Goal: Communication & Community: Answer question/provide support

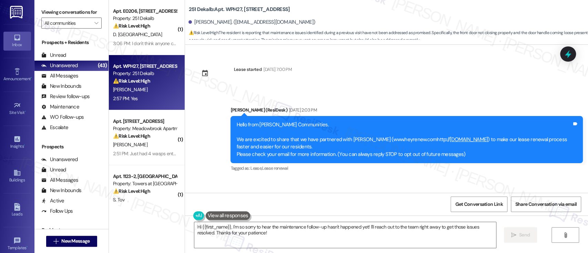
scroll to position [1197, 0]
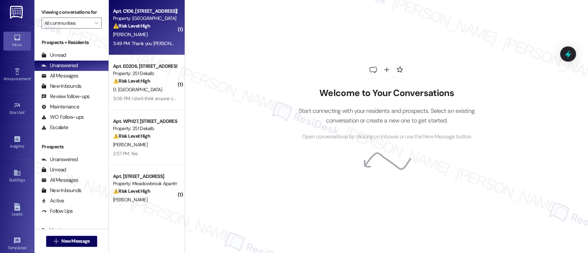
click at [163, 34] on div "[PERSON_NAME]" at bounding box center [144, 34] width 65 height 9
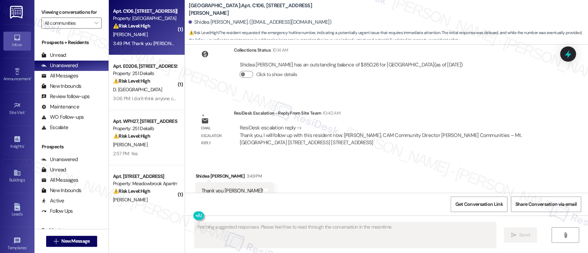
scroll to position [1474, 0]
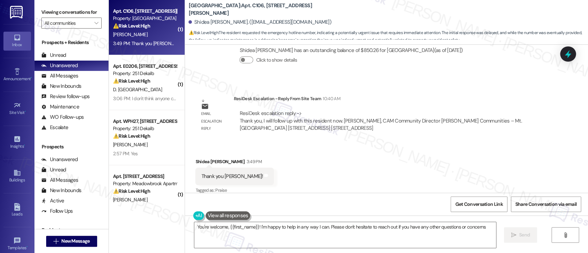
type textarea "You're welcome, {{first_name}}! I'm happy to help in any way I can. Please don'…"
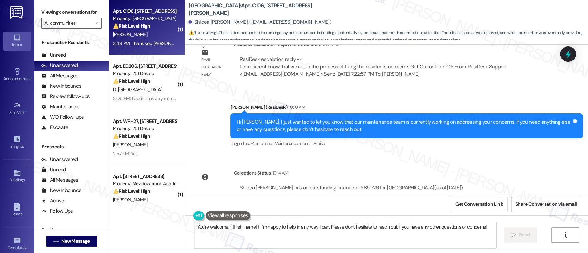
scroll to position [1474, 0]
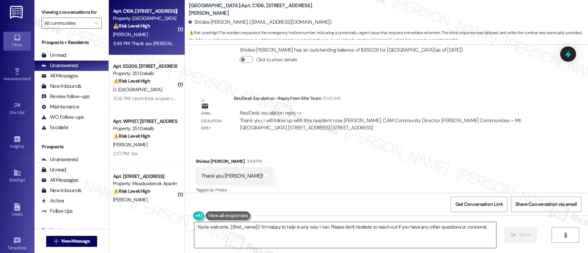
click at [320, 228] on textarea "You're welcome, {{first_name}}! I'm happy to help in any way I can. Please don'…" at bounding box center [344, 235] width 301 height 26
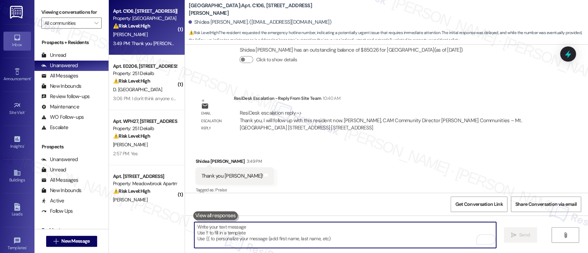
scroll to position [1474, 0]
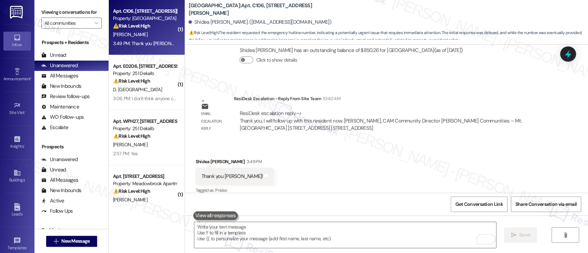
drag, startPoint x: 136, startPoint y: 70, endPoint x: 240, endPoint y: 84, distance: 104.6
click at [136, 70] on div "Property: 251 Dekalb" at bounding box center [145, 73] width 64 height 7
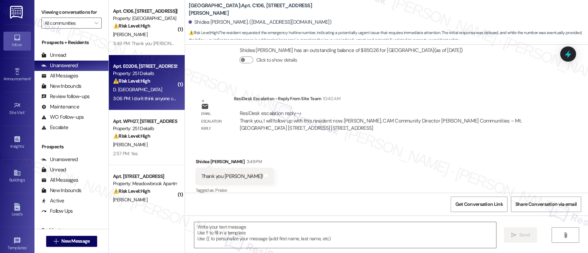
type textarea "Fetching suggested responses. Please feel free to read through the conversation…"
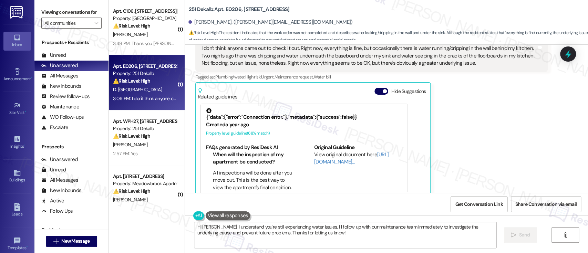
scroll to position [1585, 0]
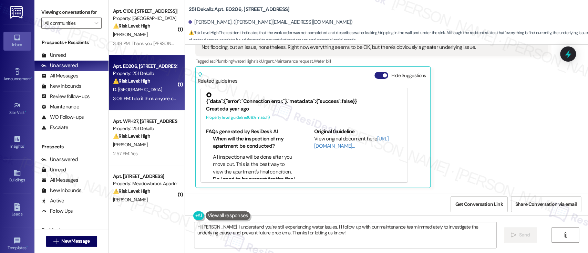
click at [374, 73] on button "Hide Suggestions" at bounding box center [381, 75] width 14 height 7
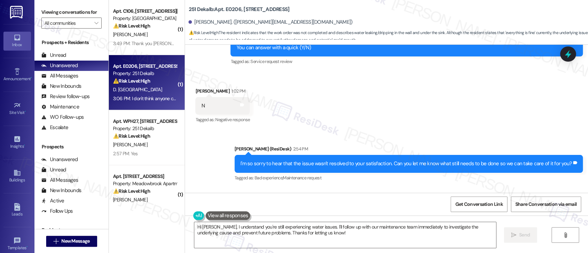
scroll to position [1347, 0]
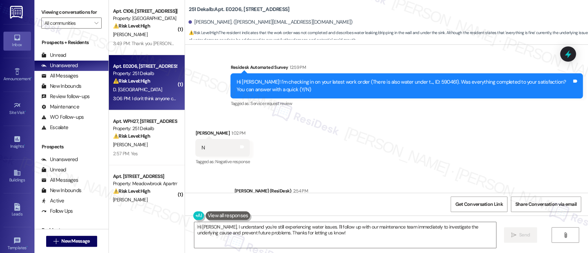
click at [413, 84] on div "Hi Daniel! I'm checking in on your latest work order (There is also water under…" at bounding box center [403, 86] width 335 height 15
copy div "590461"
click at [222, 10] on b "251 Dekalb: Apt. E0206, 251 W Dekalb Pike" at bounding box center [238, 9] width 101 height 7
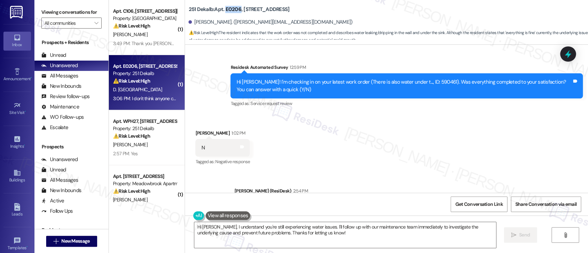
copy b "E0206"
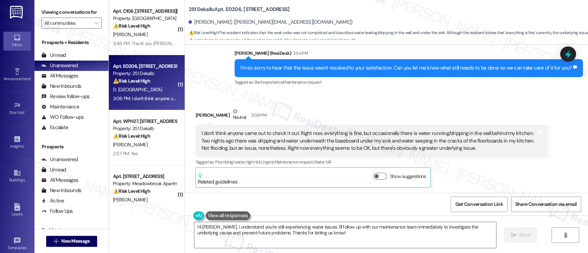
click at [505, 173] on div "Daniel Porto Neutral 3:06 PM I don't think anyone came out to check it out. Rig…" at bounding box center [371, 148] width 352 height 80
click at [308, 229] on textarea "Hi Daniel, I understand you're still experiencing water issues. I'll follow up …" at bounding box center [344, 235] width 301 height 26
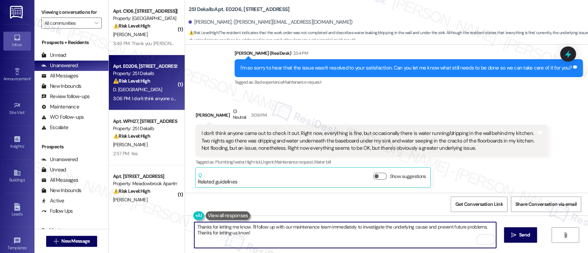
type textarea "Thanks for letting me know. I'll follow up with our maintenance team immediatel…"
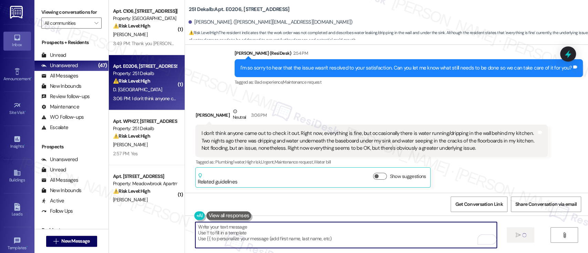
type textarea "Fetching suggested responses. Please feel free to read through the conversation…"
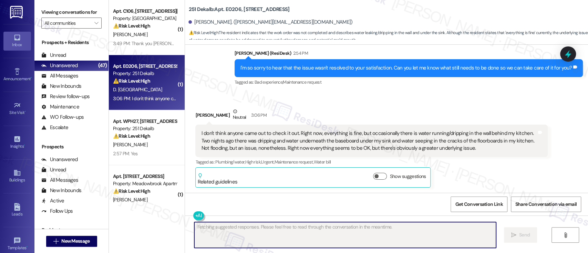
scroll to position [1484, 0]
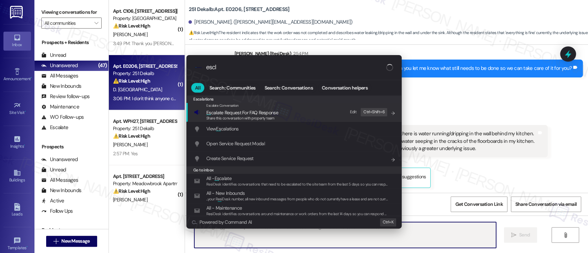
type input "escla"
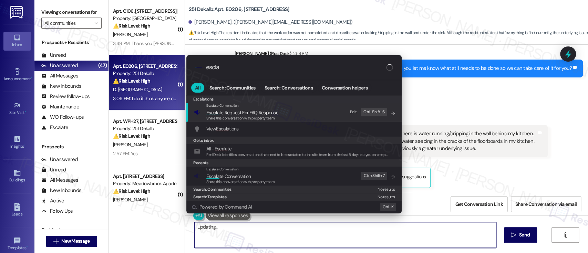
type textarea "Hi"
type input "esclaat"
type textarea "Hi {{first_name}},"
type input "esclaate"
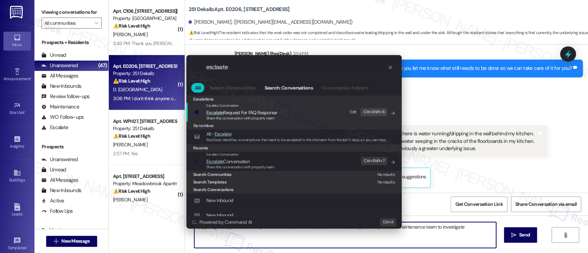
type textarea "Hi {{first_name}}, I understand your concern about the water issue. I'll immedi…"
type input "esclaate"
click at [234, 158] on span "Escalate Conversation" at bounding box center [227, 161] width 43 height 6
type textarea "Hi {{first_name}}, I understand your concern about the water issue. I'll immedi…"
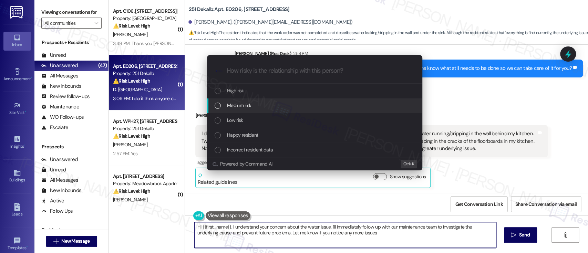
type textarea "Hi {{first_name}}, I understand your concern about the water issue. I'll immedi…"
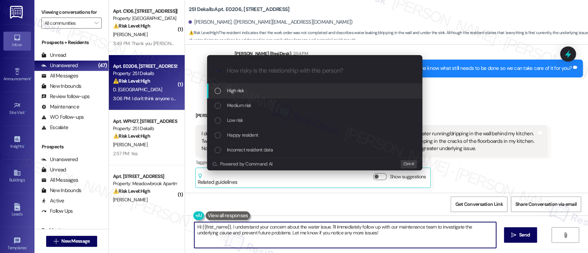
click at [245, 88] on div "High risk" at bounding box center [315, 91] width 201 height 8
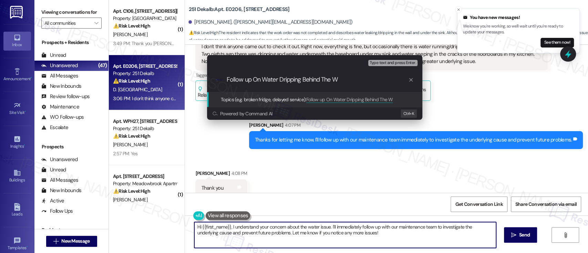
scroll to position [1580, 0]
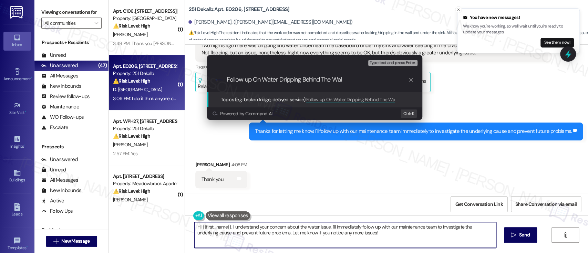
type input "Follow up On Water Dripping Behind The Wall"
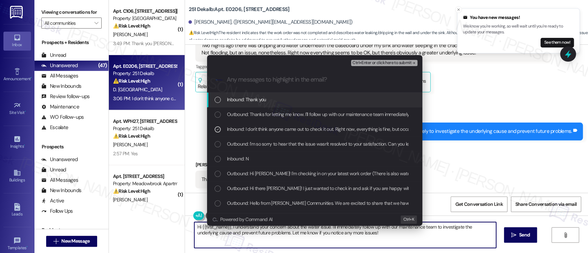
click at [380, 62] on span "Ctrl+Enter or click here to submit" at bounding box center [381, 63] width 59 height 5
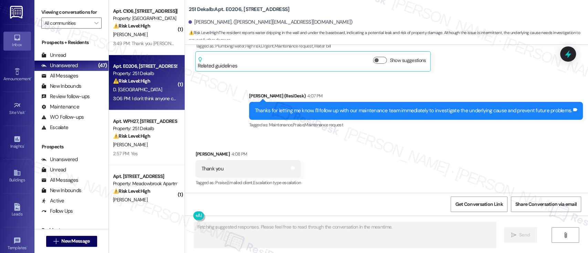
scroll to position [1601, 0]
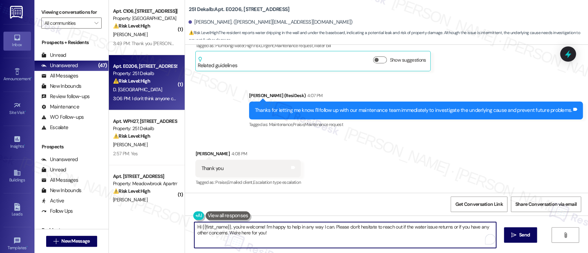
drag, startPoint x: 231, startPoint y: 227, endPoint x: 131, endPoint y: 223, distance: 100.0
click at [131, 223] on div "( 1 ) Apt. C106, 944 E. Johnson St Property: Willow Bend ⚠️ Risk Level: High Th…" at bounding box center [348, 126] width 479 height 253
click at [299, 234] on textarea "You're welcome! I'm happy to help in any way I can. Please don't hesitate to re…" at bounding box center [344, 235] width 301 height 26
click at [294, 226] on textarea "You're welcome! I'm happy to help in any way I can. Please don't hesitate to re…" at bounding box center [344, 235] width 301 height 26
type textarea "You're welcome! I'm happy to help in any way I can. Please don't hesitate to re…"
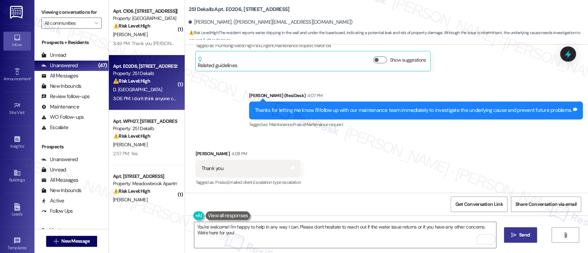
click at [516, 232] on span " Send" at bounding box center [521, 234] width 22 height 7
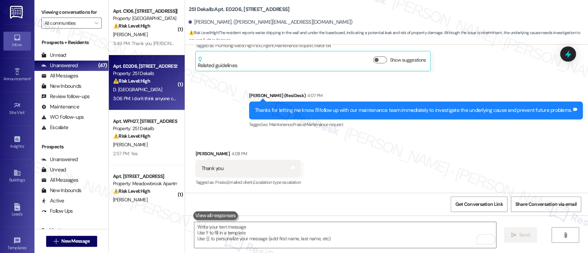
scroll to position [1600, 0]
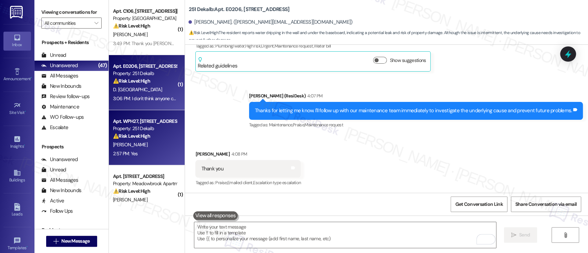
click at [138, 135] on strong "⚠️ Risk Level: High" at bounding box center [131, 136] width 37 height 6
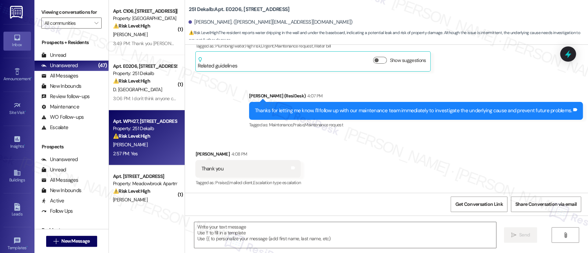
type textarea "Fetching suggested responses. Please feel free to read through the conversation…"
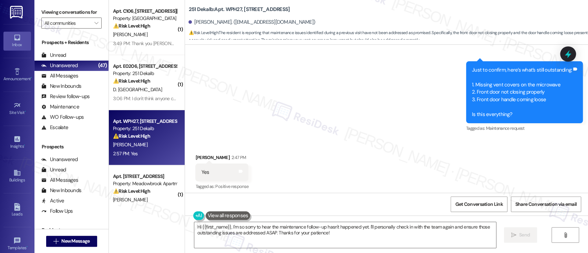
scroll to position [1059, 0]
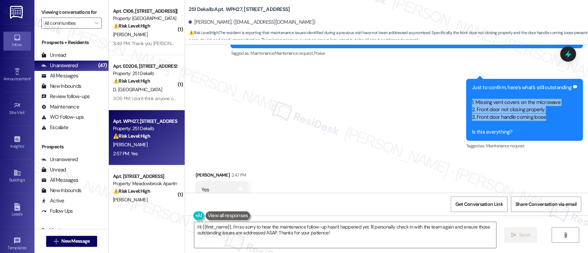
drag, startPoint x: 551, startPoint y: 118, endPoint x: 456, endPoint y: 104, distance: 96.3
click at [456, 104] on div "Sent via SMS Emily (ResiDesk) 2:46 PM Hi Alanda, thank you for the update, and …" at bounding box center [386, 77] width 403 height 158
copy div "1. Missing vent covers on the microwave 2. Front door not closing properly 3. F…"
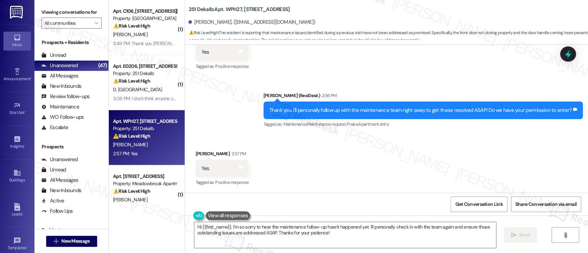
click at [229, 9] on b "251 Dekalb: Apt. WPH27, 251 W Dekalb Pike" at bounding box center [238, 9] width 101 height 7
copy b "WPH27"
click at [434, 133] on div "Sent via SMS Emily (ResiDesk) 2:56 PM Thank you. I'll personally follow up with…" at bounding box center [423, 111] width 330 height 48
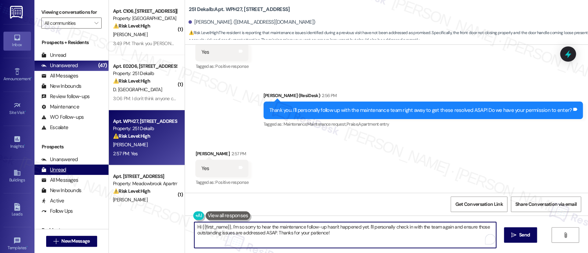
drag, startPoint x: 373, startPoint y: 241, endPoint x: 248, endPoint y: 169, distance: 144.6
click at [56, 174] on div "Viewing conversations for All communities  Prospects + Residents Unread (0) Un…" at bounding box center [310, 126] width 553 height 253
click at [367, 238] on textarea "Hi {{first_name}}, I'm so sorry to hear the maintenance follow-up hasn't happen…" at bounding box center [344, 235] width 301 height 26
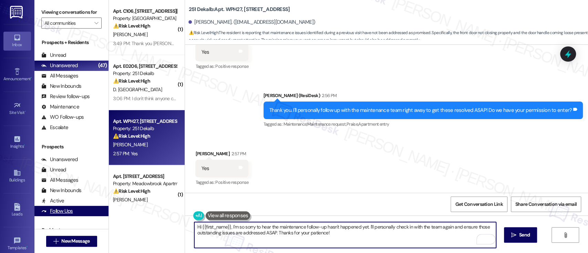
drag, startPoint x: 363, startPoint y: 227, endPoint x: 41, endPoint y: 208, distance: 321.9
click at [41, 208] on div "Viewing conversations for All communities  Prospects + Residents Unread (0) Un…" at bounding box center [310, 126] width 553 height 253
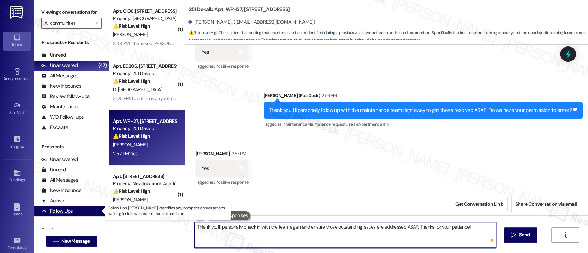
type textarea "THank you. I'll personally check in with the team again and ensure those outsta…"
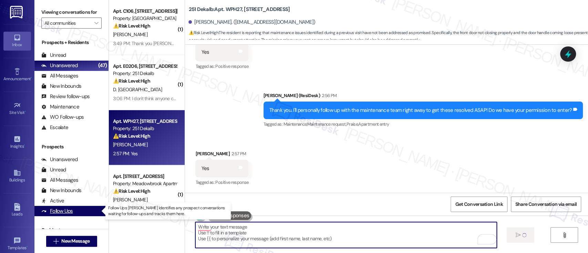
scroll to position [1197, 0]
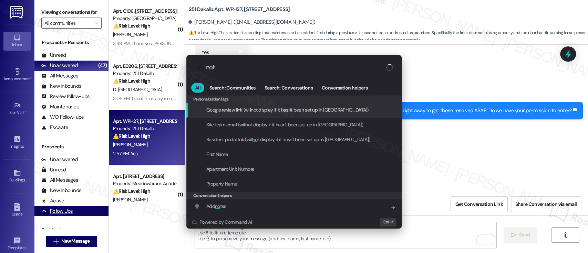
type input "note"
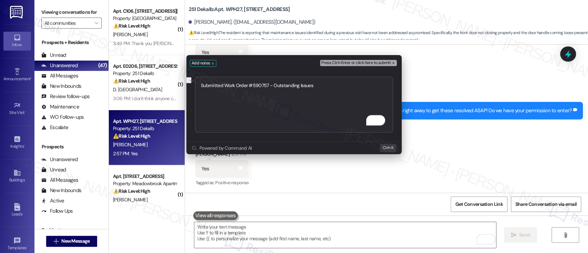
type textarea "Submitted Work Order #590757 - Outstanding Issues"
click at [383, 62] on span "Press Ctrl+Enter or click here to submit" at bounding box center [355, 63] width 69 height 5
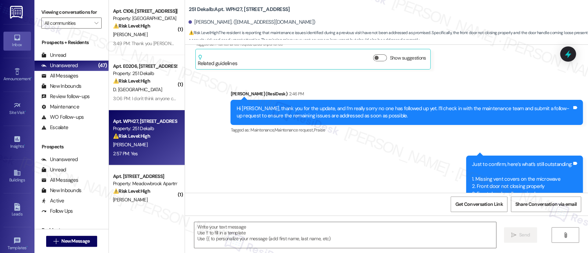
type textarea "Fetching suggested responses. Please feel free to read through the conversation…"
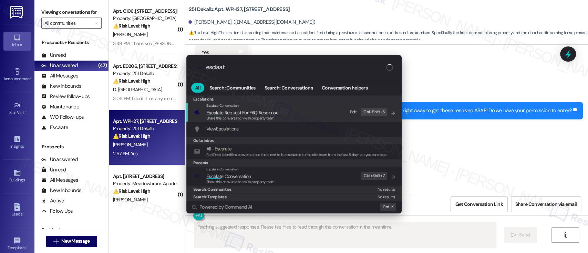
type input "esclaate"
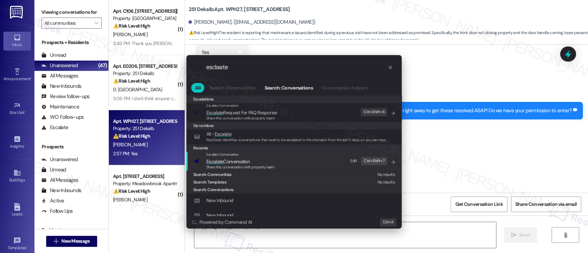
type textarea "Hi {{first_name}}, I'm very sorry to hear"
type input "esclaate"
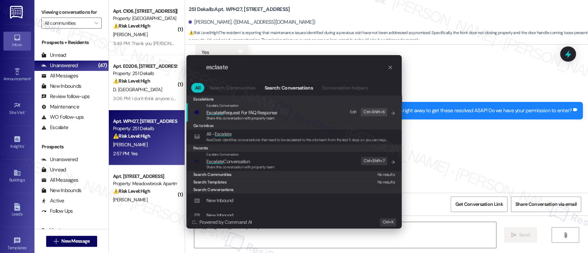
type textarea "Hi {{first_name}}, I'm very sorry to hear that"
click at [283, 162] on div "Escalate Conversation Escalate Conversation Share this conversation with proper…" at bounding box center [294, 161] width 201 height 19
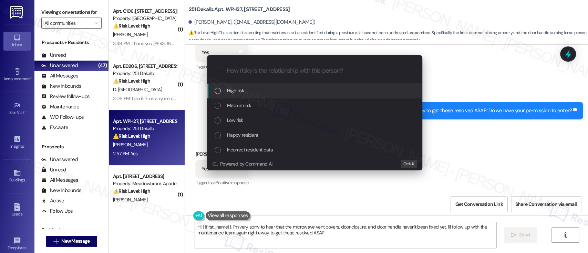
type textarea "Hi {{first_name}}, I'm very sorry to hear that the microwave vent covers, door …"
click at [242, 103] on span "Medium risk" at bounding box center [239, 106] width 24 height 8
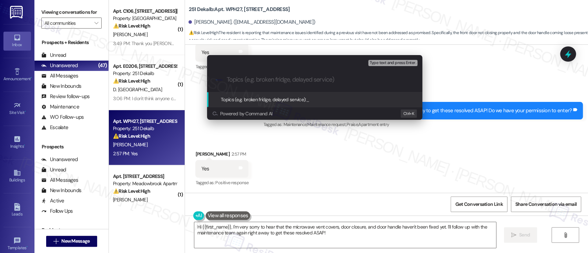
paste input "Submitted Work Order #590757 - Outstanding Issues"
type input "Submitted Work Order #590757 - Outstanding Issues"
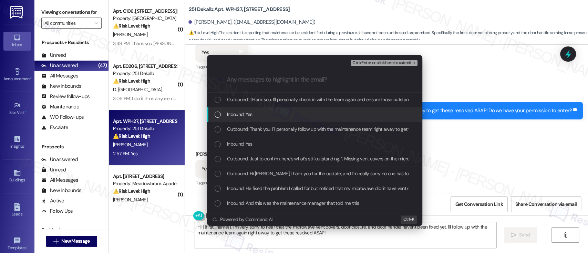
click at [251, 111] on span "Inbound: Yes" at bounding box center [239, 115] width 25 height 8
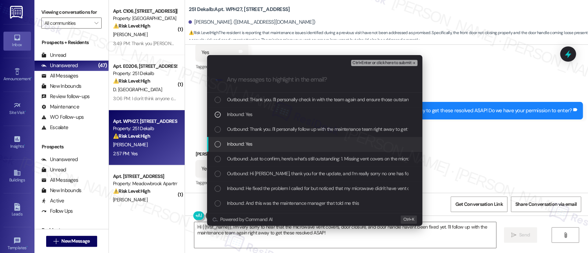
click at [248, 150] on div "Inbound: Yes" at bounding box center [314, 144] width 215 height 15
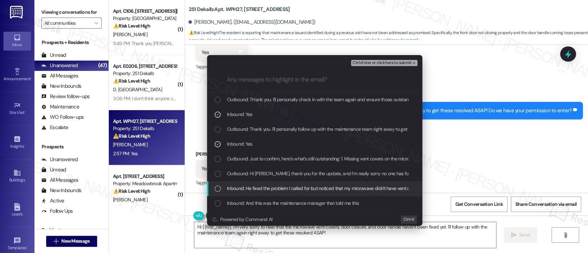
drag, startPoint x: 278, startPoint y: 190, endPoint x: 314, endPoint y: 173, distance: 39.4
click at [278, 189] on span "Inbound: He fixed the problem I called for but noticed that my microwave didn't…" at bounding box center [484, 189] width 514 height 8
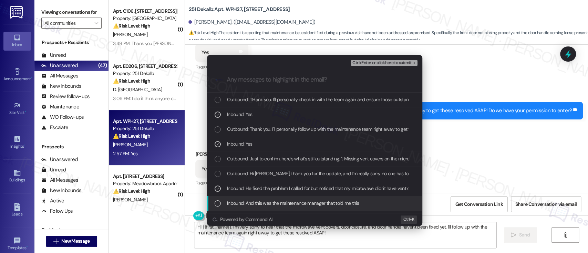
drag, startPoint x: 314, startPoint y: 204, endPoint x: 364, endPoint y: 202, distance: 50.0
click at [314, 203] on span "Inbound: And this was the maintenance manager that told me this" at bounding box center [293, 203] width 132 height 8
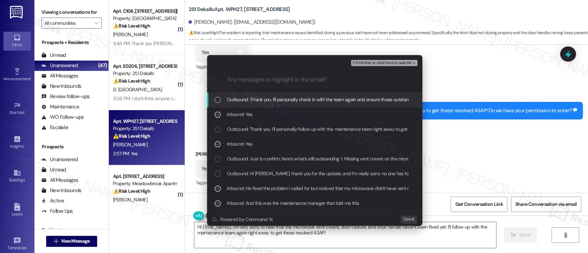
click at [386, 64] on span "Ctrl+Enter or click here to submit" at bounding box center [381, 63] width 59 height 5
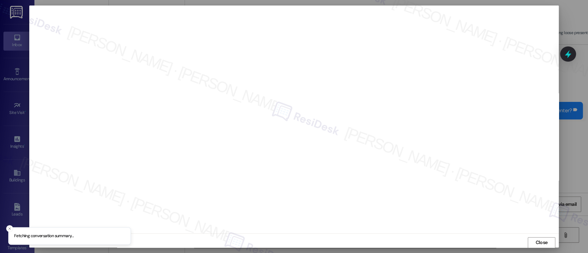
scroll to position [0, 0]
click at [546, 243] on span "Close" at bounding box center [541, 242] width 12 height 7
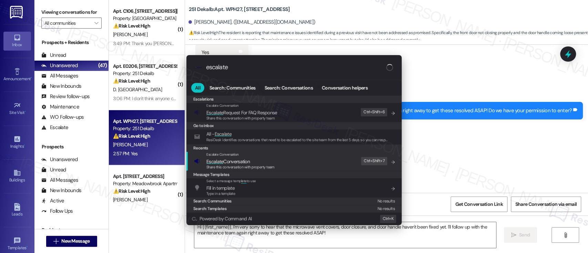
type input "escalate"
click at [269, 161] on span "Escalate Conversation" at bounding box center [240, 162] width 68 height 8
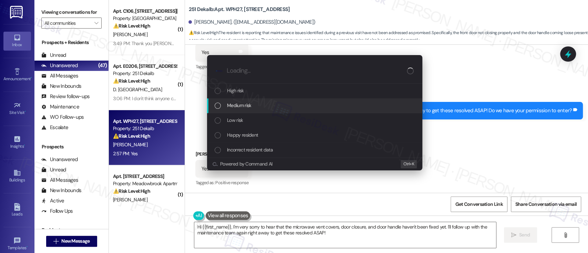
click at [259, 103] on div "Medium risk" at bounding box center [315, 106] width 201 height 8
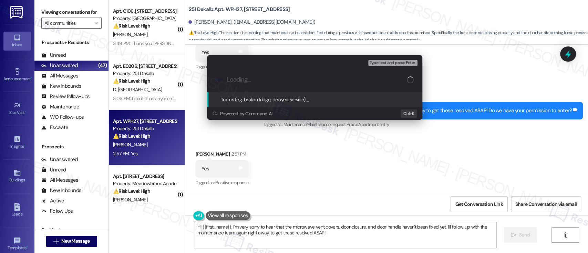
paste input "Submitted Work Order #590757 - Outstanding Issues"
type input "Submitted Work Order #590757 - Outstanding Issues"
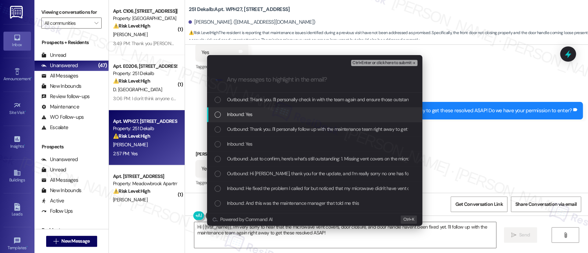
click at [257, 112] on div "Inbound: Yes" at bounding box center [315, 115] width 201 height 8
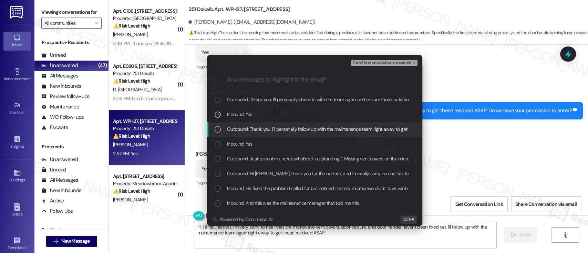
click at [243, 138] on div "Inbound: Yes" at bounding box center [314, 144] width 215 height 15
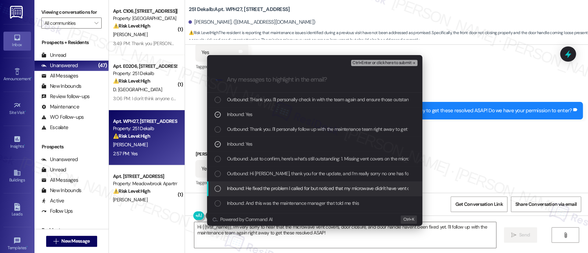
click at [245, 185] on span "Inbound: He fixed the problem I called for but noticed that my microwave didn't…" at bounding box center [484, 189] width 514 height 8
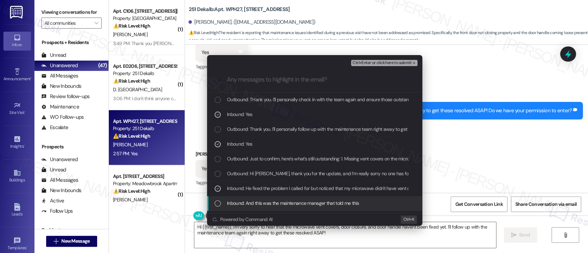
drag, startPoint x: 258, startPoint y: 201, endPoint x: 395, endPoint y: 127, distance: 155.7
click at [258, 202] on span "Inbound: And this was the maintenance manager that told me this" at bounding box center [293, 203] width 132 height 8
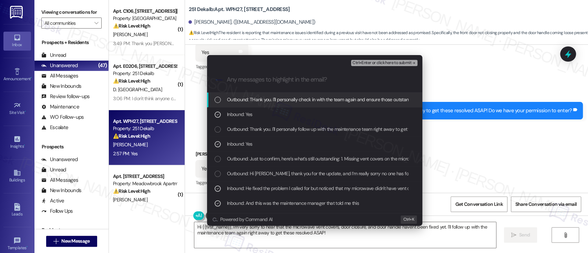
click at [391, 62] on span "Ctrl+Enter or click here to submit" at bounding box center [381, 63] width 59 height 5
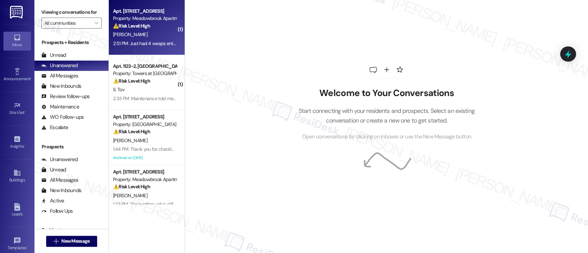
click at [160, 26] on div "⚠️ Risk Level: High The resident reports wasps entering their home, which is a …" at bounding box center [145, 25] width 64 height 7
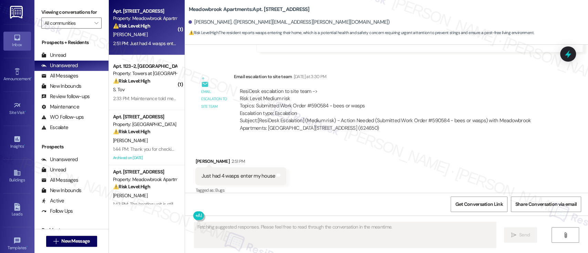
scroll to position [2461, 0]
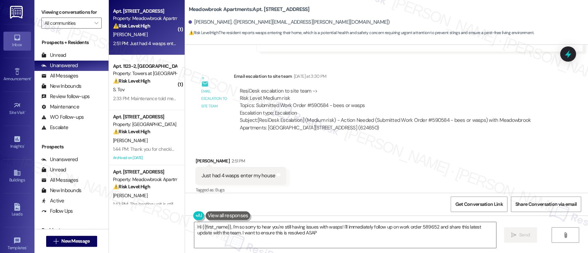
type textarea "Hi {{first_name}}, I'm so sorry to hear you're still having issues with wasps! …"
click at [309, 97] on div "ResiDesk escalation to site team -> Risk Level: Medium risk Topics: Submitted W…" at bounding box center [390, 102] width 302 height 30
copy div "590584"
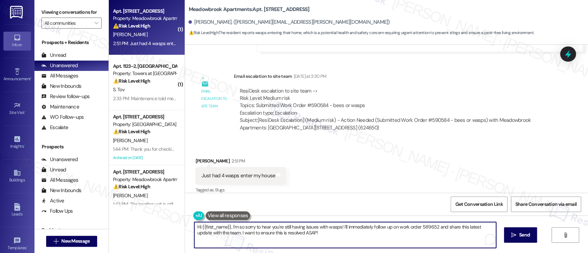
drag, startPoint x: 340, startPoint y: 227, endPoint x: 347, endPoint y: 235, distance: 10.2
click at [347, 235] on textarea "Hi {{first_name}}, I'm so sorry to hear you're still having issues with wasps! …" at bounding box center [344, 235] width 301 height 26
click at [344, 236] on textarea "Hi {{first_name}}, I'm so sorry to hear you're still having issues with wasps! …" at bounding box center [344, 235] width 301 height 26
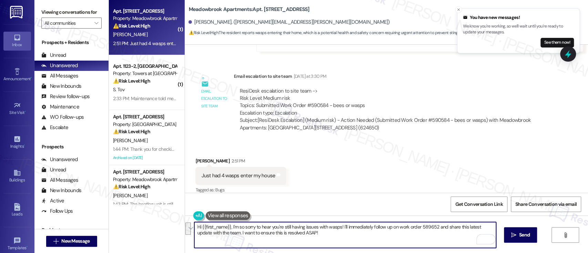
drag, startPoint x: 344, startPoint y: 236, endPoint x: 338, endPoint y: 229, distance: 8.8
click at [338, 229] on textarea "Hi {{first_name}}, I'm so sorry to hear you're still having issues with wasps! …" at bounding box center [344, 235] width 301 height 26
click at [422, 228] on textarea "Hi {{first_name}}, I'm so sorry to hear you're still having issues with wasps! …" at bounding box center [344, 235] width 301 height 26
click at [310, 233] on textarea "Hi {{first_name}}, I'm so sorry to hear you're still having issues with wasps! …" at bounding box center [344, 235] width 301 height 26
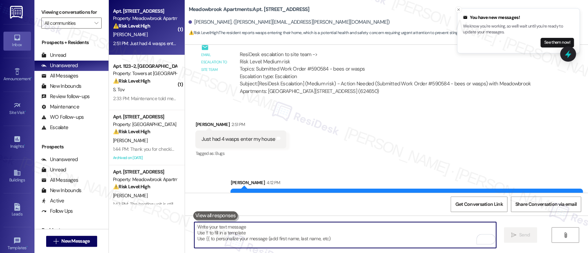
scroll to position [2517, 0]
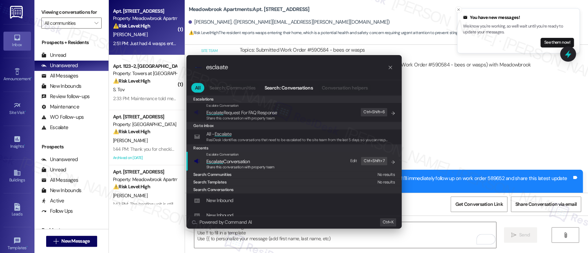
type input "esclaate"
click at [252, 166] on span "Share this conversation with property team" at bounding box center [240, 167] width 68 height 5
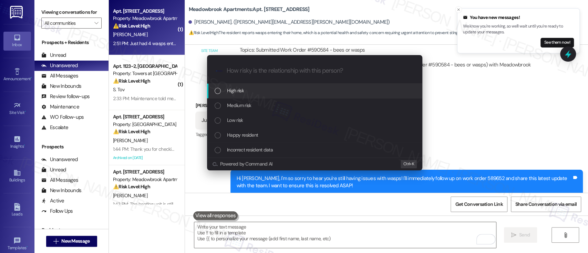
click at [252, 87] on div "High risk" at bounding box center [315, 91] width 201 height 8
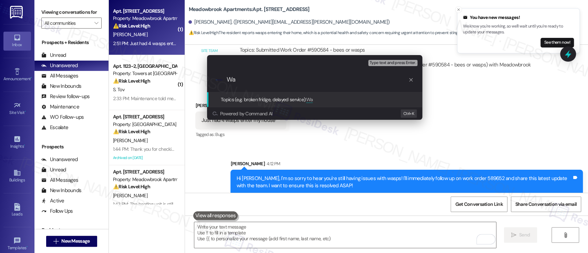
type input "W"
type input "4 Wasps Entered Apartment Unit"
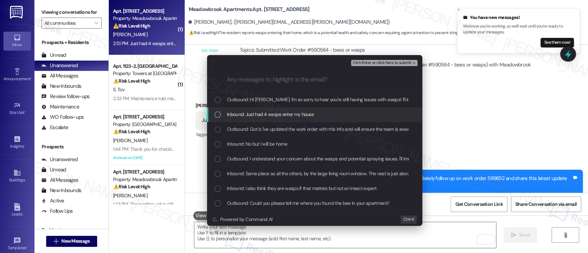
click at [261, 114] on span "Inbound: Just had 4 wasps enter my house" at bounding box center [270, 115] width 87 height 8
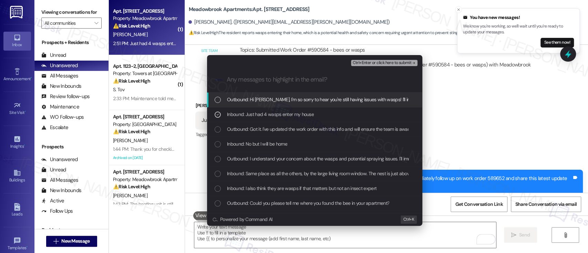
click at [402, 62] on span "Ctrl+Enter or click here to submit" at bounding box center [381, 63] width 59 height 5
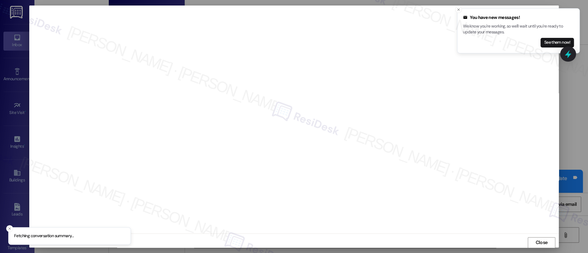
scroll to position [0, 0]
click at [457, 10] on line "Close toast" at bounding box center [458, 10] width 2 height 2
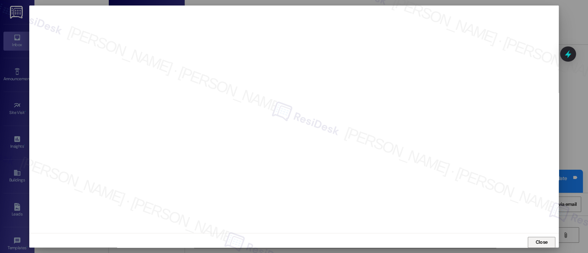
click at [535, 238] on span "Close" at bounding box center [541, 242] width 15 height 10
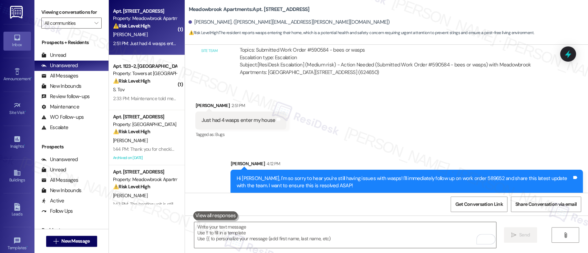
click at [453, 131] on div "Received via SMS Charles Urrutia 2:51 PM Just had 4 wasps enter my house Tags a…" at bounding box center [386, 115] width 403 height 58
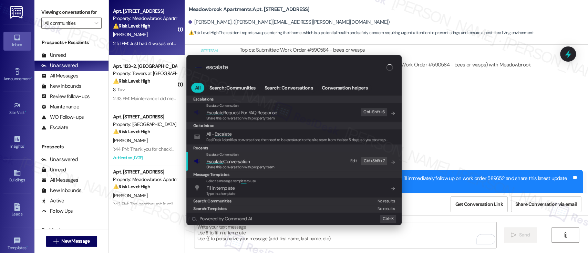
type input "escalate"
click at [253, 167] on span "Share this conversation with property team" at bounding box center [240, 167] width 68 height 5
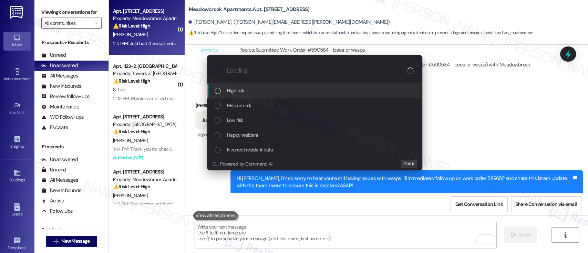
click at [227, 92] on span "High risk" at bounding box center [235, 91] width 17 height 8
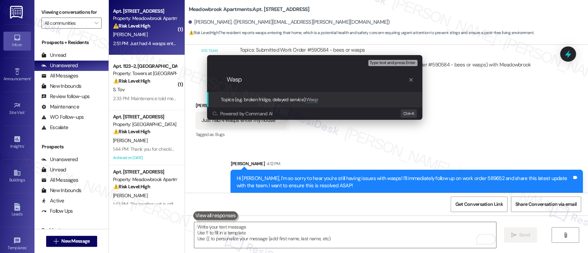
type input "Wasps"
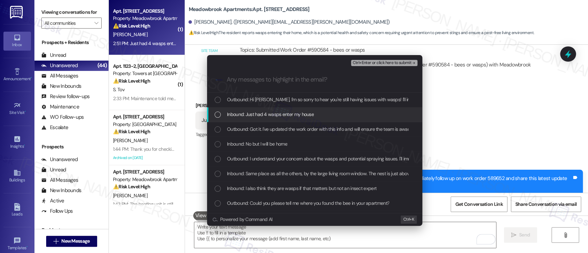
click at [252, 110] on div "Inbound: Just had 4 wasps enter my house" at bounding box center [314, 114] width 215 height 15
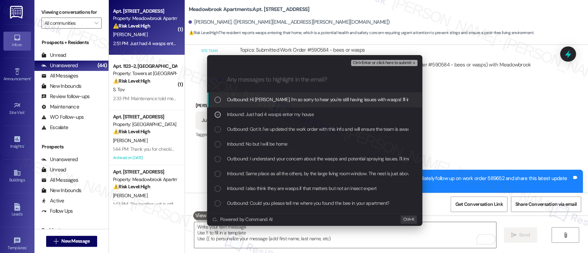
click at [371, 61] on span "Ctrl+Enter or click here to submit" at bounding box center [381, 63] width 59 height 5
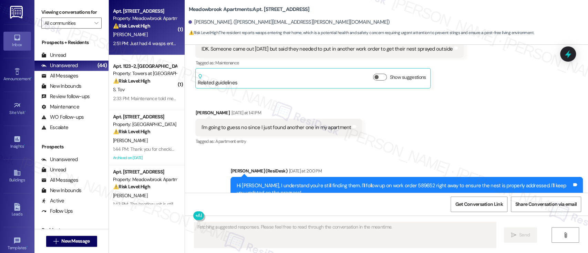
scroll to position [2461, 0]
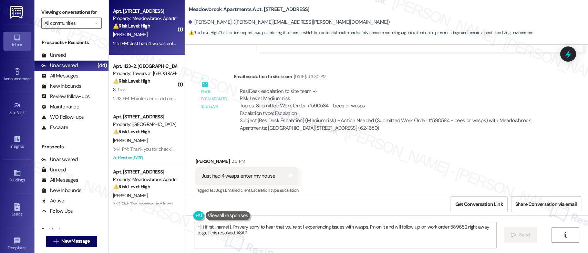
type textarea "Hi {{first_name}}, I'm very sorry to hear that you're still experiencing issues…"
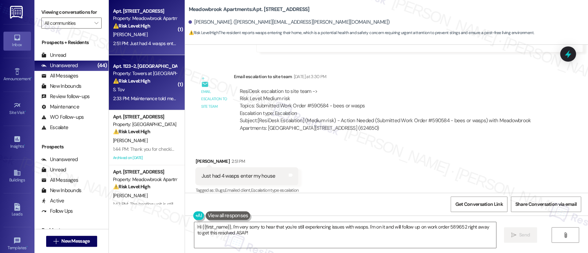
click at [143, 84] on strong "⚠️ Risk Level: High" at bounding box center [131, 81] width 37 height 6
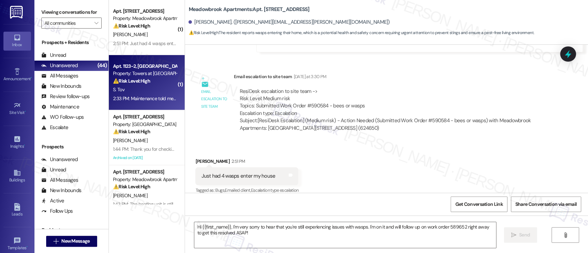
type textarea "Fetching suggested responses. Please feel free to read through the conversation…"
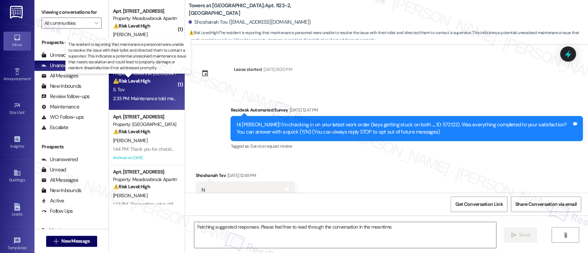
scroll to position [8189, 0]
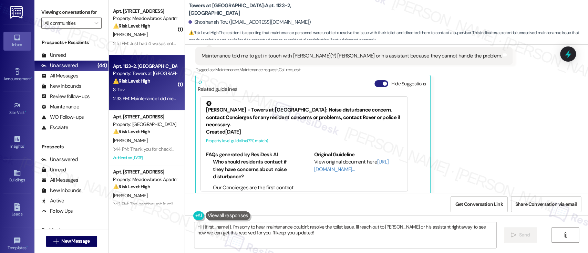
click at [376, 80] on button "Hide Suggestions" at bounding box center [381, 83] width 14 height 7
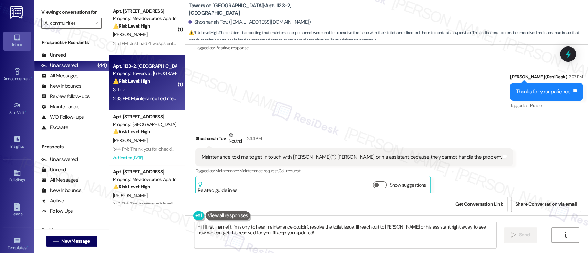
scroll to position [8042, 0]
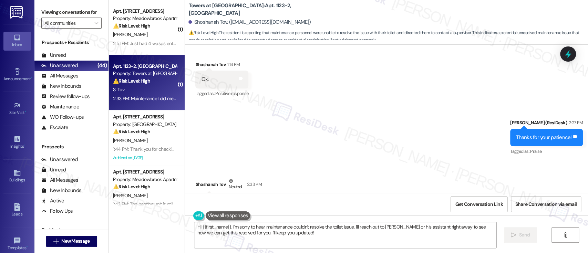
click at [396, 233] on textarea "Hi {{first_name}}, I'm sorry to hear maintenance couldn't resolve the toilet is…" at bounding box center [344, 235] width 301 height 26
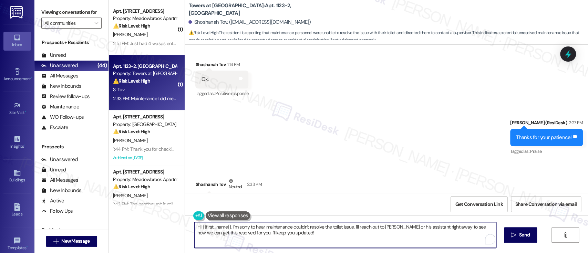
drag, startPoint x: 344, startPoint y: 234, endPoint x: 587, endPoint y: 243, distance: 243.0
click at [51, 191] on div "Viewing conversations for All communities  Prospects + Residents Unread (0) Un…" at bounding box center [310, 126] width 553 height 253
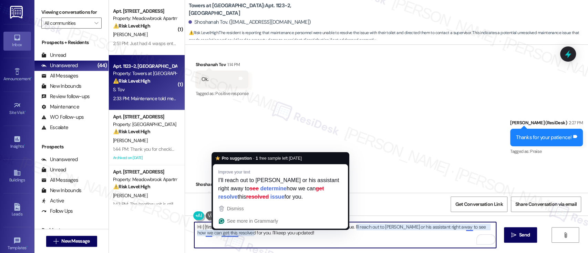
click at [300, 241] on textarea "Hi {{first_name}}, I'm sorry to hear maintenance couldn't resolve the toilet is…" at bounding box center [344, 235] width 301 height 26
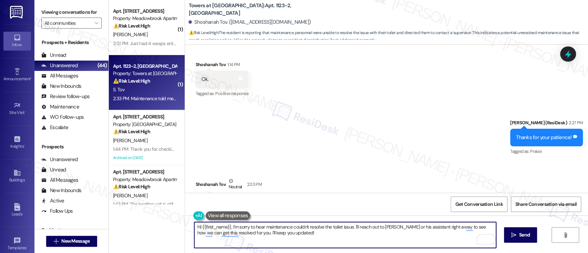
click at [228, 227] on textarea "Hi {{first_name}}, I'm sorry to hear maintenance couldn't resolve the toilet is…" at bounding box center [344, 235] width 301 height 26
type textarea "I'm sorry to hear maintenance couldn't resolve the toilet issue. I'll reach out…"
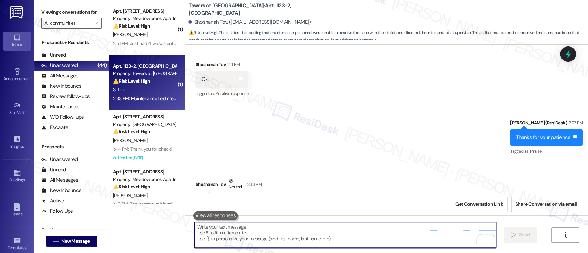
scroll to position [8088, 0]
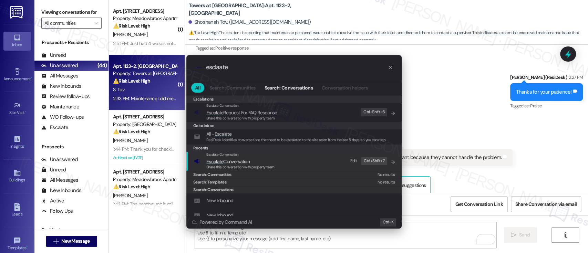
type input "esclaate"
click at [249, 162] on span "Escalate Conversation" at bounding box center [227, 161] width 43 height 6
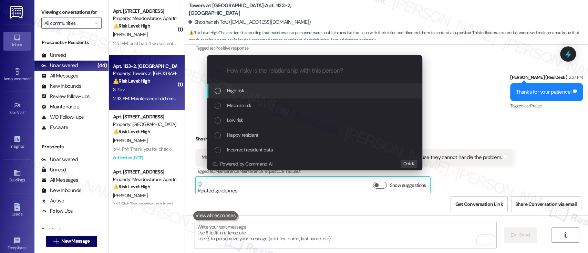
click at [236, 90] on span "High risk" at bounding box center [235, 91] width 17 height 8
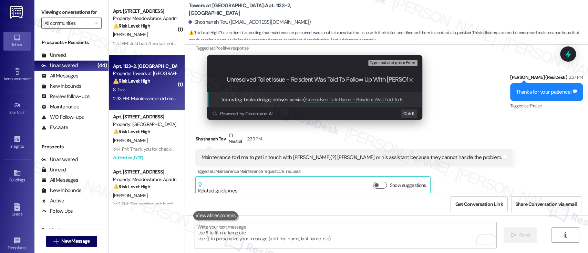
click at [297, 77] on input "Unresolved Toilet Issue - Reisdent Was Told To Follow Up With Frank" at bounding box center [318, 79] width 182 height 7
type input "Unresolved Toilet Issue - Resident Was Told To Follow Up With Frank"
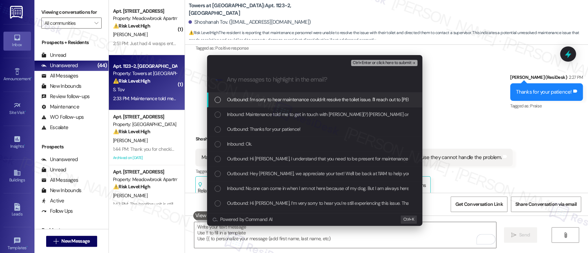
click at [333, 108] on div "Inbound: Maintenance told me to get in touch with Frank(?) Baer or his assistan…" at bounding box center [314, 114] width 215 height 15
click at [396, 57] on div "Escalate Conversation High risk Unresolved Toilet Issue - Resident Was Told To …" at bounding box center [314, 61] width 215 height 12
click at [395, 65] on span "Ctrl+Enter or click here to submit" at bounding box center [381, 63] width 59 height 5
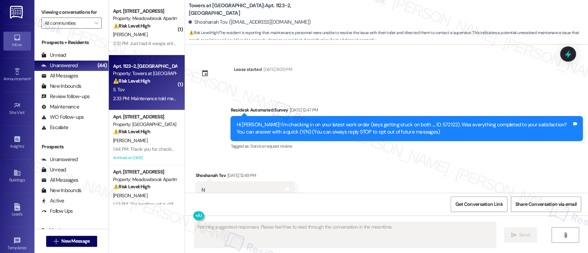
scroll to position [8189, 0]
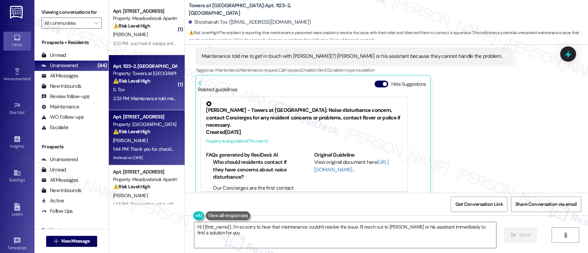
type textarea "Hi {{first_name}}, I'm so sorry to hear that maintenance couldn't resolve the i…"
click at [145, 137] on div "D. Jett" at bounding box center [144, 140] width 65 height 9
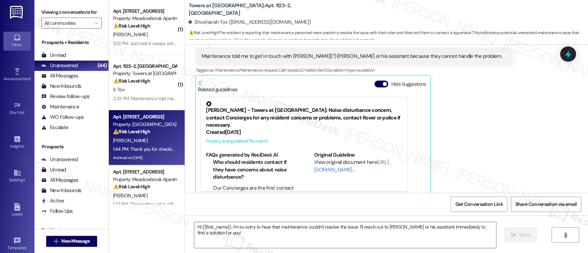
type textarea "Fetching suggested responses. Please feel free to read through the conversation…"
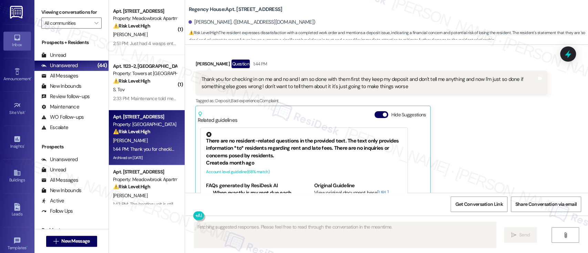
scroll to position [5762, 0]
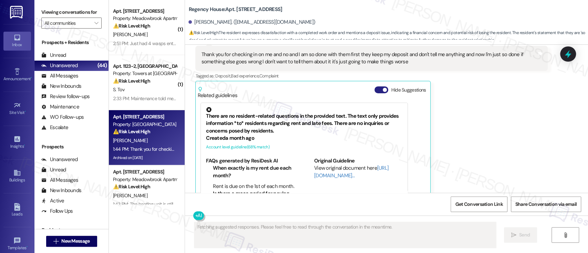
click at [383, 88] on span "button" at bounding box center [385, 90] width 4 height 4
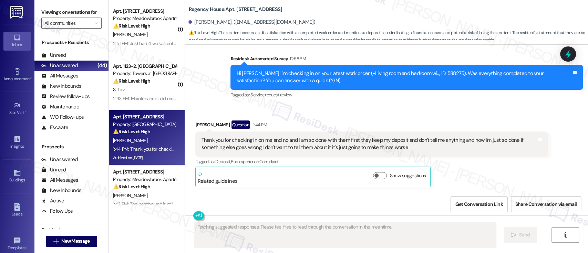
scroll to position [5661, 0]
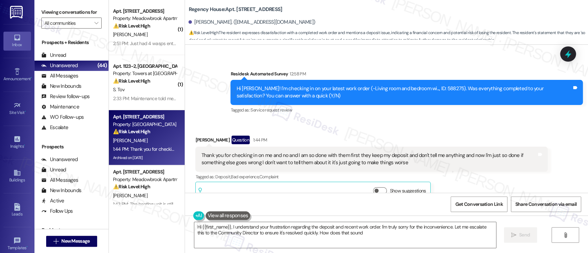
type textarea "Hi {{first_name}}, I understand your frustration regarding the deposit and rece…"
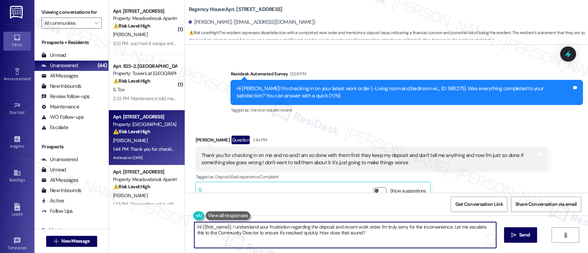
click at [373, 239] on textarea "Hi {{first_name}}, I understand your frustration regarding the deposit and rece…" at bounding box center [344, 235] width 301 height 26
click at [514, 233] on icon "" at bounding box center [513, 235] width 5 height 6
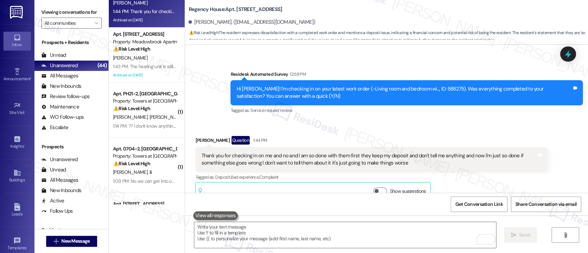
scroll to position [46, 0]
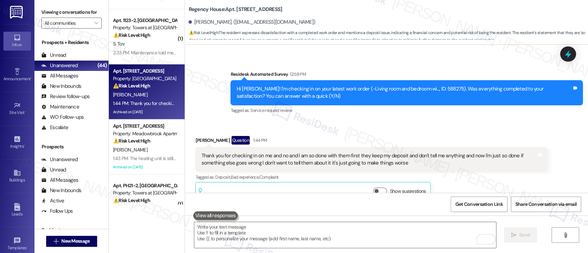
click at [533, 131] on div "Received via SMS Diane Jett Question 1:44 PM Thank you for checking in on me an…" at bounding box center [371, 169] width 363 height 77
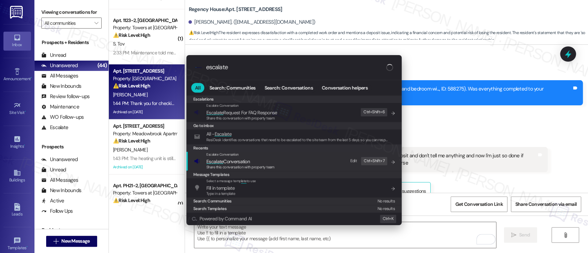
type input "escalate"
click at [241, 162] on span "Escalate Conversation" at bounding box center [227, 161] width 43 height 6
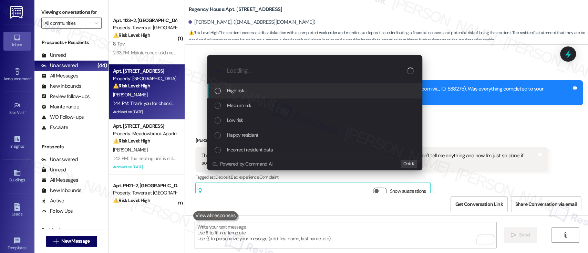
click at [240, 88] on span "High risk" at bounding box center [235, 91] width 17 height 8
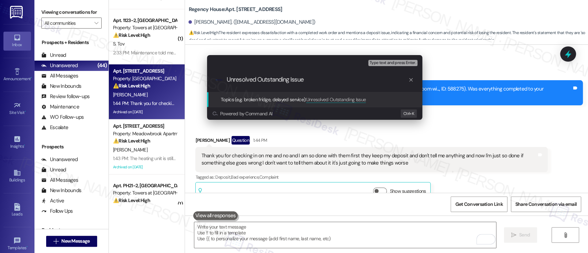
type input "Unresolved Outstanding Issues"
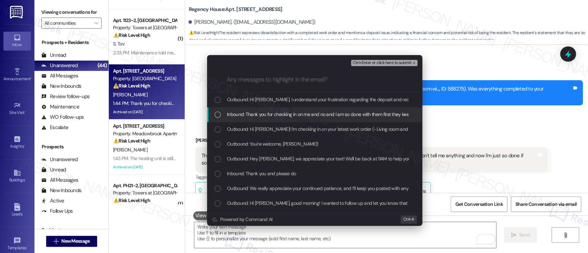
drag, startPoint x: 292, startPoint y: 117, endPoint x: 331, endPoint y: 115, distance: 38.6
click at [291, 117] on span "Inbound: Thank you for checking in on me and no and I am so done with them firs…" at bounding box center [479, 115] width 504 height 8
click at [392, 64] on span "Ctrl+Enter or click here to submit" at bounding box center [381, 63] width 59 height 5
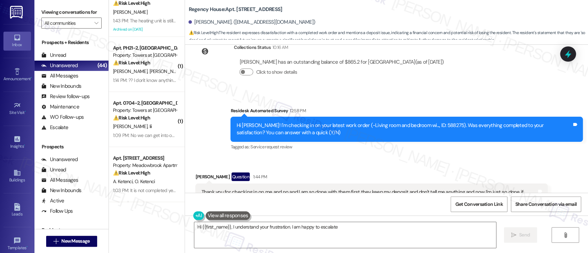
scroll to position [92, 0]
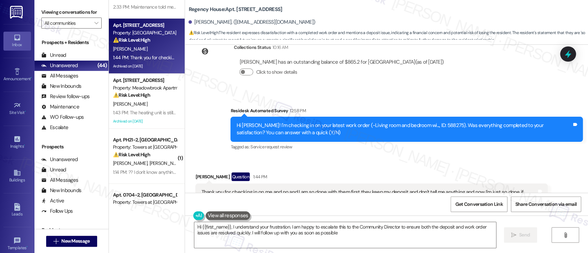
type textarea "Hi {{first_name}}, I understand your frustration. I am happy to escalate this t…"
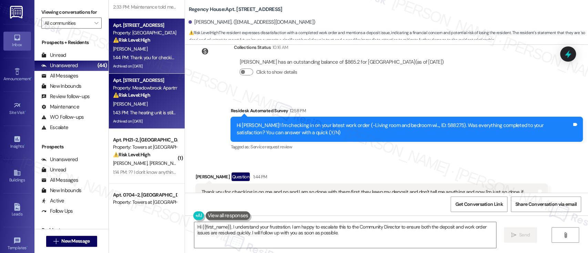
click at [143, 90] on div "Property: Meadowbrook Apartments" at bounding box center [145, 87] width 64 height 7
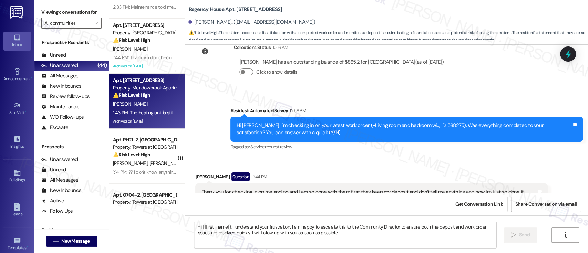
type textarea "Fetching suggested responses. Please feel free to read through the conversation…"
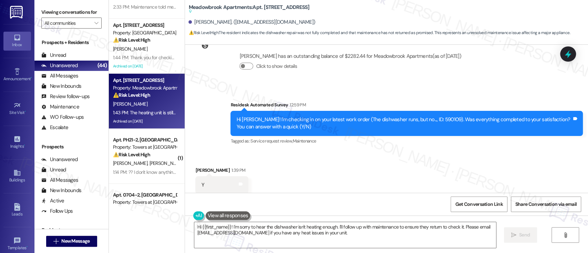
scroll to position [7932, 0]
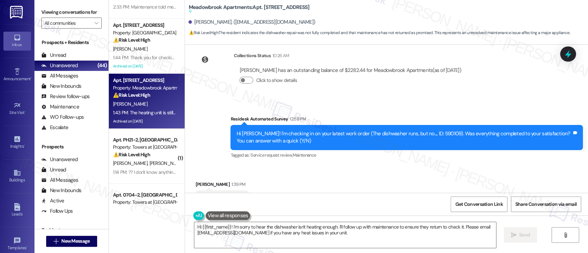
click at [418, 130] on div "Hi Cheryl! I'm checking in on your latest work order (The dishwasher runs, but …" at bounding box center [403, 137] width 335 height 15
copy div "590109"
click at [487, 165] on div "Received via SMS Cheryl Cutrona 1:39 PM Y Tags and notes Tagged as: Positive re…" at bounding box center [386, 232] width 403 height 134
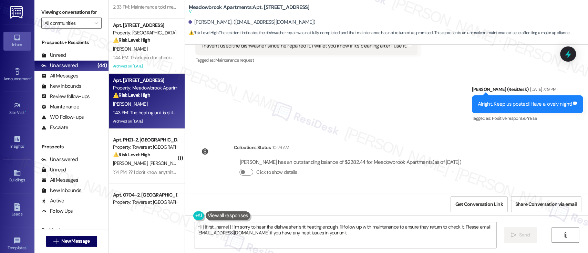
scroll to position [8024, 0]
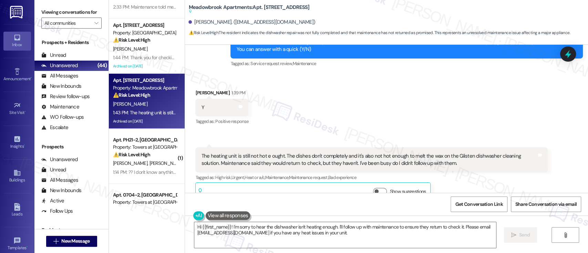
click at [443, 173] on div "Tagged as: High risk , Click to highlight conversations about High risk Urgent …" at bounding box center [371, 178] width 352 height 10
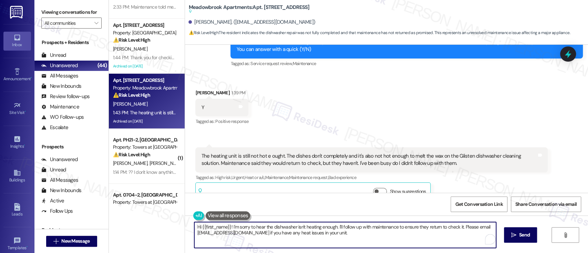
click at [458, 241] on textarea "Hi {{first_name}}! I'm sorry to hear the dishwasher isn't heating enough. I'll …" at bounding box center [344, 235] width 301 height 26
click at [460, 228] on textarea "Hi {{first_name}}! I'm sorry to hear the dishwasher isn't heating enough. I'll …" at bounding box center [344, 235] width 301 height 26
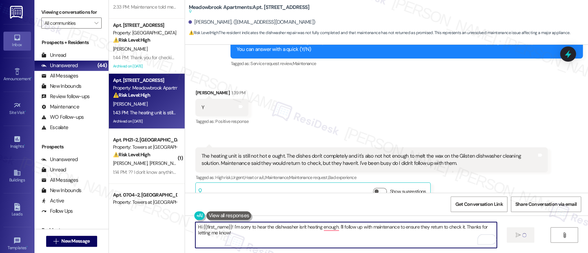
type textarea "Hi {{first_name}}! I'm sorry to hear the dishwasher isn't heating enough. I'll …"
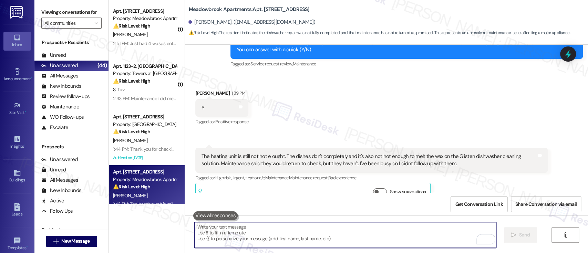
scroll to position [92, 0]
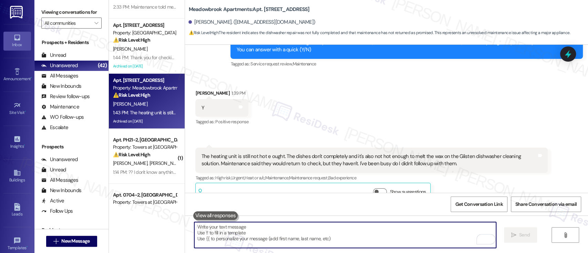
click at [387, 102] on div "Received via SMS Cheryl Cutrona 1:39 PM Y Tags and notes Tagged as: Positive re…" at bounding box center [386, 141] width 403 height 134
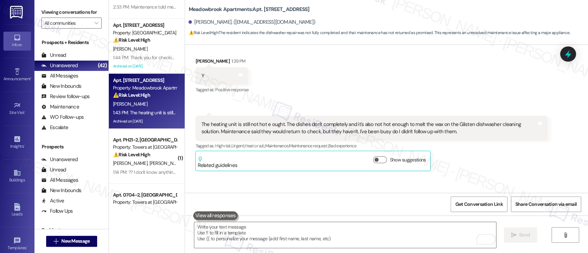
scroll to position [8070, 0]
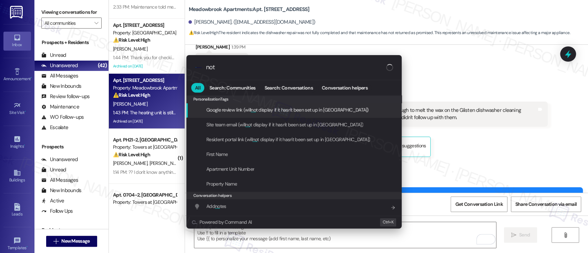
type input "note"
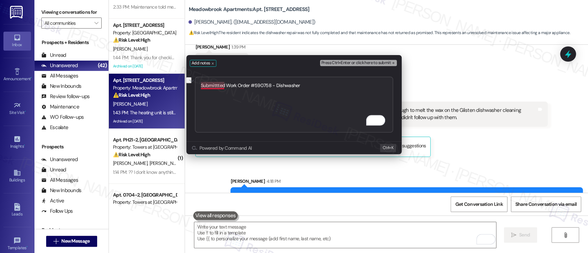
click at [220, 87] on textarea "Submittted Work Order #590758 - Dishwasher" at bounding box center [294, 105] width 198 height 56
type textarea "Submitted Work Order #590758 - Dishwasher"
click at [391, 63] on icon "remove-block-press-ctrl+enter or click here to submit" at bounding box center [393, 63] width 5 height 5
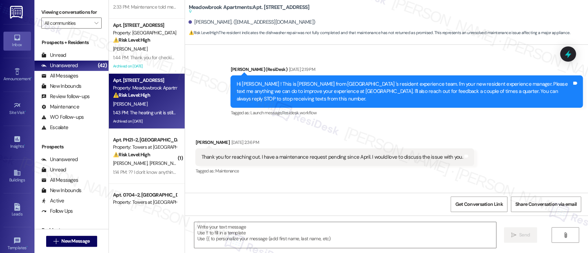
type textarea "Fetching suggested responses. Please feel free to read through the conversation…"
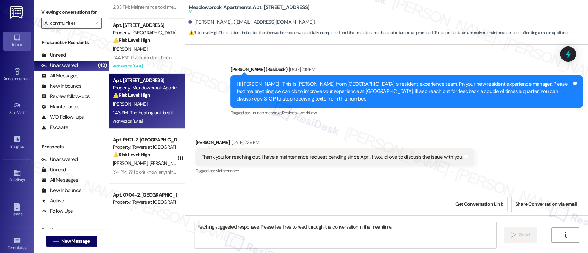
scroll to position [8023, 0]
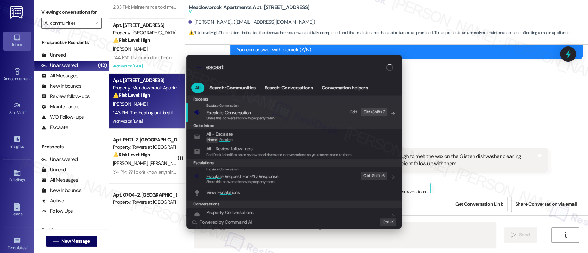
type input "escaate"
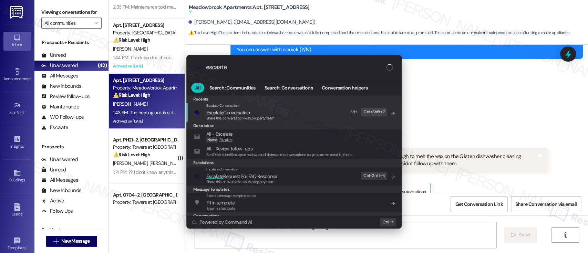
type textarea "Hi {{first_name}}, I understand the dishwasher isn't heating enough and"
type input "escaate"
type textarea "Hi {{first_name}}, I understand the dishwasher isn't heating enough and mainten…"
click at [242, 115] on div "Share this conversation with property team" at bounding box center [240, 118] width 68 height 6
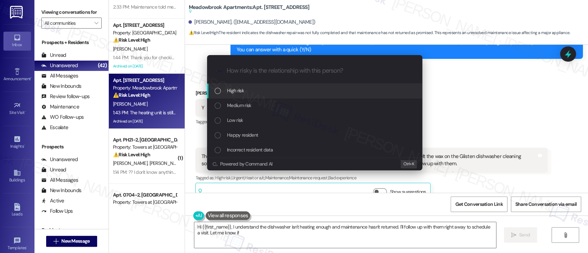
click at [242, 93] on span "High risk" at bounding box center [235, 91] width 17 height 8
type textarea "Hi {{first_name}}, I understand the dishwasher isn't heating enough and mainten…"
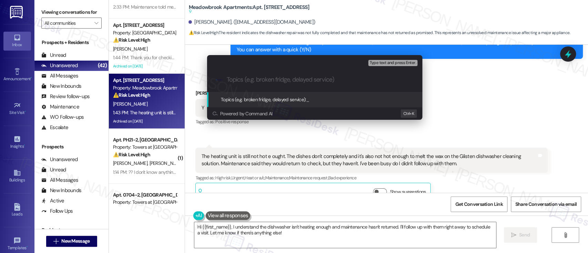
paste input "Submitted Work Order #590758 - Dishwasher"
type input "Submitted Work Order #590758 - Dishwasher"
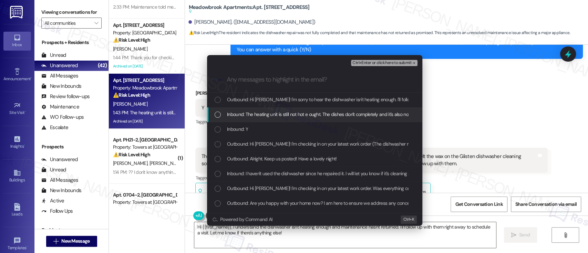
click at [251, 113] on span "Inbound: The heating unit is still not hot e ought. The dishes don't completely…" at bounding box center [499, 115] width 545 height 8
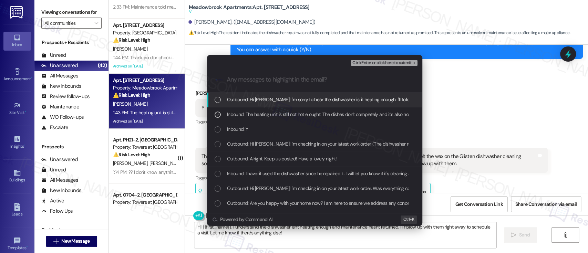
click at [398, 62] on span "Ctrl+Enter or click here to submit" at bounding box center [381, 63] width 59 height 5
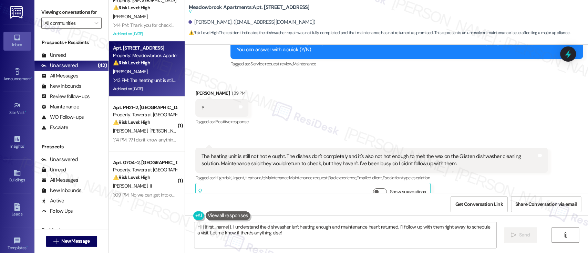
scroll to position [138, 0]
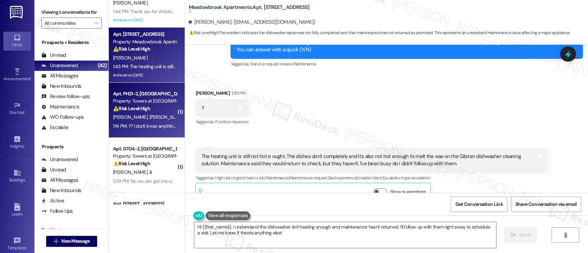
click at [146, 105] on strong "⚠️ Risk Level: High" at bounding box center [131, 108] width 37 height 6
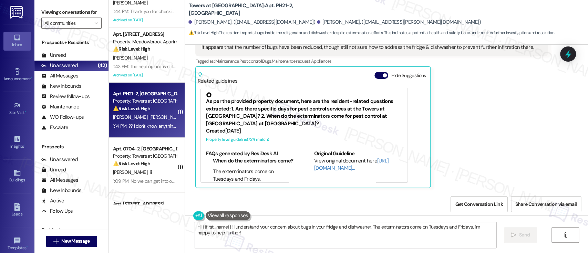
scroll to position [173, 0]
type textarea "Hi {{first_name}}! I understand your concern about bugs in your fridge and dish…"
click at [377, 73] on button "Hide Suggestions" at bounding box center [381, 75] width 14 height 7
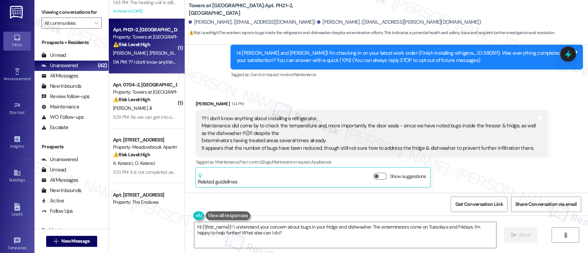
scroll to position [221, 0]
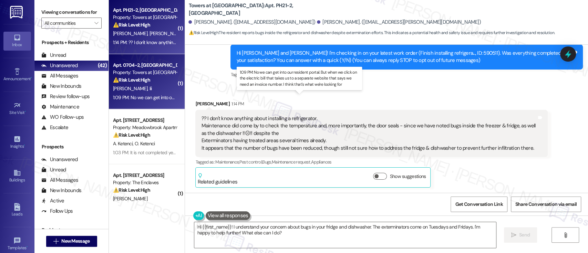
click at [147, 96] on div "1:09 PM: No we can get into our resident portal. But when we click on the elect…" at bounding box center [304, 97] width 383 height 6
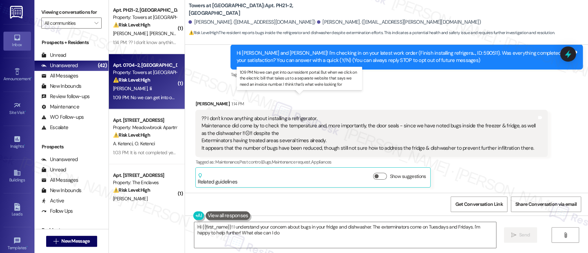
type textarea "Hi {{first_name}}! I understand your concern about bugs in your fridge and dish…"
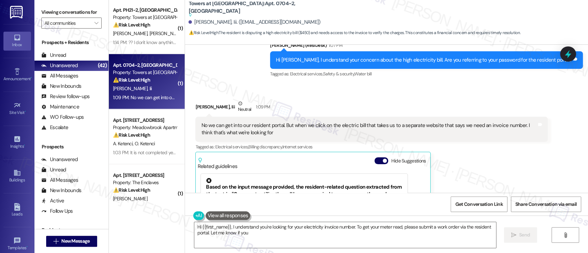
scroll to position [603, 0]
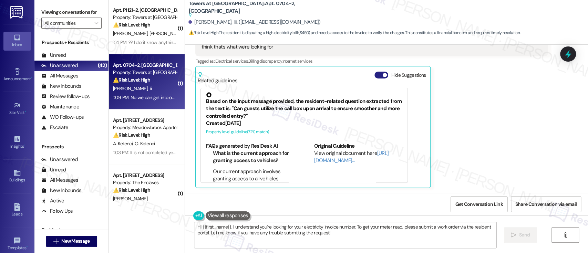
click at [376, 73] on button "Hide Suggestions" at bounding box center [381, 75] width 14 height 7
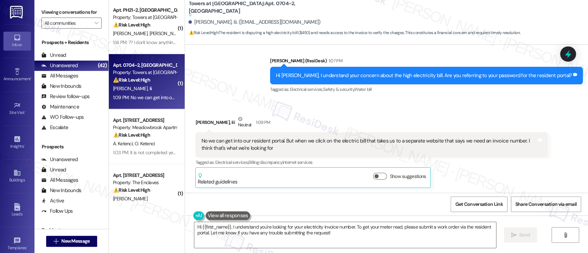
scroll to position [501, 0]
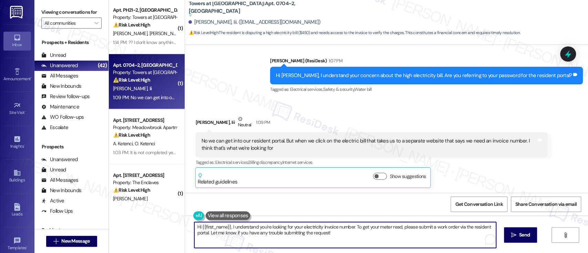
drag, startPoint x: 226, startPoint y: 227, endPoint x: 117, endPoint y: 207, distance: 110.7
click at [83, 221] on div "Viewing conversations for All communities  Prospects + Residents Unread (0) Un…" at bounding box center [310, 126] width 553 height 253
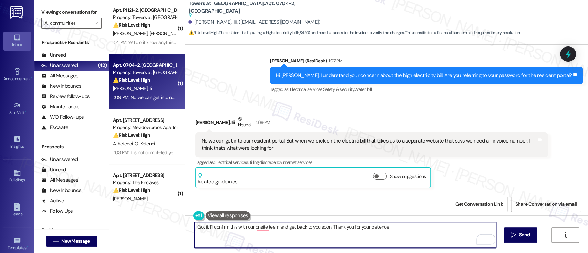
type textarea "Got it. I'll confirm this with our onsite team and get back to you soon. Thank …"
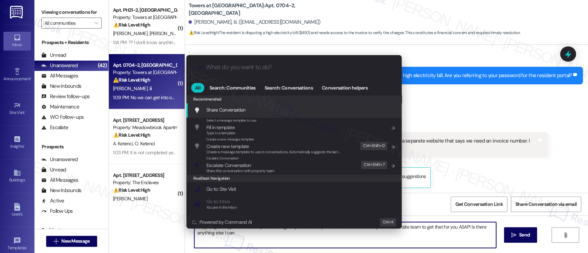
type textarea "Hi {{first_name}}, I understand you're looking for your electricity invoice num…"
type input "e"
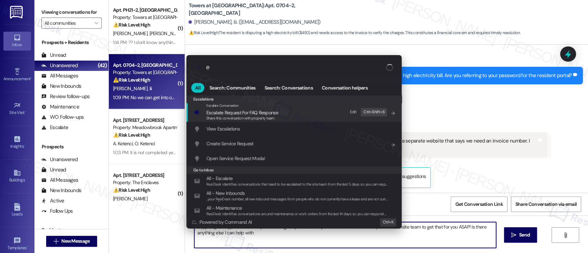
type textarea "Hi {{first_name}}, I understand you're looking for your electricity invoice num…"
type input "es"
type textarea "Hi {{first_name}}, I understand you're looking for your electricity invoice num…"
type input "esca"
type textarea "Hi {{first_name}}, I understand you're looking for your electricity invoice num…"
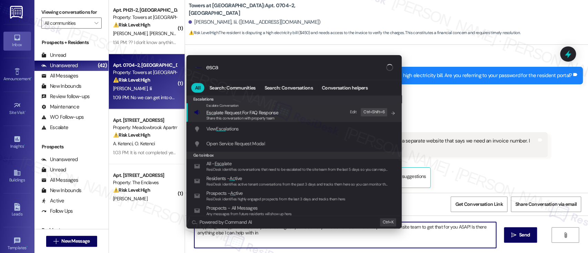
type input "escal"
type textarea "Hi {{first_name}}, I understand you're looking for your electricity invoice num…"
type input "escala"
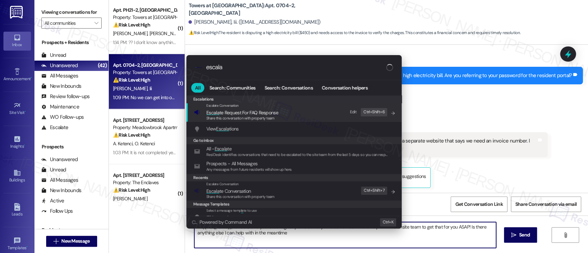
type textarea "Hi {{first_name}}, I understand you're looking for your electricity invoice num…"
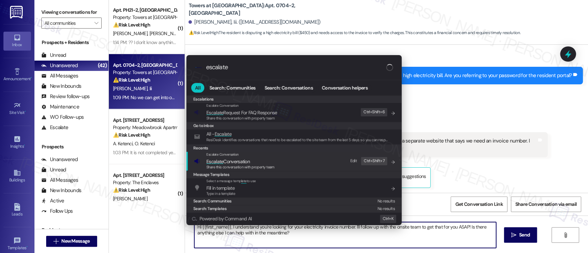
type input "escalate"
click at [307, 157] on div "Escalate Conversation Escalate Conversation Share this conversation with proper…" at bounding box center [294, 161] width 201 height 19
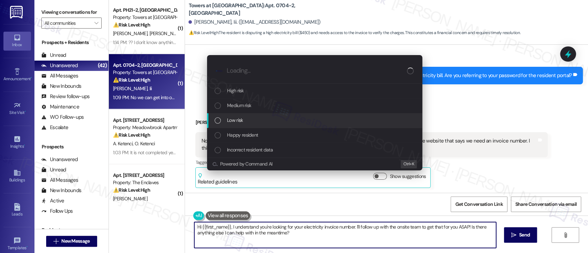
click at [241, 116] on div "Low risk" at bounding box center [314, 120] width 215 height 15
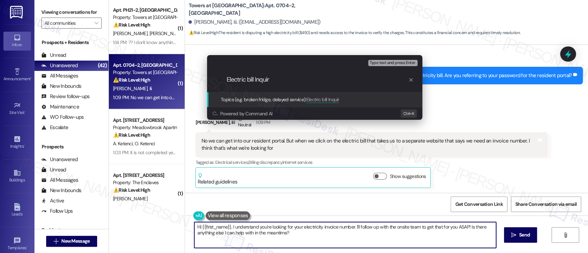
type input "Electric bill Inquiry"
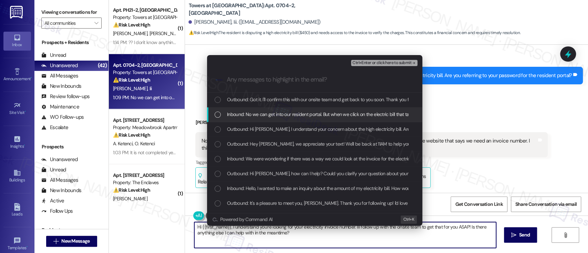
click at [249, 117] on span "Inbound: No we can get into our resident portal. But when we click on the elect…" at bounding box center [419, 115] width 384 height 8
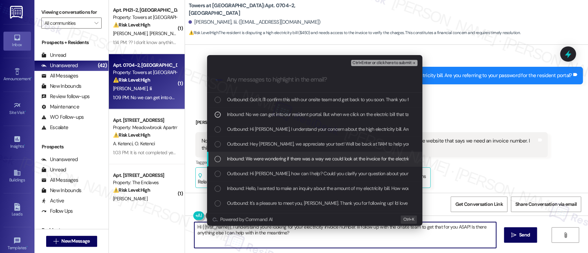
click at [234, 156] on span "Inbound: We were wondering if there was a way we could look at the invoice for …" at bounding box center [492, 159] width 530 height 8
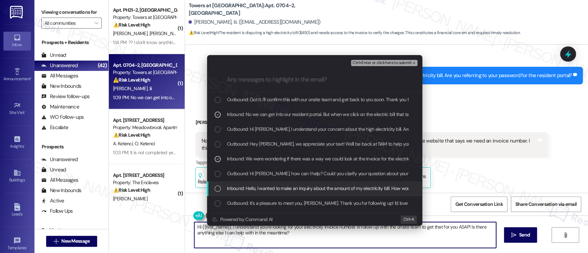
click at [312, 191] on span "Inbound: Hello, I wanted to make an inquiry about the amount of my electricity …" at bounding box center [336, 189] width 219 height 8
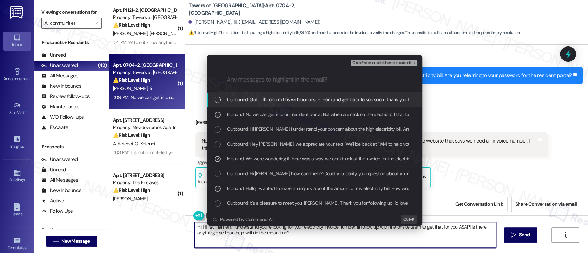
click at [384, 64] on span "Ctrl+Enter or click here to submit" at bounding box center [381, 63] width 59 height 5
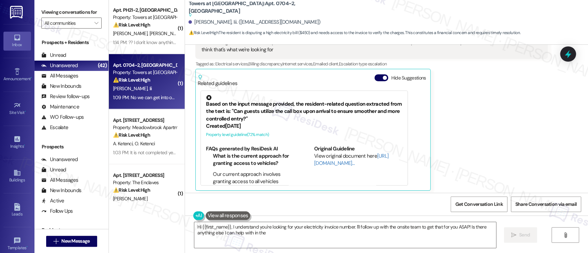
scroll to position [603, 0]
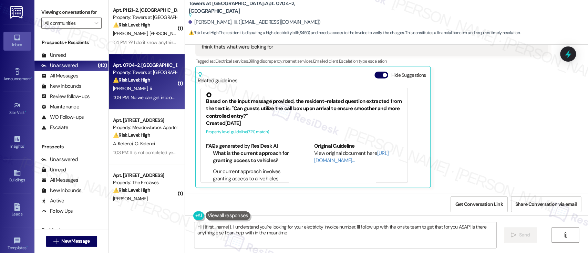
type textarea "Hi {{first_name}}, I understand you're looking for your electricity invoice num…"
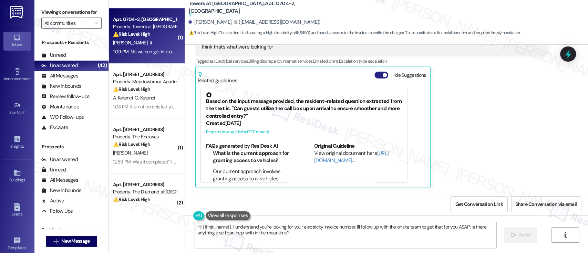
click at [383, 75] on span "button" at bounding box center [385, 75] width 4 height 4
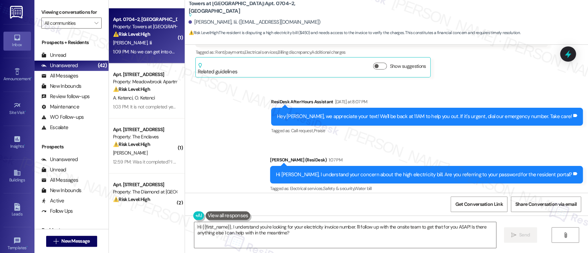
scroll to position [422, 0]
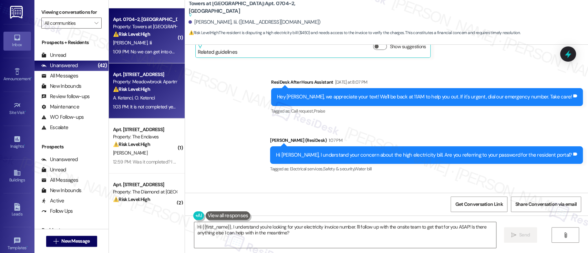
click at [116, 103] on div "1:03 PM: It is not completed yet. Ceiling needs to be painted and the unit need…" at bounding box center [144, 107] width 65 height 9
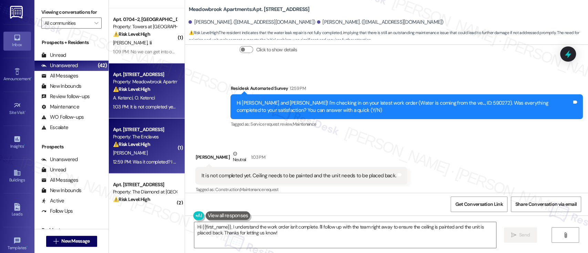
scroll to position [313, 0]
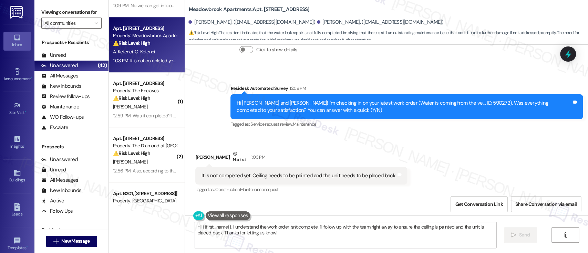
click at [439, 100] on div "Hi Olcay and Ahmet! I'm checking in on your latest work order (Water is coming …" at bounding box center [403, 107] width 335 height 15
copy div "590272"
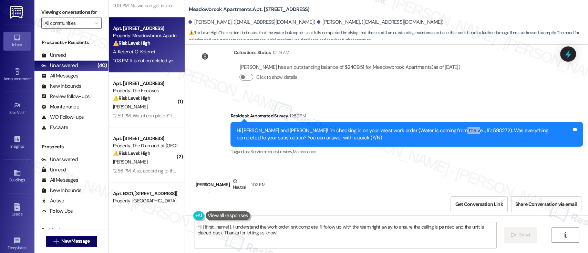
scroll to position [620, 0]
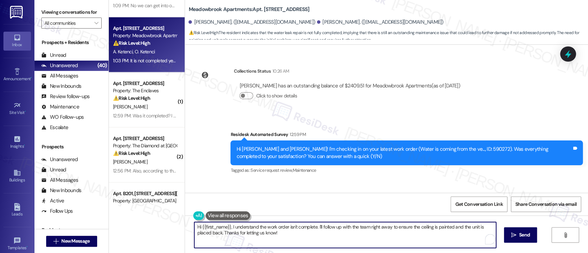
drag, startPoint x: 228, startPoint y: 229, endPoint x: 94, endPoint y: 222, distance: 134.5
click at [94, 222] on div "Viewing conversations for All communities  Prospects + Residents Unread (0) Un…" at bounding box center [310, 126] width 553 height 253
click at [429, 226] on textarea "understand the work order isn't complete. I'll follow up with the team right aw…" at bounding box center [344, 235] width 301 height 26
click at [283, 244] on textarea "understand the work order isn't complete. I'll follow up with the team right aw…" at bounding box center [344, 235] width 301 height 26
drag, startPoint x: 332, startPoint y: 242, endPoint x: 167, endPoint y: 235, distance: 165.1
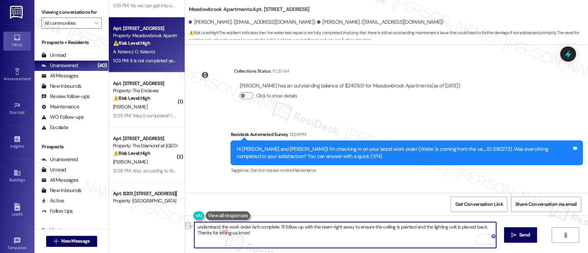
click at [141, 231] on div "Apt. 334, 200 Meadowbrook Drive Property: Meadowbrook Apartments ⚠️ Risk Level:…" at bounding box center [348, 126] width 479 height 253
click at [194, 229] on textarea "understand the work order isn't complete. I'll follow up with the team right aw…" at bounding box center [344, 235] width 301 height 26
click at [214, 227] on textarea "understand the work order isn't complete. I'll follow up with the team right aw…" at bounding box center [344, 235] width 301 height 26
paste textarea "Thanks for letting us know!"
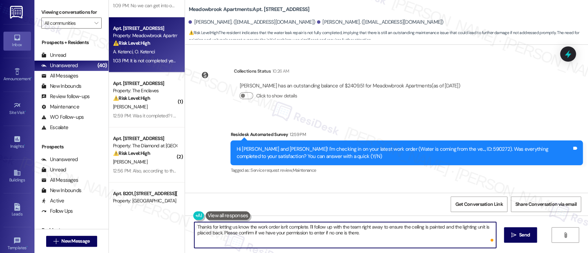
type textarea "Thanks for letting us know the work order isn't complete. I'll follow up with t…"
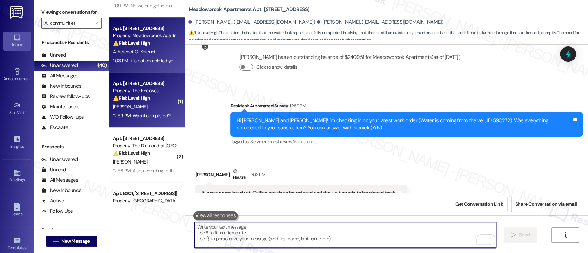
scroll to position [666, 0]
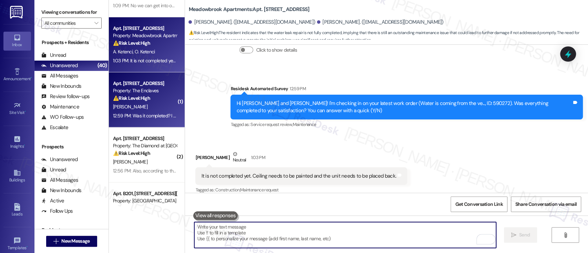
click at [129, 115] on div "12:59 PM: Was it completed? I got a card saying they were here but nor sure it …" at bounding box center [241, 116] width 257 height 6
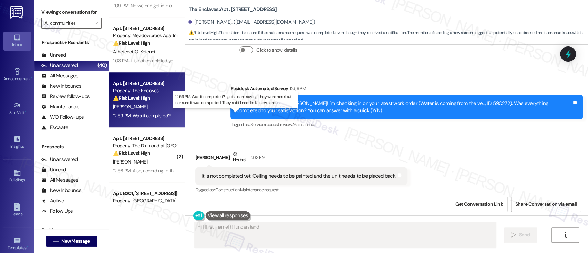
scroll to position [145, 0]
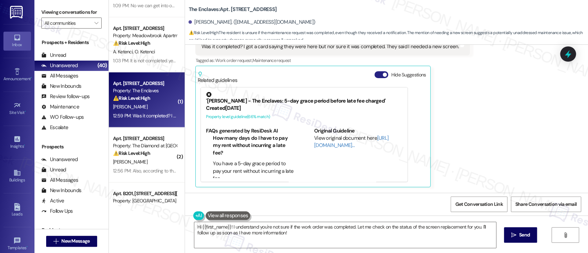
click at [383, 73] on span "button" at bounding box center [385, 75] width 4 height 4
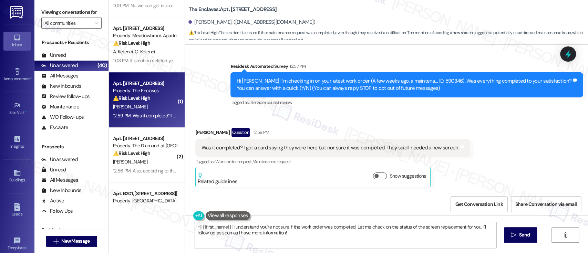
click at [420, 81] on div "Hi Valerie! I'm checking in on your latest work order (A few weeks ago, a maint…" at bounding box center [403, 84] width 335 height 15
copy div "590346"
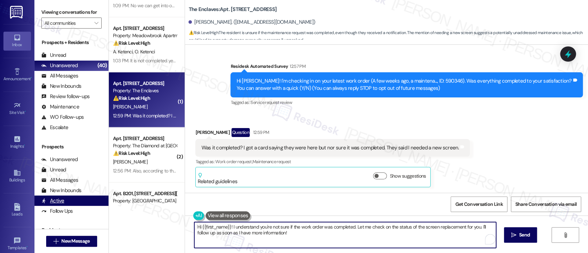
drag, startPoint x: 308, startPoint y: 234, endPoint x: 79, endPoint y: 200, distance: 231.9
click at [62, 200] on div "Viewing conversations for All communities  Prospects + Residents Unread (0) Un…" at bounding box center [310, 126] width 553 height 253
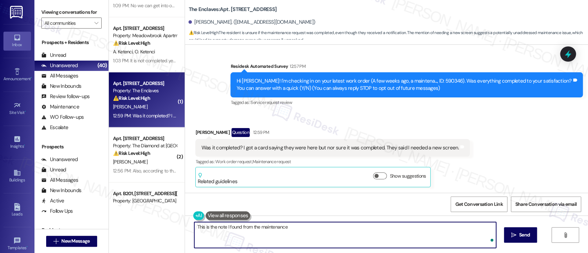
type textarea "This is the note I found from the maintenance"
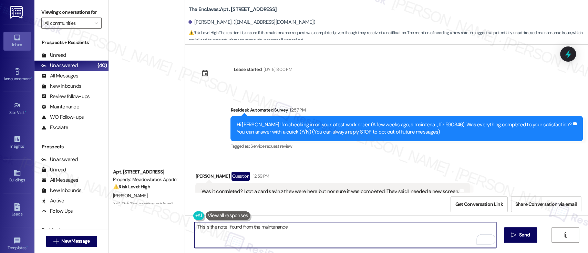
scroll to position [44, 0]
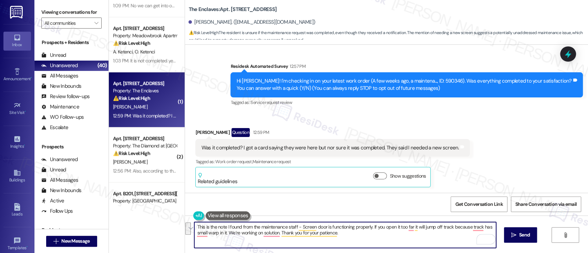
paste textarea "I followed up with our maintenance team, and they noted that the screen door is…"
paste textarea "Thank you for your patience, and please let me know if you have any questions"
type textarea "Thank you for your patience, and please let me know if you have any questions!"
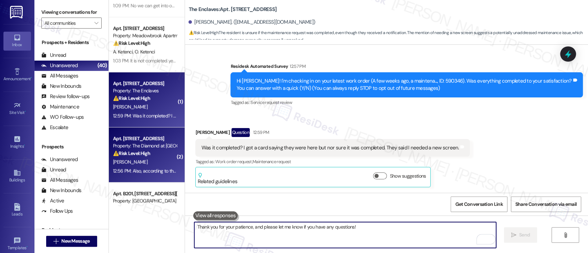
scroll to position [359, 0]
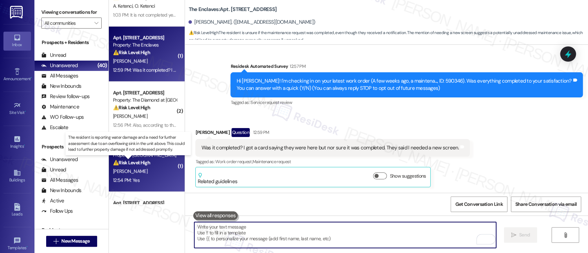
click at [145, 164] on strong "⚠️ Risk Level: High" at bounding box center [131, 162] width 37 height 6
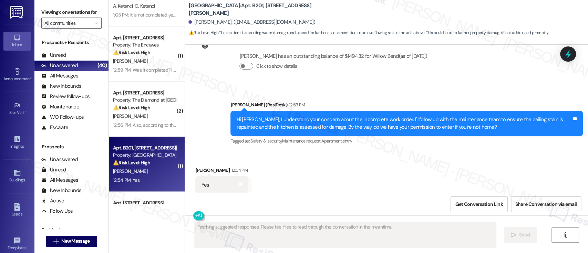
scroll to position [1221, 0]
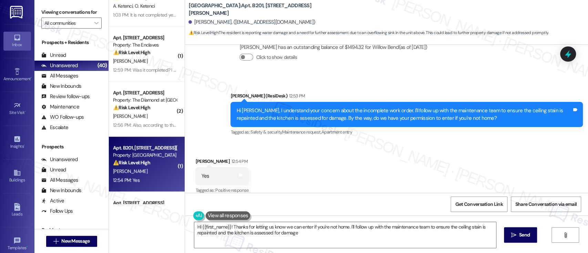
type textarea "Hi {{first_name}}! Thanks for letting us know we can enter if you're not home. …"
click at [386, 172] on div "Received via SMS [PERSON_NAME] 12:54 PM Yes Tags and notes Tagged as: Positive …" at bounding box center [386, 171] width 403 height 58
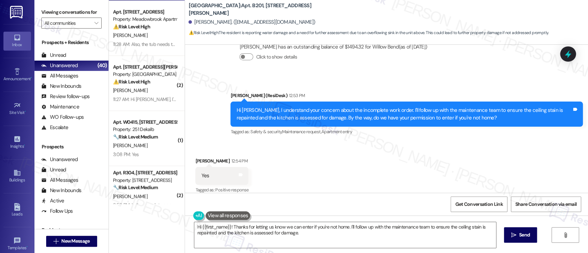
scroll to position [570, 0]
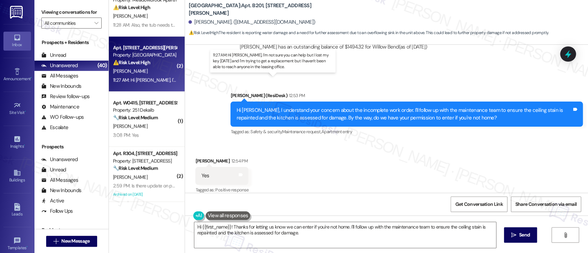
click at [148, 78] on div "11:27 AM: Hi [PERSON_NAME], I'm not sure you can help but I lost my key [DATE] …" at bounding box center [286, 80] width 347 height 6
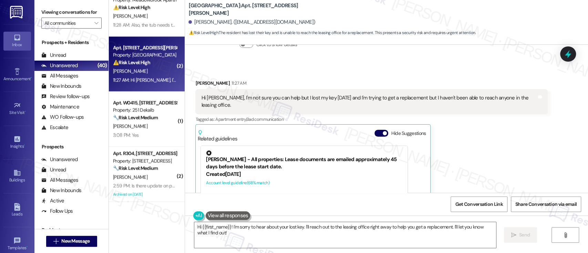
scroll to position [1285, 0]
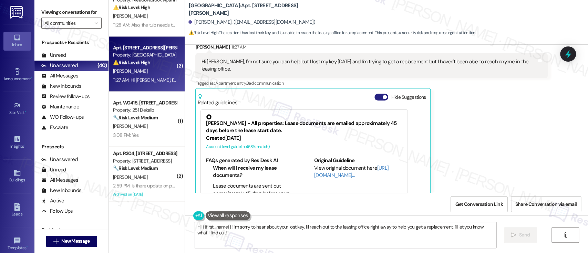
click at [374, 94] on button "Hide Suggestions" at bounding box center [381, 97] width 14 height 7
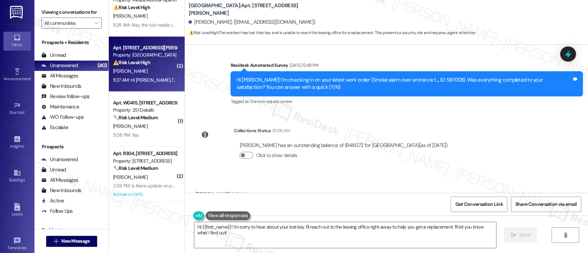
scroll to position [1184, 0]
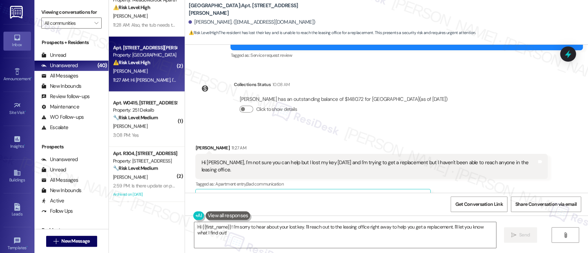
click at [531, 169] on div "[PERSON_NAME] 11:27 AM Hi [PERSON_NAME], I'm not sure you can help but I lost m…" at bounding box center [371, 176] width 352 height 65
click at [452, 234] on textarea "Hi {{first_name}}! I'm sorry to hear about your lost key. I'll reach out to the…" at bounding box center [344, 235] width 301 height 26
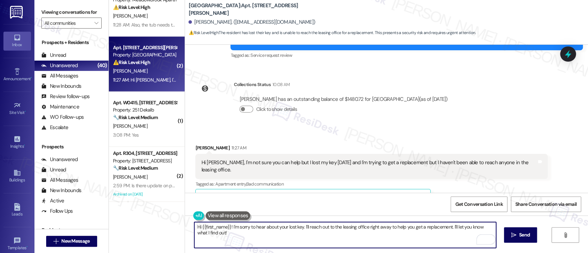
click at [449, 229] on textarea "Hi {{first_name}}! I'm sorry to hear about your lost key. I'll reach out to the…" at bounding box center [344, 235] width 301 height 26
click at [450, 228] on textarea "Hi {{first_name}}! I'm sorry to hear about your lost key. I'll reach out to the…" at bounding box center [344, 235] width 301 height 26
click at [454, 222] on div "Hi {{first_name}}! I'm sorry to hear about your lost key. I'll reach out to the…" at bounding box center [345, 235] width 302 height 27
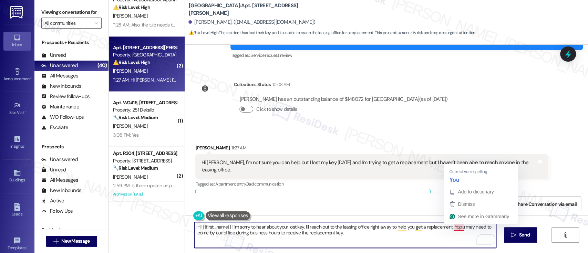
click at [454, 226] on textarea "Hi {{first_name}}! I'm sorry to hear about your lost key. I'll reach out to the…" at bounding box center [344, 235] width 301 height 26
type textarea "Hi {{first_name}}! I'm sorry to hear about your lost key. I'll reach out to the…"
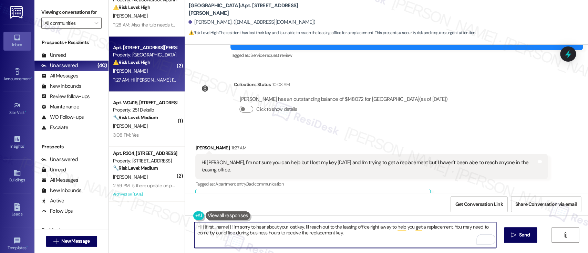
click at [369, 238] on textarea "Hi {{first_name}}! I'm sorry to hear about your lost key. I'll reach out to the…" at bounding box center [344, 235] width 301 height 26
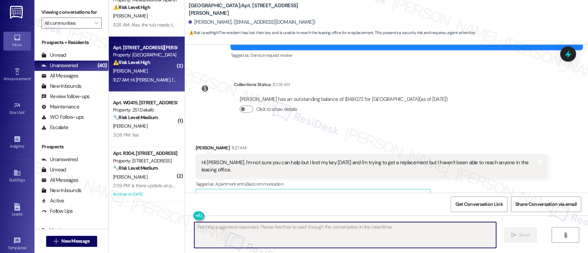
scroll to position [1184, 0]
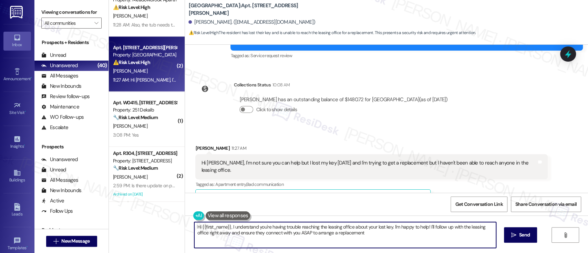
type textarea "Hi {{first_name}}, I understand you're having trouble reaching the leasing offi…"
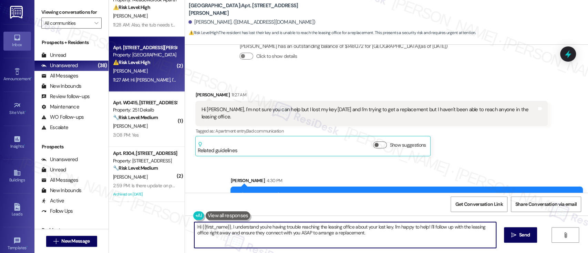
scroll to position [1240, 0]
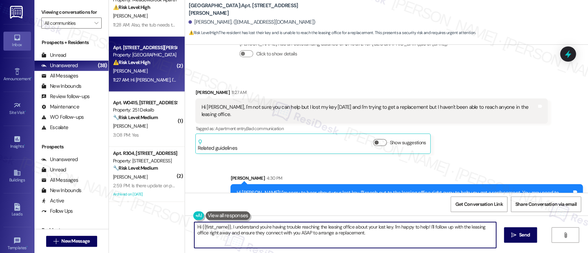
click at [509, 159] on div "Sent via SMS [PERSON_NAME] 4:30 PM Hi [PERSON_NAME]! I'm sorry to hear about yo…" at bounding box center [386, 186] width 403 height 55
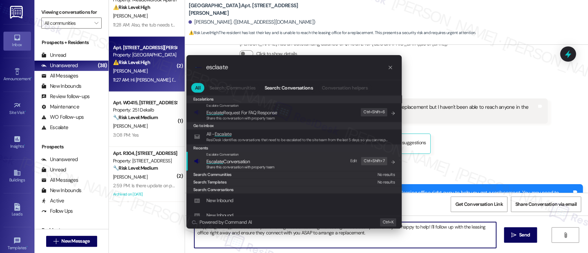
type input "esclaate"
click at [241, 156] on div "Escalate Conversation" at bounding box center [240, 155] width 68 height 6
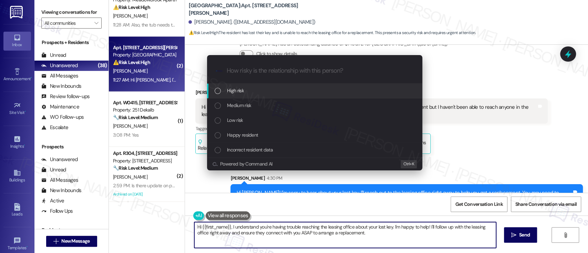
click at [235, 89] on span "High risk" at bounding box center [235, 91] width 17 height 8
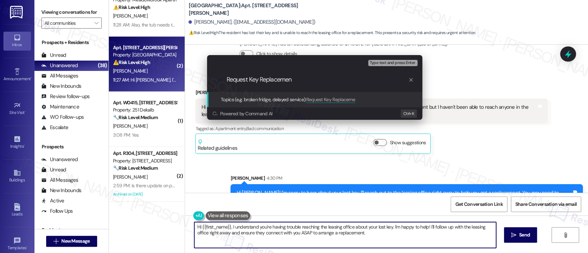
type input "Request Key Replacement"
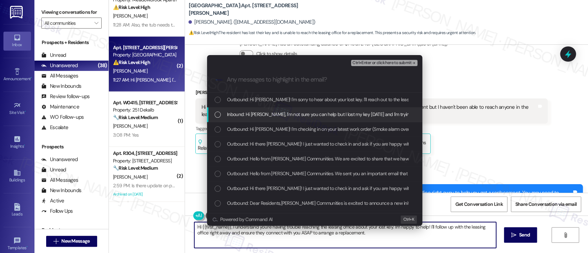
click at [236, 114] on span "Inbound: Hi [PERSON_NAME], I'm not sure you can help but I lost my key [DATE] a…" at bounding box center [401, 115] width 348 height 8
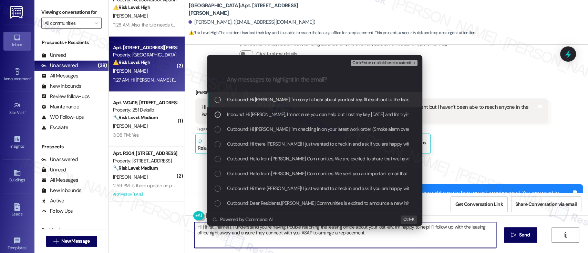
click at [386, 62] on span "Ctrl+Enter or click here to submit" at bounding box center [381, 63] width 59 height 5
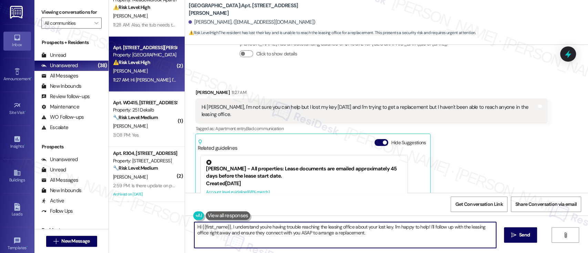
scroll to position [1285, 0]
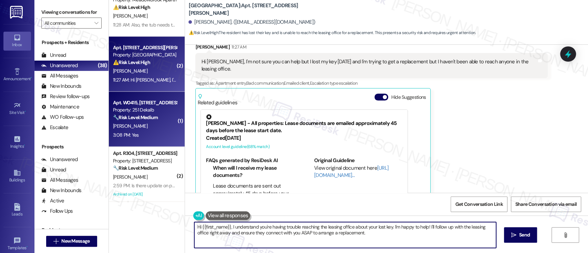
click at [149, 103] on div "Apt. W0415, [STREET_ADDRESS]" at bounding box center [145, 102] width 64 height 7
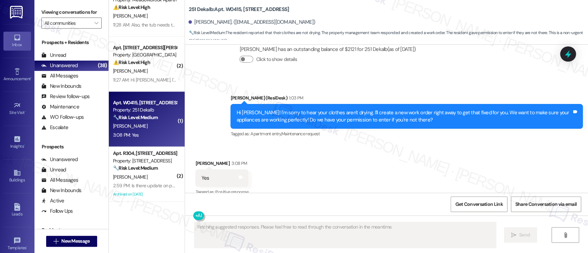
scroll to position [1195, 0]
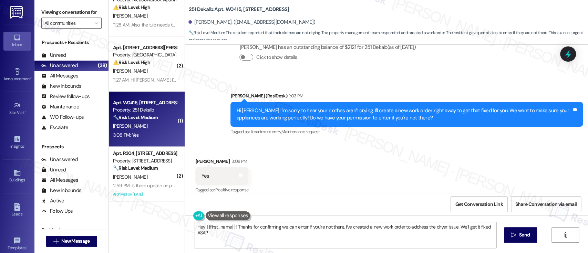
type textarea "Hey {{first_name}}! Thanks for confirming we can enter if you're not there. I'v…"
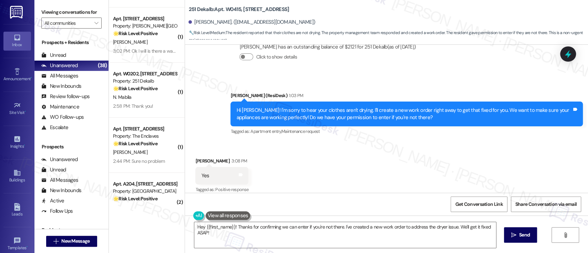
scroll to position [1484, 0]
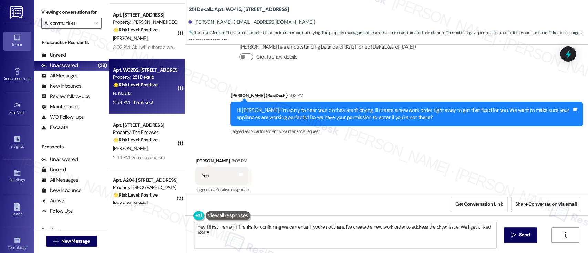
click at [145, 97] on div "N. Mabila" at bounding box center [144, 93] width 65 height 9
type textarea "Fetching suggested responses. Please feel free to read through the conversation…"
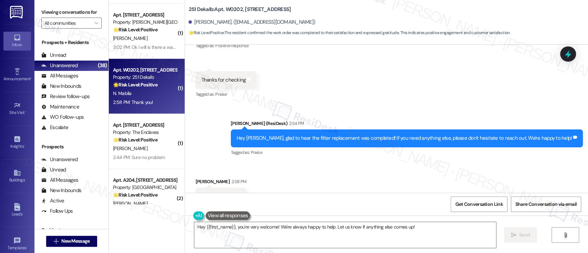
scroll to position [2039, 0]
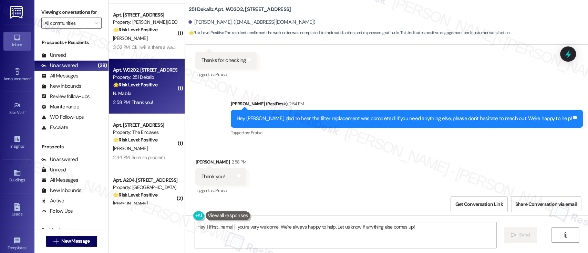
click at [405, 150] on div "Received via SMS Ngokwey Mabila 2:58 PM Thank you! Tags and notes Tagged as: Pr…" at bounding box center [386, 172] width 403 height 58
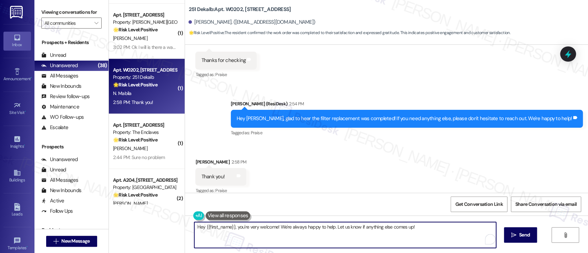
drag, startPoint x: 234, startPoint y: 226, endPoint x: 117, endPoint y: 218, distance: 117.0
click at [117, 218] on div "( 3 ) Apt. [STREET_ADDRESS] Property: The Enclaves 🔧 Risk Level: Medium The res…" at bounding box center [348, 126] width 479 height 253
click at [436, 233] on textarea "You're very welcome! We're always happy to help. Let us know if anything else c…" at bounding box center [344, 235] width 301 height 26
type textarea "You're very welcome! We're always happy to help. Let us know if anything else c…"
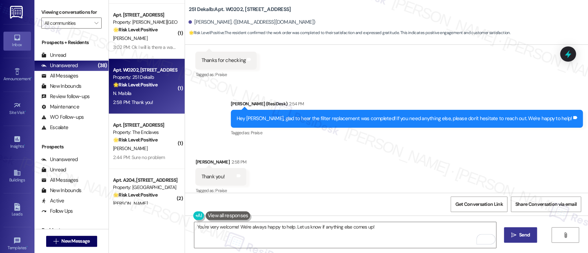
click at [511, 234] on icon "" at bounding box center [513, 235] width 5 height 6
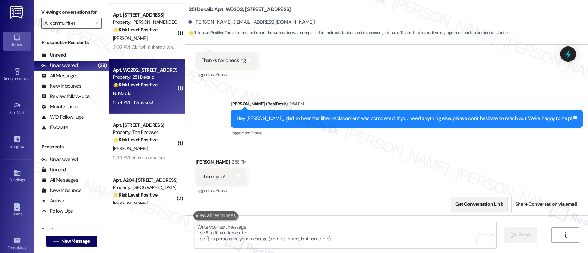
scroll to position [2039, 0]
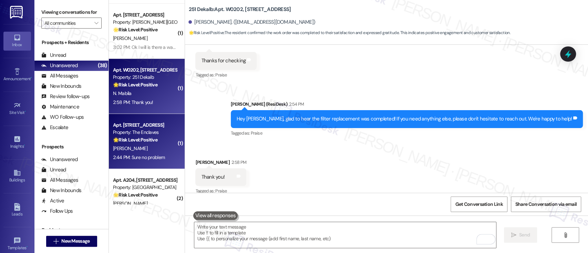
click at [152, 153] on div "[PERSON_NAME]" at bounding box center [144, 148] width 65 height 9
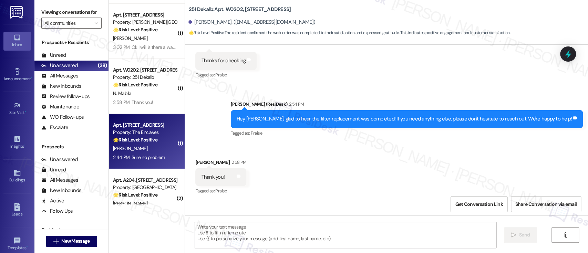
type textarea "Fetching suggested responses. Please feel free to read through the conversation…"
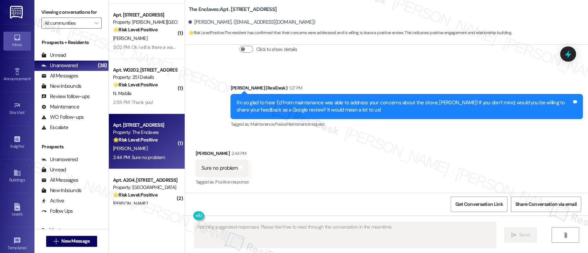
scroll to position [2097, 0]
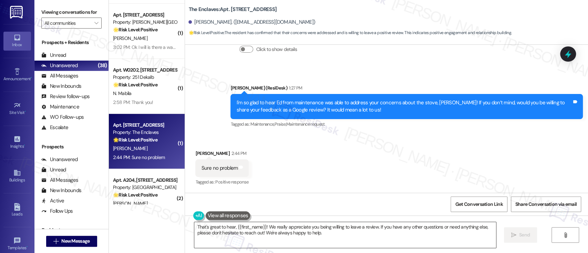
click at [328, 232] on textarea "That's great to hear, {{first_name}}! We really appreciate you being willing to…" at bounding box center [344, 235] width 301 height 26
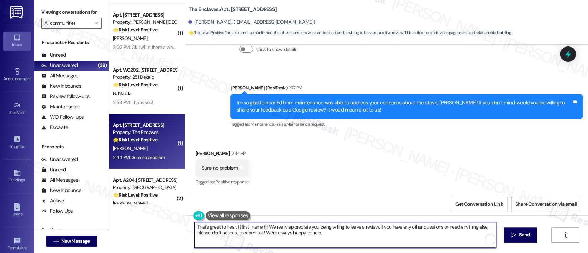
paste textarea "Awesome! Here's the link: {{google_review_link}}. Please let me know when you'r…"
type textarea "Awesome! Here's the link: {{google_review_link}}. Please let me know when you'r…"
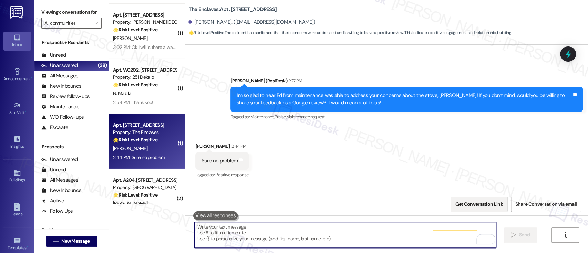
scroll to position [2096, 0]
click at [490, 207] on span "Get Conversation Link" at bounding box center [479, 204] width 48 height 7
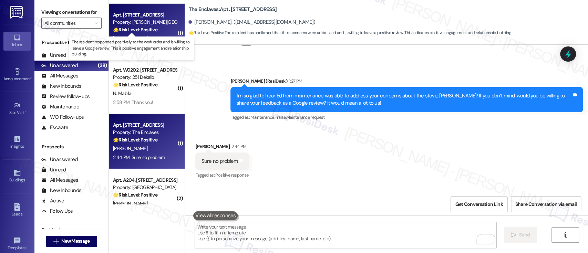
click at [140, 29] on strong "🌟 Risk Level: Positive" at bounding box center [135, 30] width 44 height 6
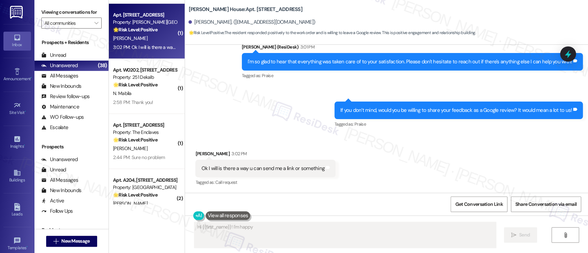
scroll to position [851, 0]
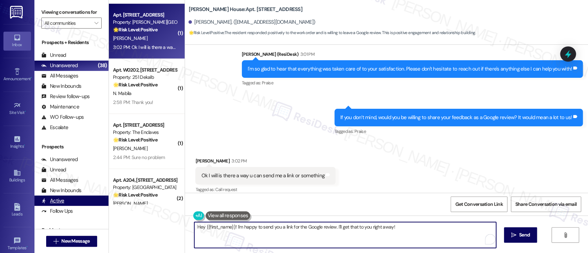
drag, startPoint x: 415, startPoint y: 234, endPoint x: 61, endPoint y: 204, distance: 356.0
click at [24, 204] on div "Inbox Go to Inbox Announcement • Send A Text Announcement Site Visit • Go to Si…" at bounding box center [294, 126] width 588 height 253
paste textarea "[URL][DOMAIN_NAME]"
paste textarea "Awesome! Here's the link: {{google_review_link}}. Please let me know when you'r…"
type textarea "Awesome! Here's the link: {{google_review_link}}. Please let me know when you'r…"
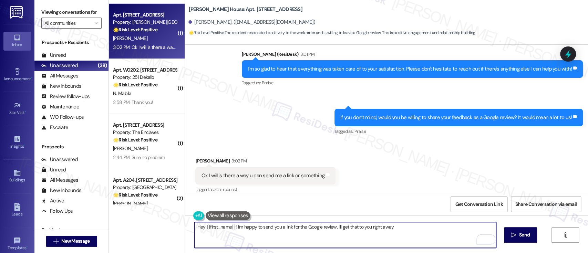
type textarea "Hey {{first_name}}! I'm happy to send you a link for the Google review. I'll ge…"
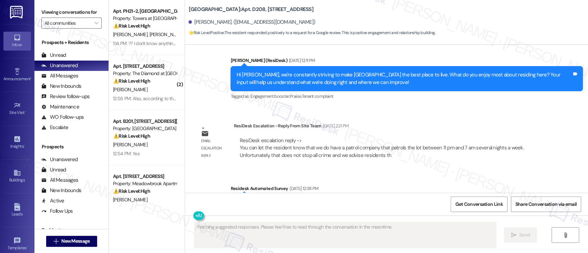
scroll to position [2941, 0]
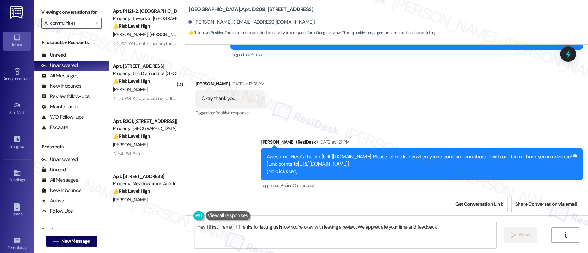
type textarea "Hey {{first_name}}! Thanks for letting us know you're okay with leaving a revie…"
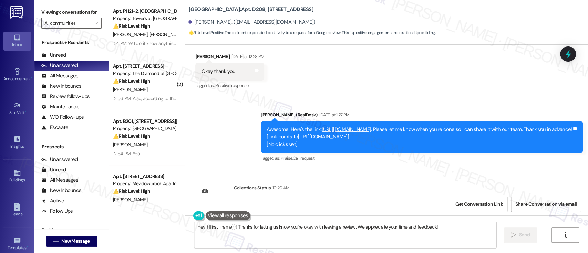
scroll to position [3078, 0]
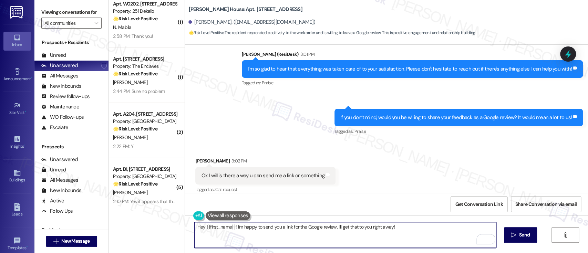
scroll to position [1554, 0]
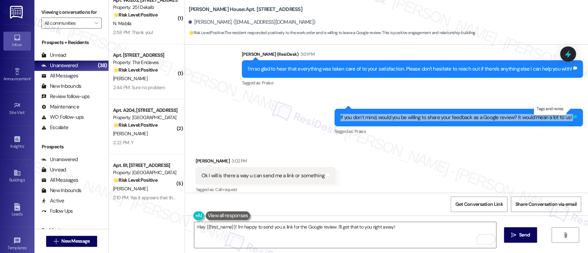
drag, startPoint x: 338, startPoint y: 111, endPoint x: 570, endPoint y: 109, distance: 232.1
click at [570, 109] on body "Inbox Go to Inbox Announcement • Send A Text Announcement Site Visit • Go to Si…" at bounding box center [294, 126] width 588 height 253
copy div "If you don’t mind, would you be willing to share your feedback as a Google revi…"
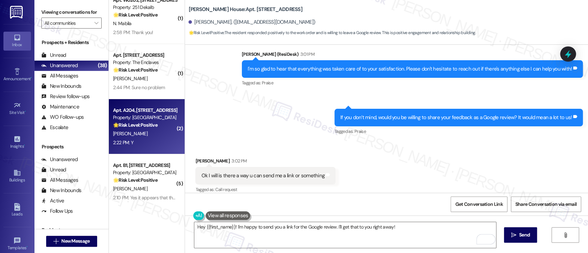
click at [159, 138] on div "2:22 PM: Y 2:22 PM: Y" at bounding box center [144, 142] width 65 height 9
type textarea "Fetching suggested responses. Please feel free to read through the conversation…"
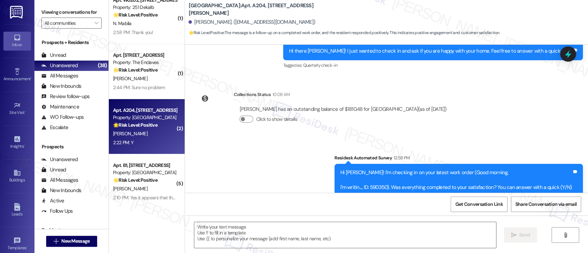
scroll to position [1638, 0]
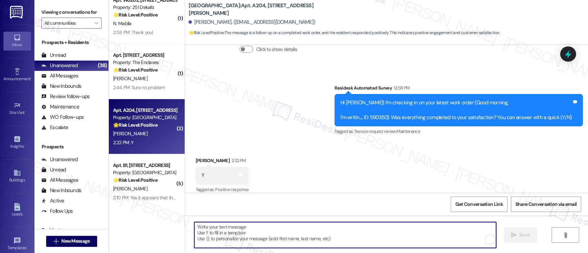
click at [295, 231] on textarea "To enrich screen reader interactions, please activate Accessibility in Grammarl…" at bounding box center [344, 235] width 301 height 26
paste textarea "I'm so glad to hear that everything was taken care of to your satisfaction. Ple…"
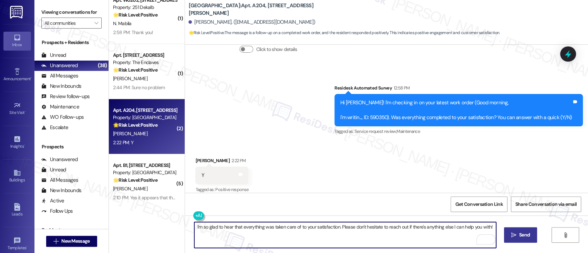
type textarea "I'm so glad to hear that everything was taken care of to your satisfaction. Ple…"
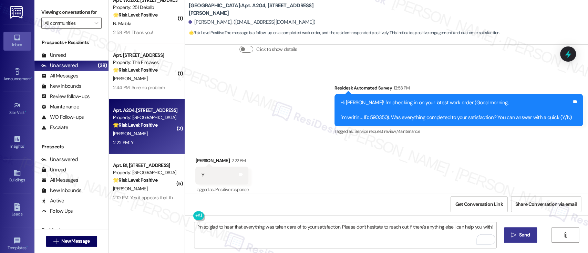
click at [526, 234] on span "Send" at bounding box center [524, 234] width 11 height 7
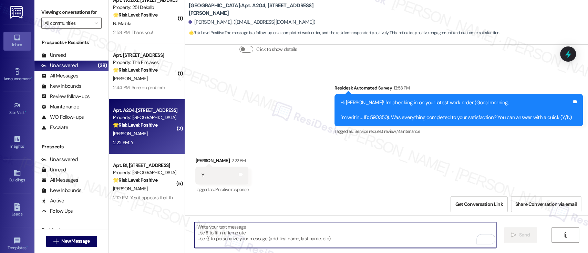
click at [301, 228] on textarea "To enrich screen reader interactions, please activate Accessibility in Grammarl…" at bounding box center [344, 235] width 301 height 26
paste textarea "If you don’t mind, would you be willing to share your feedback as a Google revi…"
type textarea "If you don’t mind, would you be willing to share your feedback as a Google revi…"
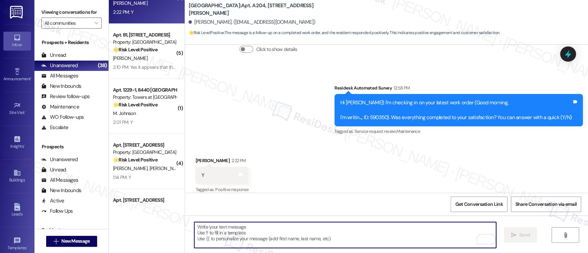
scroll to position [1692, 0]
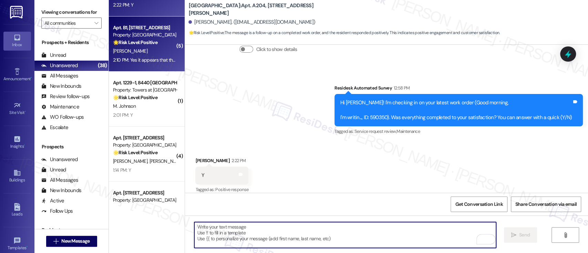
click at [126, 47] on div "[PERSON_NAME]" at bounding box center [144, 51] width 65 height 9
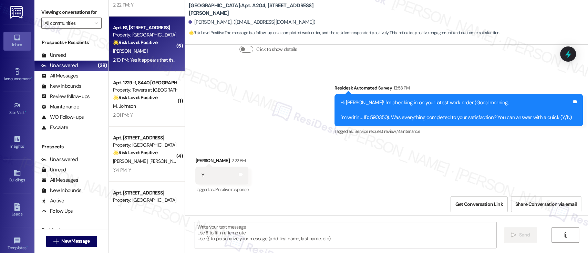
type textarea "Fetching suggested responses. Please feel free to read through the conversation…"
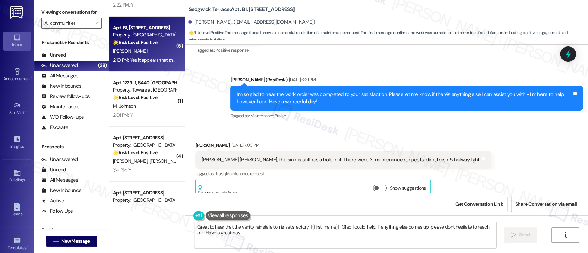
scroll to position [3739, 0]
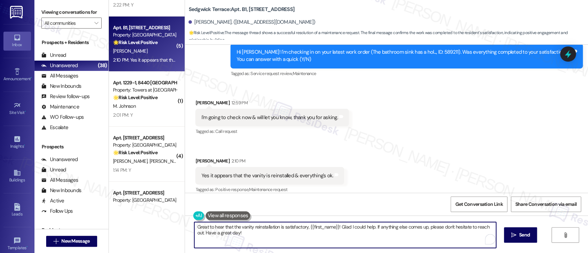
drag, startPoint x: 337, startPoint y: 227, endPoint x: 348, endPoint y: 241, distance: 17.6
click at [348, 241] on textarea "Great to hear that the vanity reinstallation is satisfactory, {{first_name}}! G…" at bounding box center [344, 235] width 301 height 26
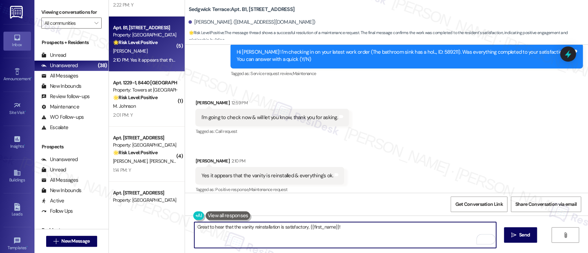
paste textarea "If you don’t mind, would you be willing to share your feedback as a Google revi…"
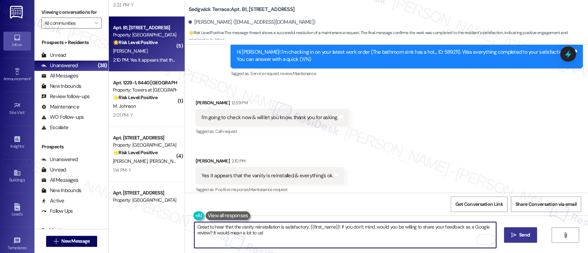
type textarea "Great to hear that the vanity reinstallation is satisfactory, {{first_name}}! I…"
click at [524, 237] on span "Send" at bounding box center [524, 234] width 11 height 7
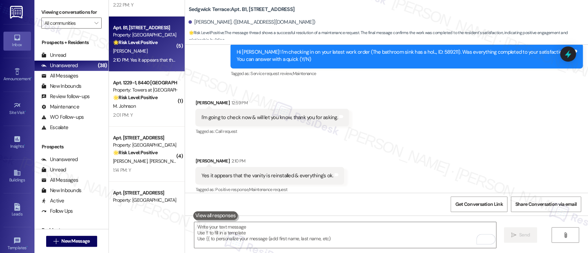
scroll to position [3739, 0]
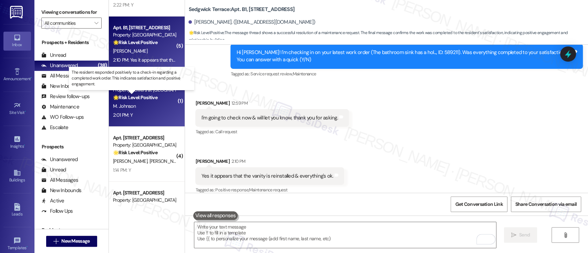
click at [149, 98] on strong "🌟 Risk Level: Positive" at bounding box center [135, 97] width 44 height 6
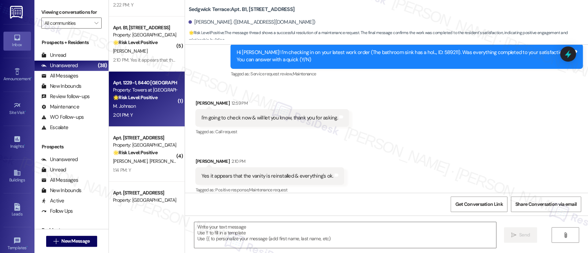
type textarea "Fetching suggested responses. Please feel free to read through the conversation…"
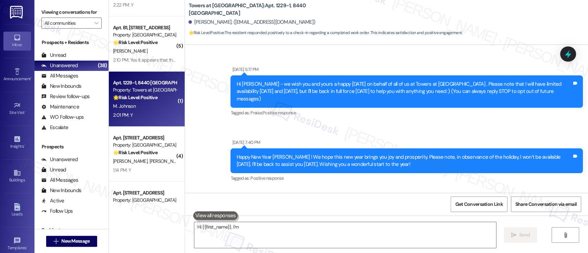
scroll to position [3834, 0]
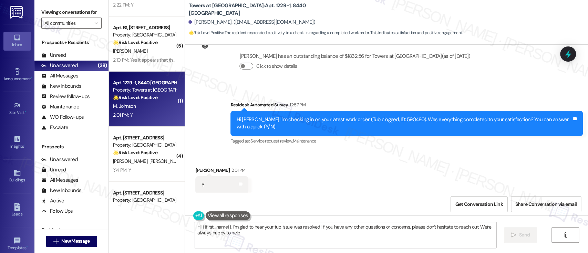
type textarea "Hi {{first_name}}, I'm glad to hear your tub issue was resolved! If you have an…"
click at [410, 155] on div "Received via SMS Marchan Johnson 2:01 PM Y Tags and notes Tagged as: Positive r…" at bounding box center [386, 180] width 403 height 58
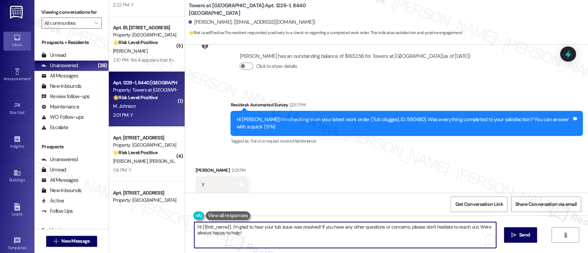
click at [372, 241] on textarea "Hi {{first_name}}, I'm glad to hear your tub issue was resolved! If you have an…" at bounding box center [344, 235] width 301 height 26
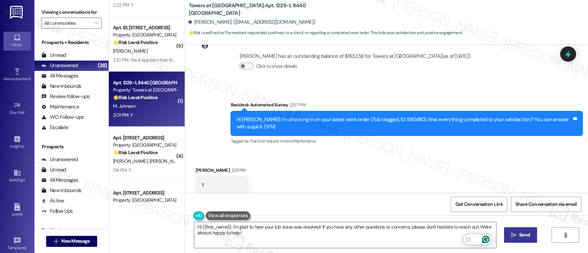
click at [519, 234] on span "Send" at bounding box center [524, 234] width 11 height 7
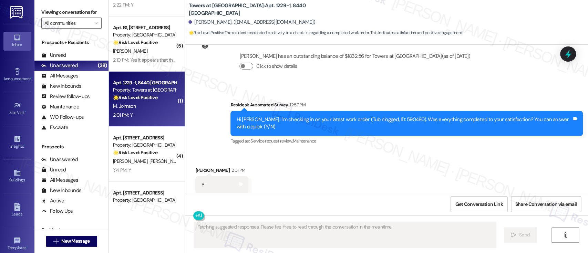
click at [378, 177] on div "Received via SMS Marchan Johnson 2:01 PM Y Tags and notes Tagged as: Positive r…" at bounding box center [386, 180] width 403 height 58
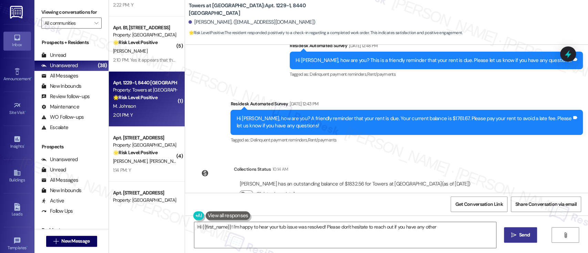
scroll to position [3706, 0]
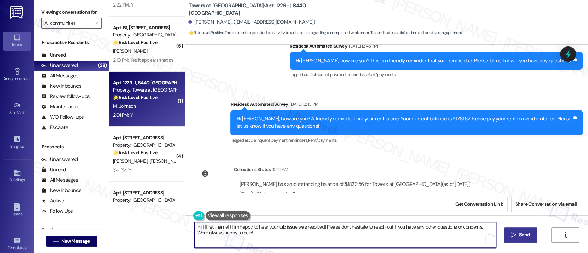
click at [371, 232] on textarea "Hi {{first_name}}! I'm happy to hear your tub issue was resolved! Please don't …" at bounding box center [344, 235] width 301 height 26
paste textarea "If you don’t mind, would you be willing to share your feedback as a Google revi…"
type textarea "If you don’t mind, would you be willing to share your feedback as a Google revi…"
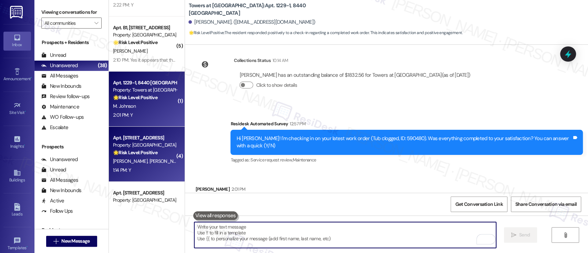
scroll to position [3833, 0]
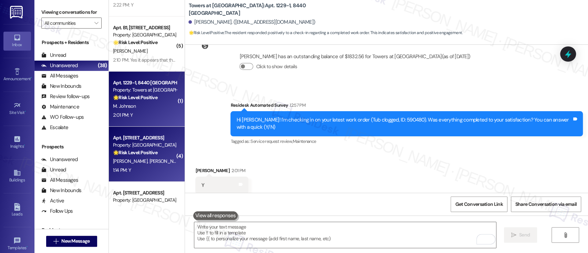
click at [149, 159] on span "S. Herwade" at bounding box center [166, 161] width 34 height 6
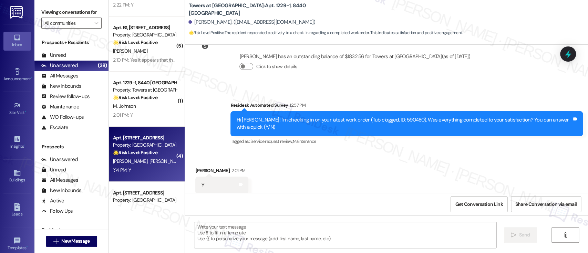
type textarea "Fetching suggested responses. Please feel free to read through the conversation…"
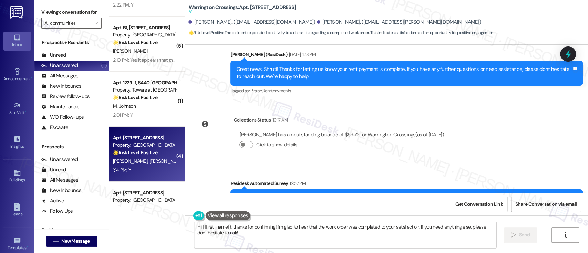
scroll to position [1961, 0]
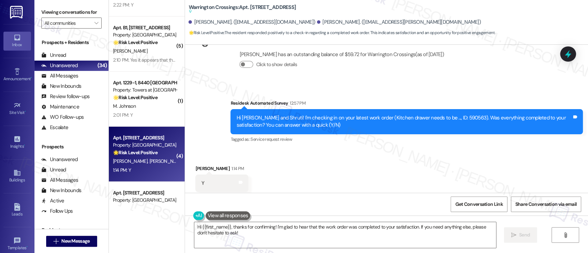
click at [335, 172] on div "Received via SMS Shruti Herwade 1:14 PM Y Tags and notes Tagged as: Positive re…" at bounding box center [386, 178] width 403 height 58
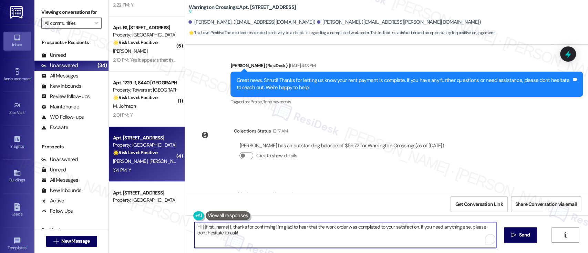
drag, startPoint x: 415, startPoint y: 227, endPoint x: 425, endPoint y: 248, distance: 23.1
click at [425, 248] on div "Hi {{first_name}}, thanks for confirming! I'm glad to hear that the work order …" at bounding box center [386, 242] width 403 height 52
paste textarea "don’t mind, would you be willing to share your feedback as a Google review? It …"
click at [229, 227] on textarea "Hi {{first_name}}, thanks for confirming! I'm glad to hear that the work order …" at bounding box center [344, 235] width 301 height 26
type textarea "Thanks for confirming! I'm glad to hear that the work order was completed to yo…"
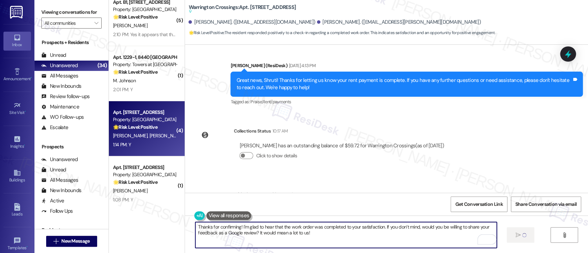
scroll to position [1738, 0]
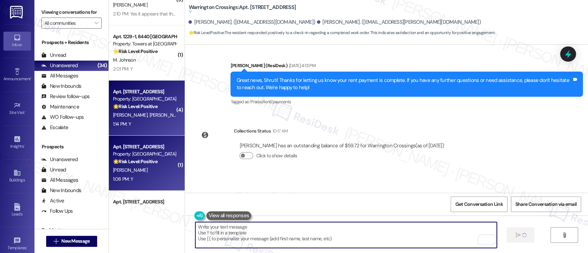
type textarea "Fetching suggested responses. Please feel free to read through the conversation…"
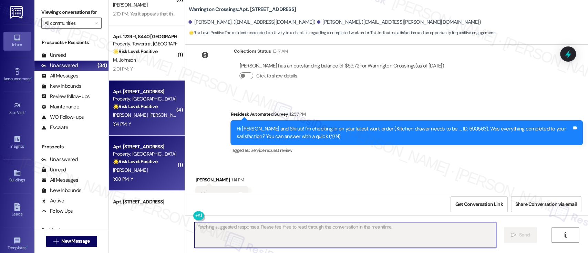
scroll to position [1940, 0]
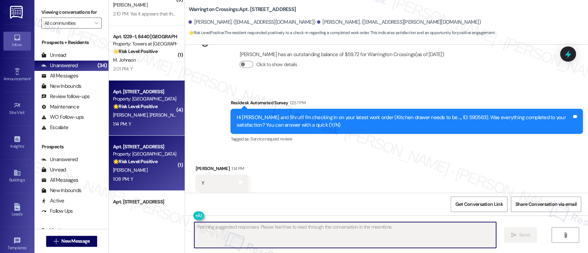
click at [153, 167] on div "H. Thomas" at bounding box center [144, 170] width 65 height 9
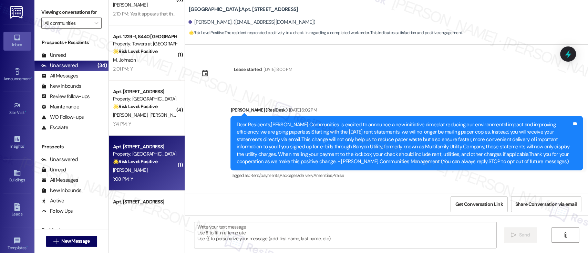
scroll to position [2951, 0]
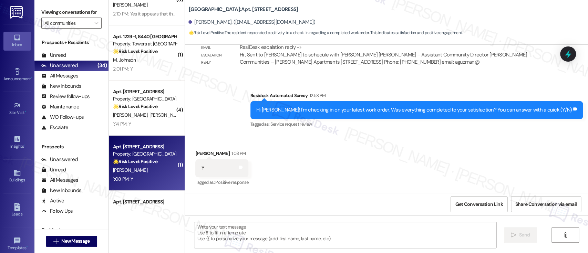
type textarea "Fetching suggested responses. Please feel free to read through the conversation…"
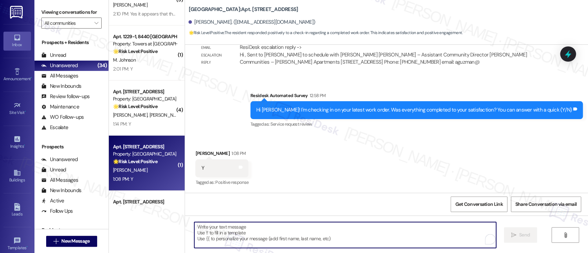
click at [341, 238] on textarea "To enrich screen reader interactions, please activate Accessibility in Grammarl…" at bounding box center [344, 235] width 301 height 26
paste textarea "I'm so glad to hear that everything was taken care of to your satisfaction. Ple…"
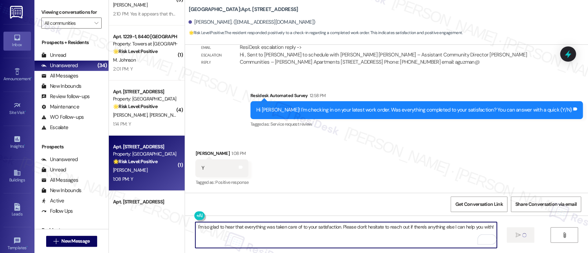
type textarea "I'm so glad to hear that everything was taken care of to your satisfaction. Ple…"
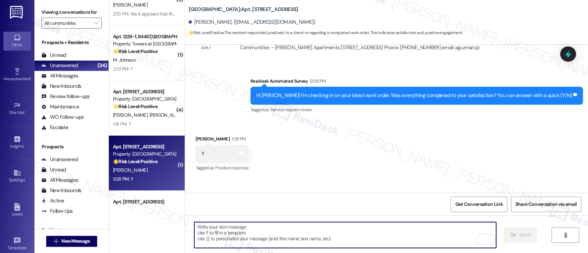
paste textarea "If you don’t mind, would you be willing to share your feedback as a Google revi…"
type textarea "If you don’t mind, would you be willing to share your feedback as a Google revi…"
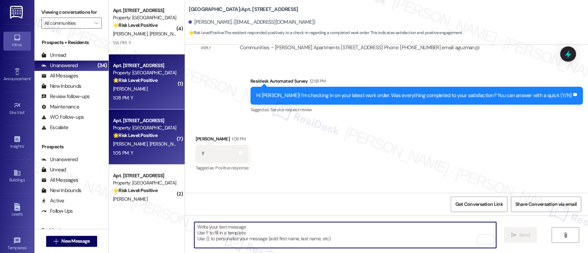
scroll to position [1784, 0]
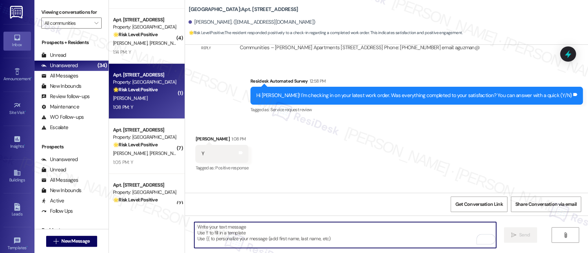
scroll to position [1830, 0]
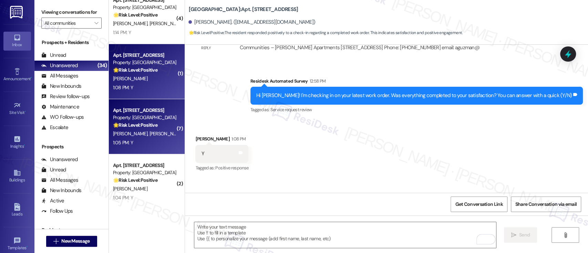
click at [147, 138] on div "1:05 PM: Y 1:05 PM: Y" at bounding box center [144, 142] width 65 height 9
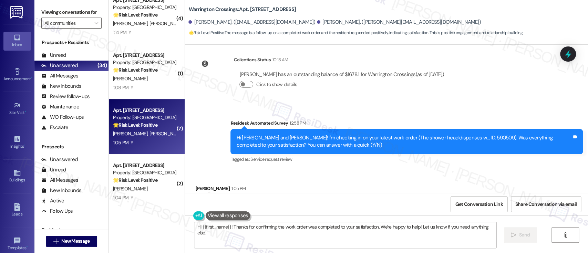
scroll to position [1497, 0]
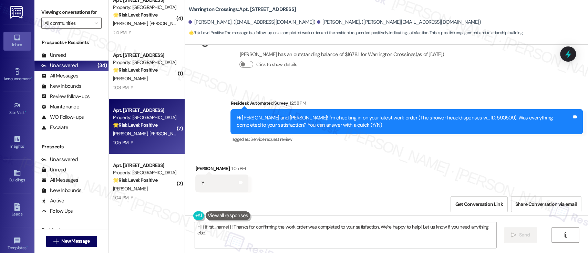
click at [407, 245] on textarea "Hi {{first_name}}! Thanks for confirming the work order was completed to your s…" at bounding box center [344, 235] width 301 height 26
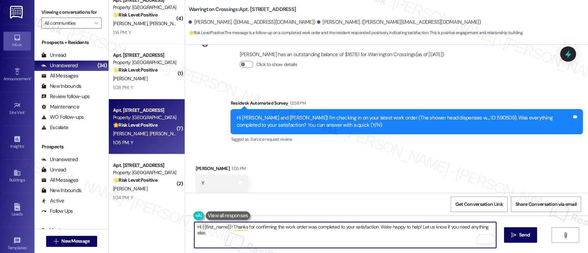
drag, startPoint x: 229, startPoint y: 228, endPoint x: 68, endPoint y: 228, distance: 160.5
click at [68, 228] on div "Viewing conversations for All communities  Prospects + Residents Unread (0) Un…" at bounding box center [310, 126] width 553 height 253
type textarea "Thanks for confirming the work order was completed to your satisfaction. We're …"
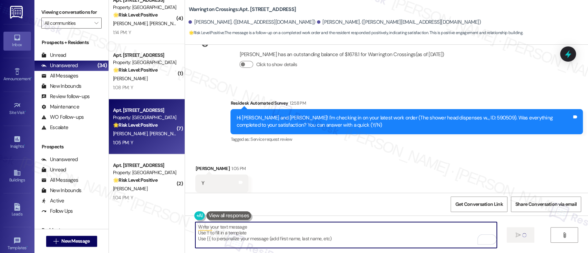
type textarea "Fetching suggested responses. Please feel free to read through the conversation…"
click at [350, 174] on div "Received via SMS [PERSON_NAME] 1:05 PM Y Tags and notes Tagged as: Positive res…" at bounding box center [386, 178] width 403 height 58
click at [349, 233] on textarea "To enrich screen reader interactions, please activate Accessibility in Grammarl…" at bounding box center [344, 235] width 301 height 26
paste textarea "If you don’t mind, would you be willing to share your feedback as a Google revi…"
type textarea "If you don’t mind, would you be willing to share your feedback as a Google revi…"
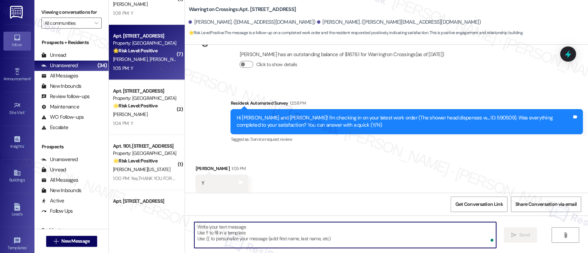
scroll to position [1919, 0]
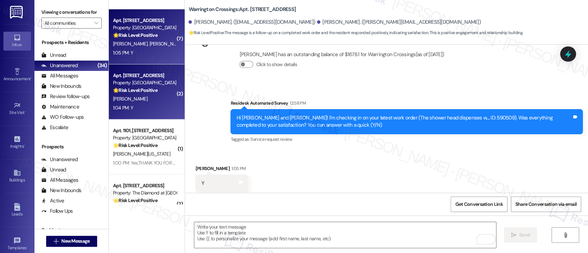
click at [152, 97] on div "[PERSON_NAME]" at bounding box center [144, 99] width 65 height 9
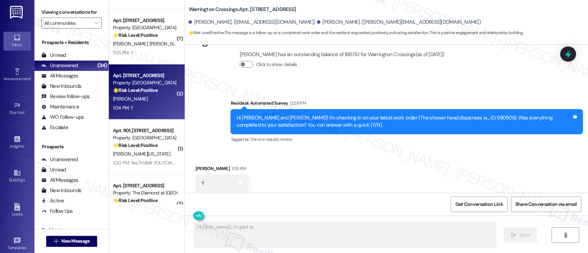
scroll to position [259, 0]
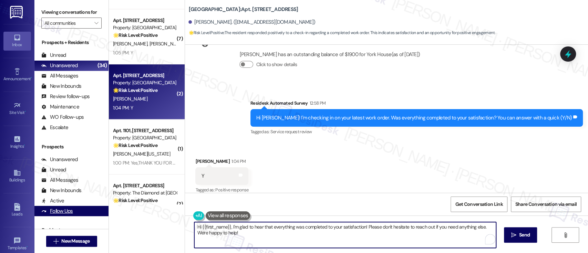
drag, startPoint x: 228, startPoint y: 228, endPoint x: 96, endPoint y: 216, distance: 132.4
click at [96, 216] on div "Viewing conversations for All communities  Prospects + Residents Unread (0) Un…" at bounding box center [310, 126] width 553 height 253
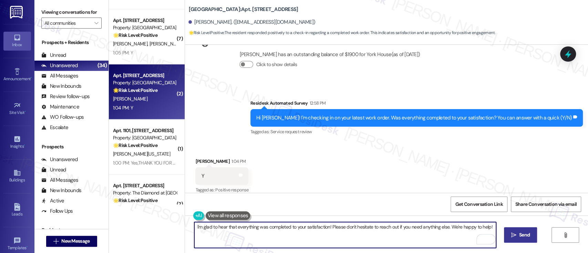
type textarea "I'm glad to hear that everything was completed to your satisfaction! Please don…"
click at [512, 234] on icon "" at bounding box center [513, 235] width 5 height 6
paste textarea "If you don’t mind, would you be willing to share your feedback as a Google revi…"
type textarea "If you don’t mind, would you be willing to share your feedback as a Google revi…"
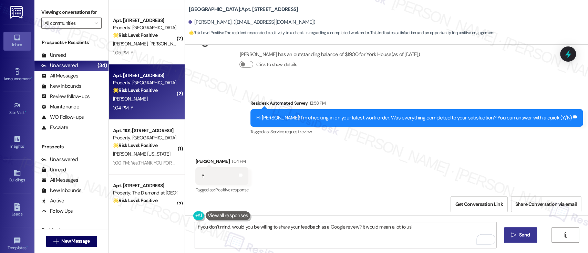
click at [514, 236] on icon "" at bounding box center [513, 235] width 5 height 6
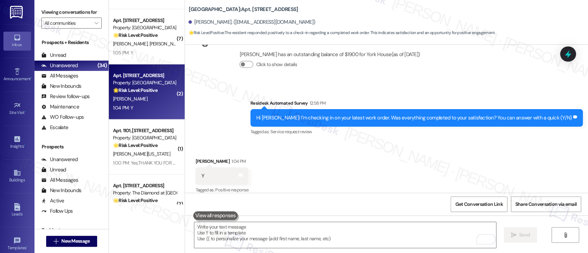
click at [442, 145] on div "Received via SMS [PERSON_NAME] 1:04 PM Y Tags and notes Tagged as: Positive res…" at bounding box center [386, 171] width 403 height 58
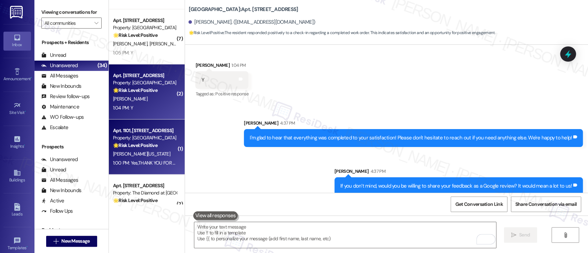
click at [144, 155] on div "[PERSON_NAME][US_STATE]" at bounding box center [144, 154] width 65 height 9
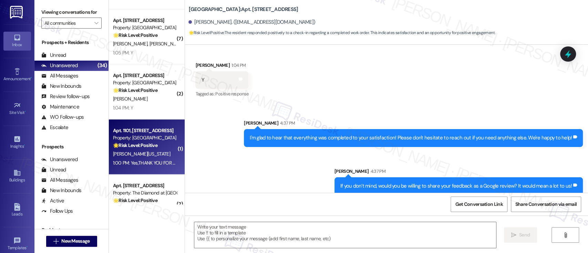
type textarea "Fetching suggested responses. Please feel free to read through the conversation…"
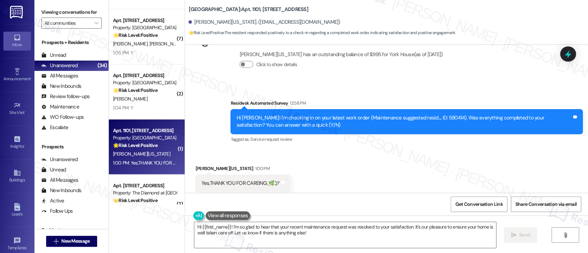
scroll to position [2331, 0]
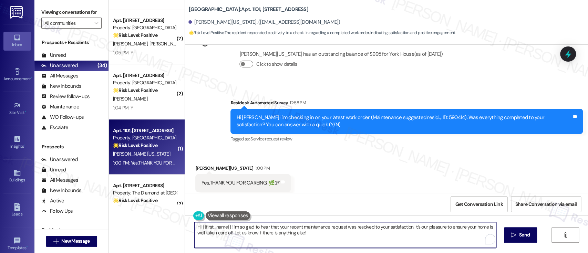
drag, startPoint x: 229, startPoint y: 226, endPoint x: 154, endPoint y: 222, distance: 75.2
click at [154, 222] on div "( 1 ) Apt. 1229-1, [GEOGRAPHIC_DATA] Property: Towers at [GEOGRAPHIC_DATA] 🌟 Ri…" at bounding box center [348, 126] width 479 height 253
drag, startPoint x: 292, startPoint y: 234, endPoint x: 103, endPoint y: 232, distance: 188.7
click at [103, 232] on div "Viewing conversations for All communities  Prospects + Residents Unread (0) Un…" at bounding box center [310, 126] width 553 height 253
type textarea "I'm so glad to hear that your recent maintenance request was resolved to your s…"
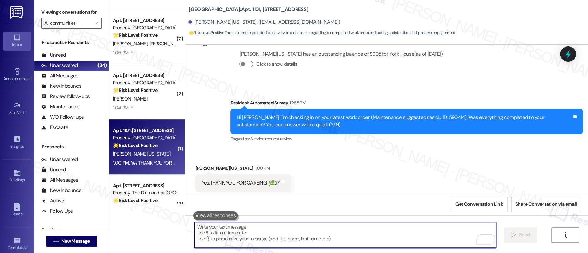
scroll to position [2331, 0]
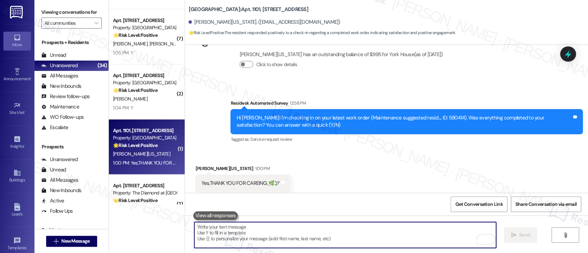
paste textarea "If you don’t mind, would you be willing to share your feedback as a Google revi…"
type textarea "If you don’t mind, would you be willing to share your feedback as a Google revi…"
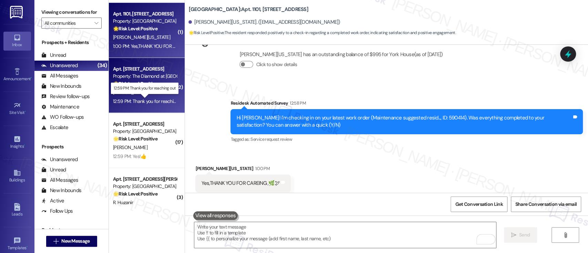
click at [149, 102] on div "12:59 PM: Thank you for reaching out 12:59 PM: Thank you for reaching out" at bounding box center [149, 101] width 73 height 6
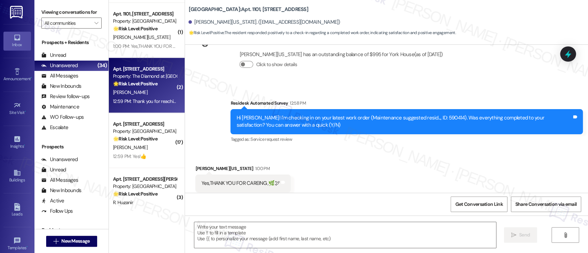
type textarea "Fetching suggested responses. Please feel free to read through the conversation…"
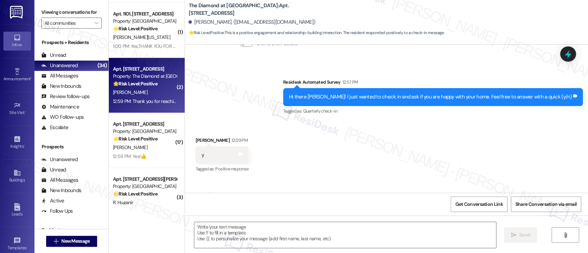
scroll to position [483, 0]
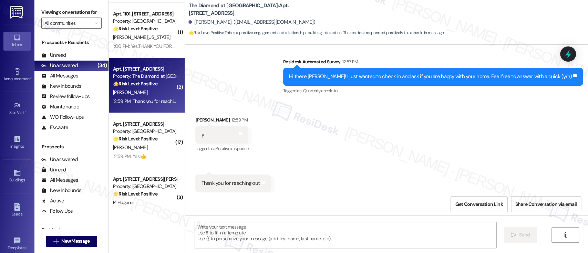
click at [336, 225] on textarea at bounding box center [344, 235] width 301 height 26
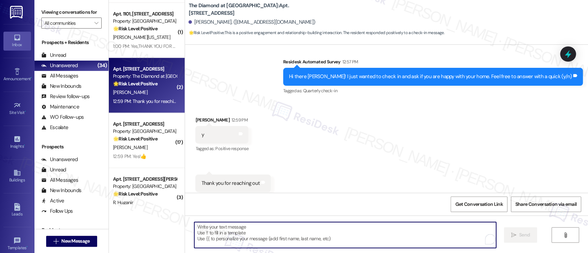
paste textarea "Hi {{first_name}}, I'm glad to hear that you're happy with your home! Just want…"
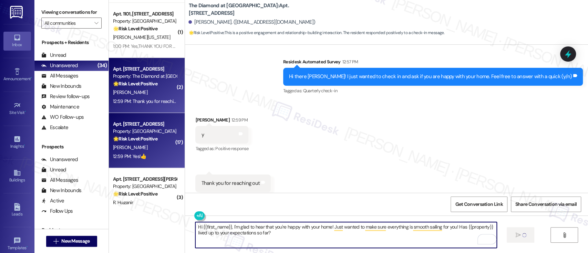
type textarea "Hi {{first_name}}, I'm glad to hear that you're happy with your home! Just want…"
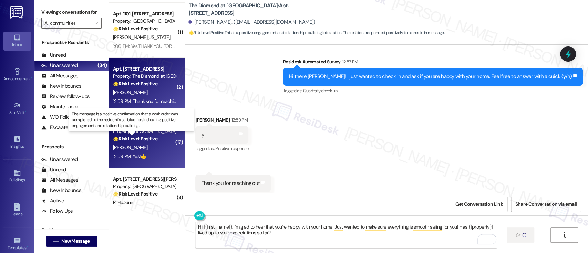
click at [124, 141] on strong "🌟 Risk Level: Positive" at bounding box center [135, 139] width 44 height 6
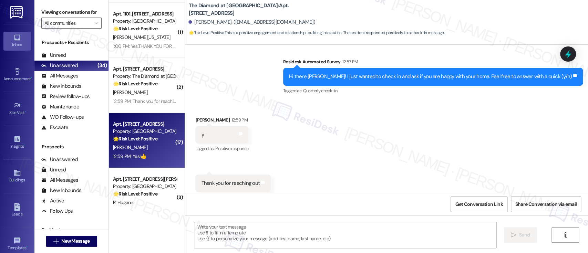
type textarea "Fetching suggested responses. Please feel free to read through the conversation…"
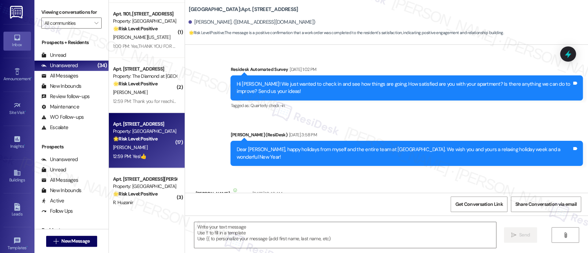
scroll to position [3721, 0]
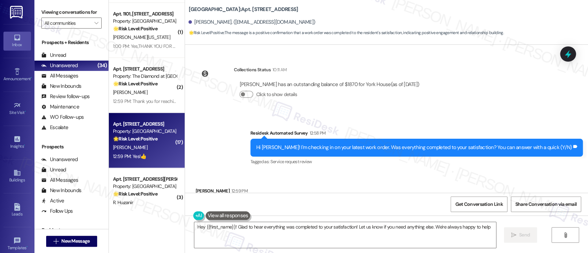
type textarea "Hey {{first_name}}! Glad to hear everything was completed to your satisfaction!…"
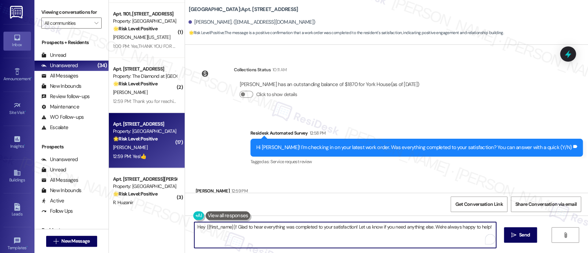
click at [435, 227] on textarea "Hey {{first_name}}! Glad to hear everything was completed to your satisfaction!…" at bounding box center [344, 235] width 301 height 26
click at [512, 236] on icon "" at bounding box center [513, 235] width 5 height 6
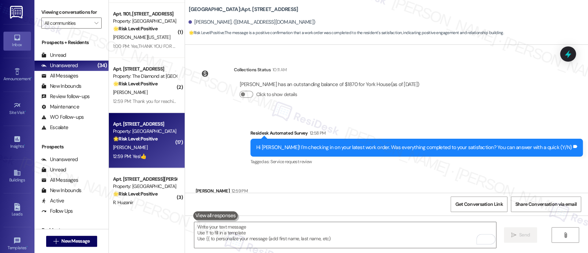
scroll to position [3721, 0]
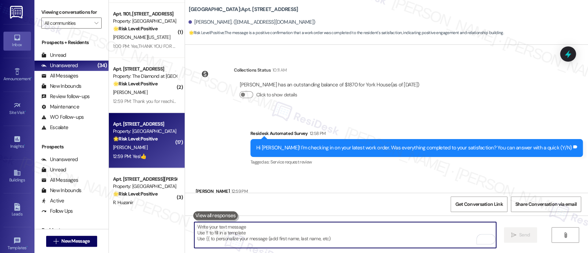
click at [346, 226] on textarea "To enrich screen reader interactions, please activate Accessibility in Grammarl…" at bounding box center [344, 235] width 301 height 26
paste textarea "If you don’t mind, would you be willing to share your feedback as a Google revi…"
type textarea "If you don’t mind, would you be willing to share your feedback as a Google revi…"
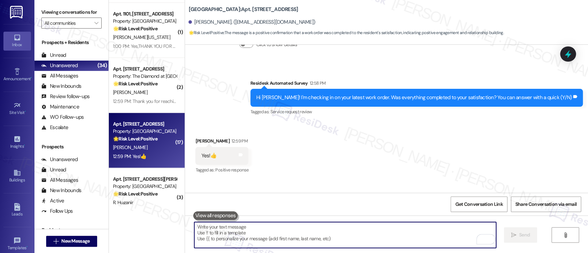
scroll to position [2082, 0]
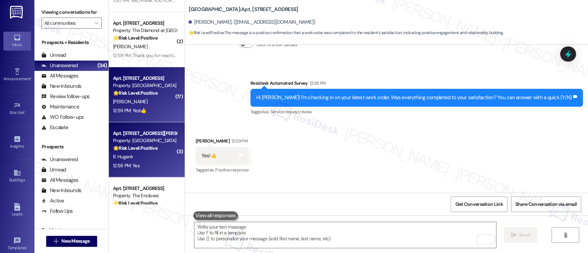
click at [143, 144] on div "Property: [GEOGRAPHIC_DATA]" at bounding box center [145, 140] width 64 height 7
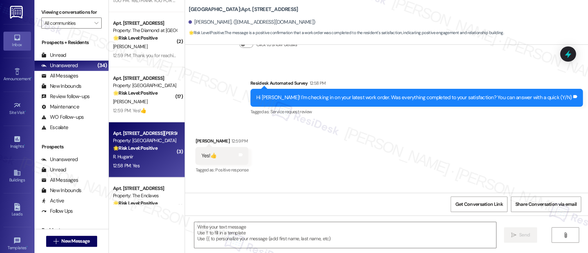
type textarea "Fetching suggested responses. Please feel free to read through the conversation…"
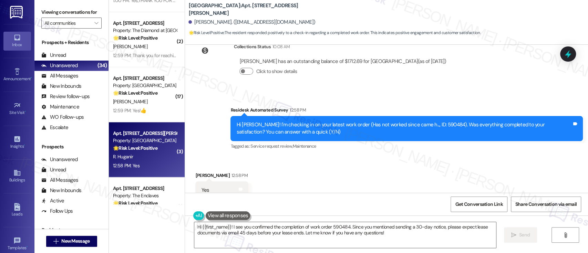
scroll to position [3549, 0]
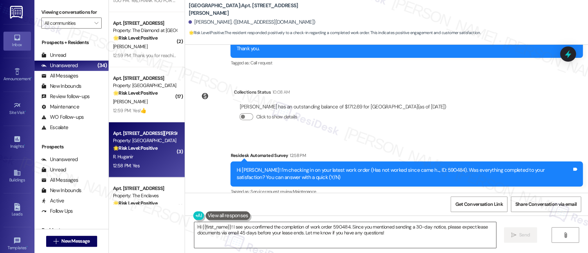
click at [317, 247] on textarea "Hi {{first_name}}! I see you confirmed the completion of work order 590484. Sin…" at bounding box center [344, 235] width 301 height 26
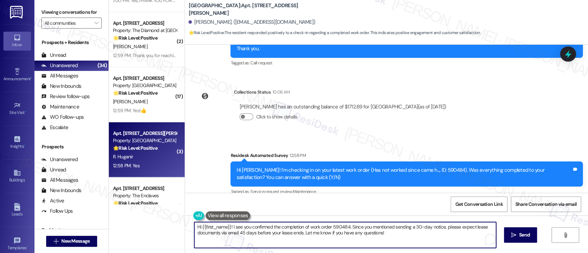
paste textarea "I'm so glad to hear that everything was taken care of to your satisfaction. Ple…"
type textarea "I'm so glad to hear that everything was taken care of to your satisfaction. Ple…"
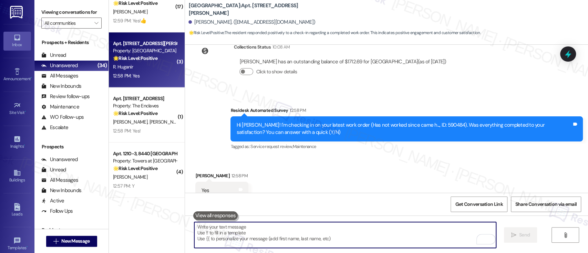
scroll to position [2188, 0]
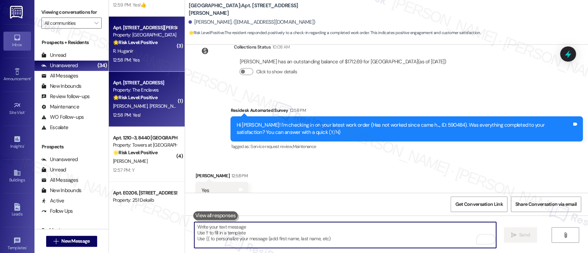
click at [154, 97] on strong "🌟 Risk Level: Positive" at bounding box center [135, 97] width 44 height 6
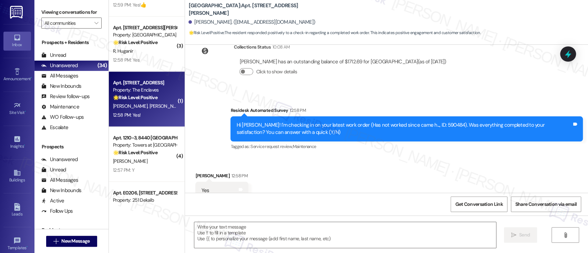
type textarea "Fetching suggested responses. Please feel free to read through the conversation…"
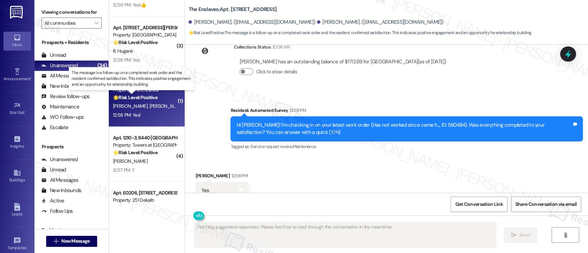
scroll to position [151, 0]
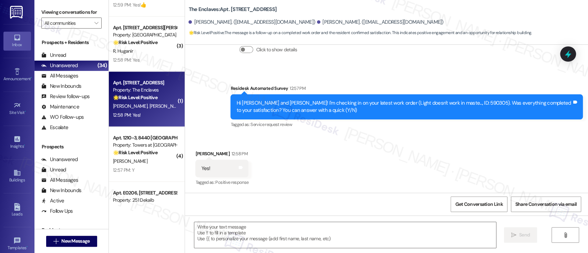
click at [401, 149] on div "Received via SMS Bernard Farnan 12:58 PM Yes! Tags and notes Tagged as: Positiv…" at bounding box center [386, 164] width 403 height 58
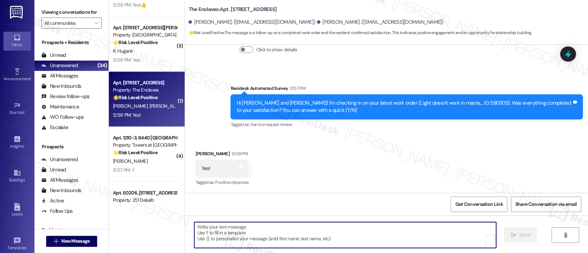
click at [355, 234] on textarea "To enrich screen reader interactions, please activate Accessibility in Grammarl…" at bounding box center [344, 235] width 301 height 26
paste textarea "I'm so glad to hear that everything was taken care of to your satisfaction. Ple…"
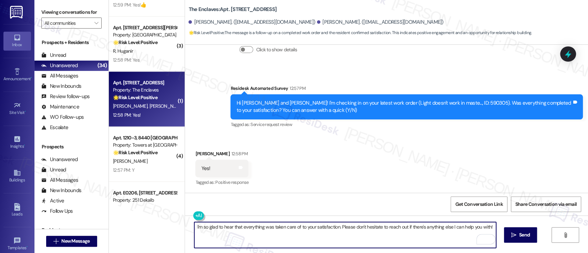
click at [337, 226] on textarea "I'm so glad to hear that everything was taken care of to your satisfaction. Ple…" at bounding box center [344, 235] width 301 height 26
paste textarea "If you don’t mind, would you be willing to share your feedback as a Google revi…"
type textarea "I'm so glad to hear that everything was taken care of to your satisfaction. If …"
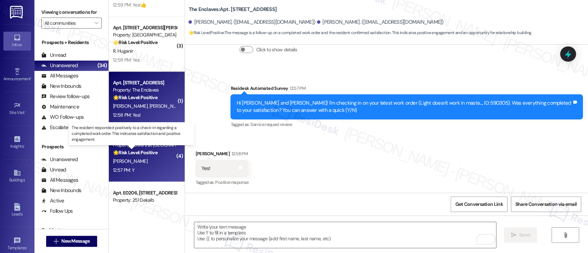
click at [148, 153] on strong "🌟 Risk Level: Positive" at bounding box center [135, 152] width 44 height 6
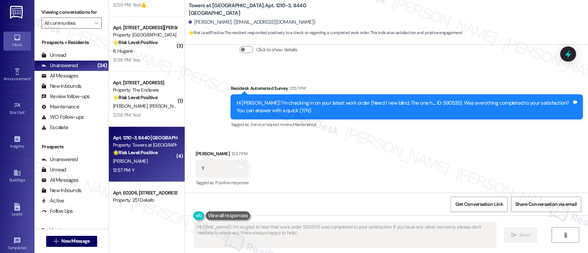
scroll to position [752, 0]
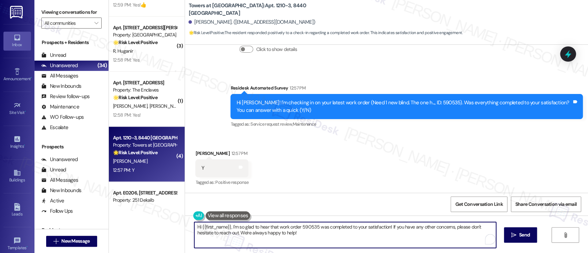
drag, startPoint x: 386, startPoint y: 236, endPoint x: 386, endPoint y: 227, distance: 8.3
click at [386, 227] on textarea "Hi {{first_name}}, I'm so glad to hear that work order 590535 was completed to …" at bounding box center [344, 235] width 301 height 26
paste textarea "don’t mind, would you be willing to share your feedback as a Google review? It …"
type textarea "Hi {{first_name}}, I'm so glad to hear that work order 590535 was completed to …"
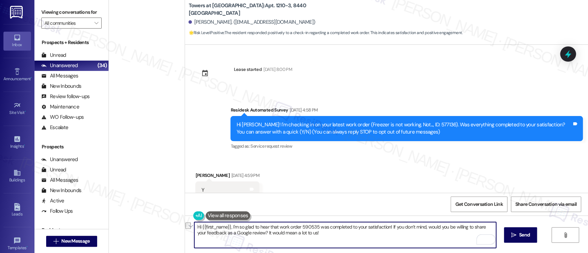
scroll to position [752, 0]
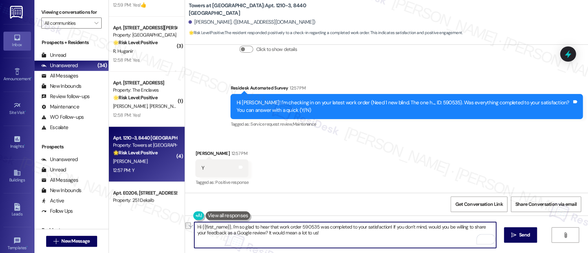
type textarea "I'm so glad to hear that work order 590535 was completed to your satisfaction! …"
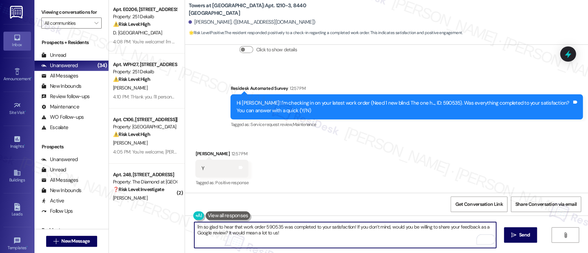
scroll to position [2386, 0]
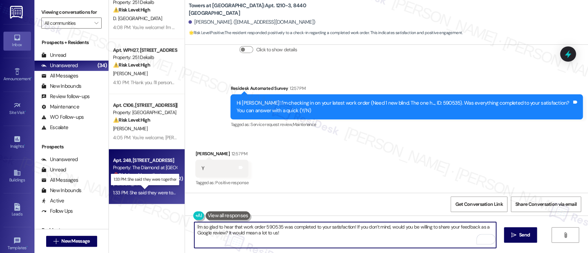
click at [138, 194] on div "1:33 PM: She said they were together 1:33 PM: She said they were together" at bounding box center [149, 192] width 73 height 6
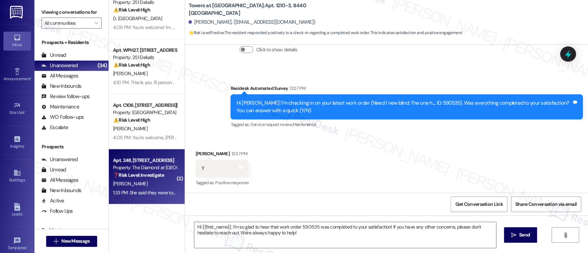
type textarea "Fetching suggested responses. Please feel free to read through the conversation…"
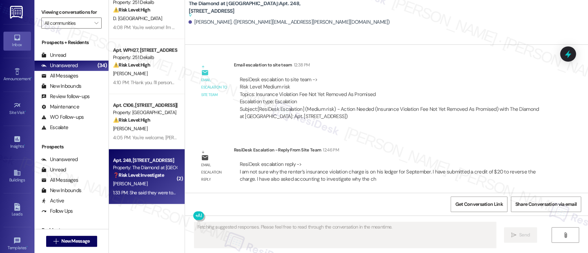
scroll to position [2683, 0]
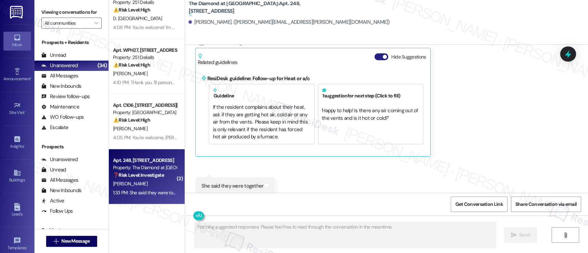
click at [375, 53] on button "Hide Suggestions" at bounding box center [381, 56] width 14 height 7
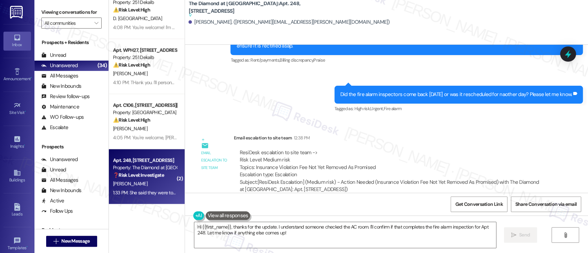
scroll to position [2365, 0]
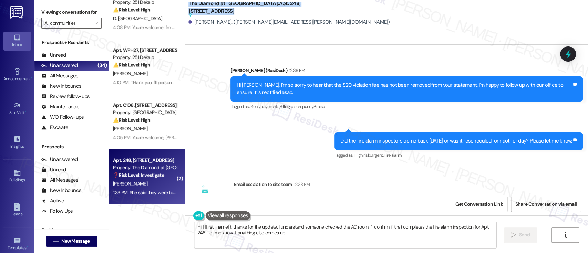
drag, startPoint x: 325, startPoint y: 9, endPoint x: 184, endPoint y: 6, distance: 140.9
click at [188, 6] on div "The Diamond at [GEOGRAPHIC_DATA]: Apt. 248, [STREET_ADDRESS][GEOGRAPHIC_DATA] a…" at bounding box center [388, 16] width 400 height 28
copy b "The Diamond at [GEOGRAPHIC_DATA]: Apt. [STREET_ADDRESS]"
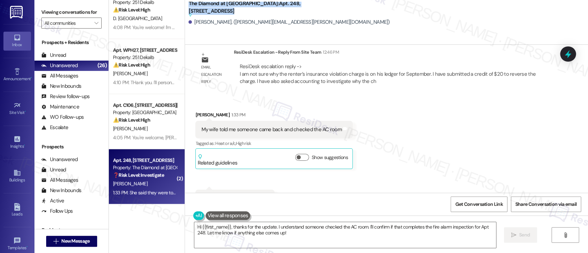
scroll to position [2595, 0]
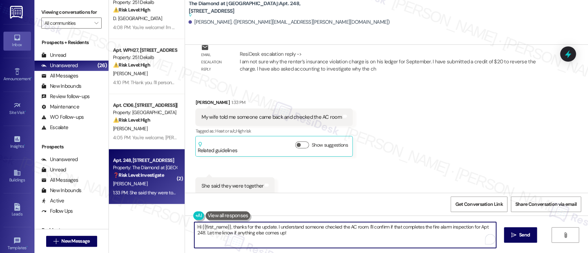
drag, startPoint x: 229, startPoint y: 228, endPoint x: 145, endPoint y: 228, distance: 84.7
click at [145, 228] on div "( 1 ) Apt. 3964C2, 3700 Gateway Drive Property: The Enclaves 🌟 Risk Level: Posi…" at bounding box center [348, 126] width 479 height 253
click at [281, 230] on textarea "Thanks for the update. I understand someone checked the AC room. I'll confirm i…" at bounding box center [344, 235] width 301 height 26
click at [325, 228] on textarea "Thanks for the update. I understand someone checked the AC room. I'll confirm i…" at bounding box center [344, 235] width 301 height 26
click at [382, 227] on textarea "Thanks for the update. I understand someone checked the AC room. I'll confirm i…" at bounding box center [344, 235] width 301 height 26
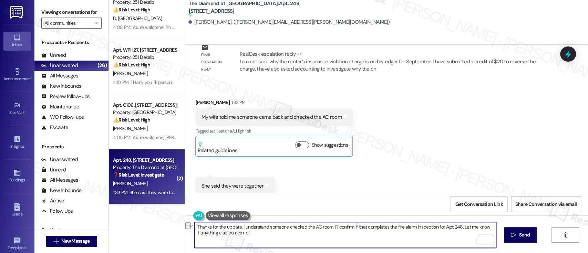
drag, startPoint x: 459, startPoint y: 229, endPoint x: 238, endPoint y: 224, distance: 221.2
click at [238, 224] on textarea "Thanks for the update. I understand someone checked the AC room. I'll confirm i…" at bounding box center [344, 235] width 301 height 26
type textarea "Thanks for the update. Let me know if anything else comes up!"
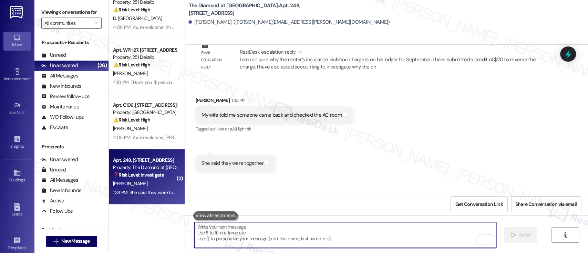
scroll to position [2622, 0]
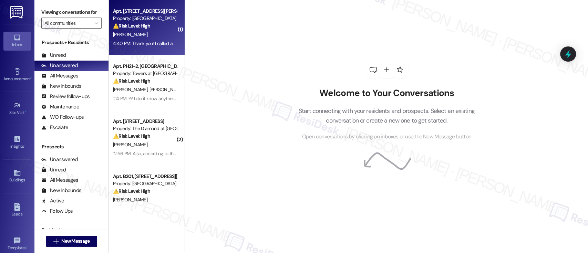
click at [138, 37] on div "[PERSON_NAME]" at bounding box center [144, 34] width 65 height 9
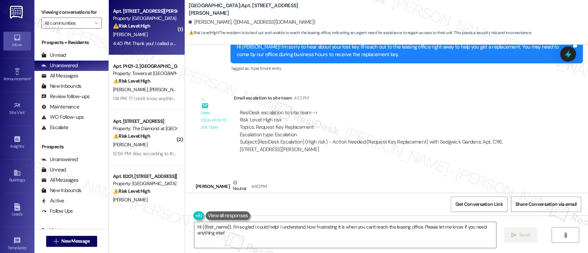
scroll to position [1400, 0]
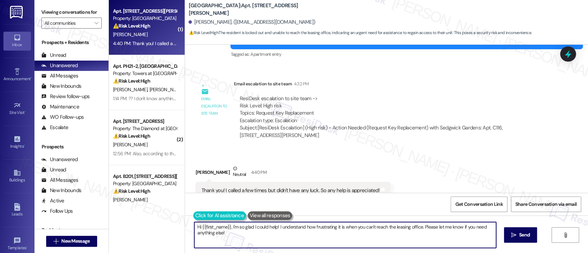
drag, startPoint x: 263, startPoint y: 236, endPoint x: 203, endPoint y: 220, distance: 62.5
click at [172, 215] on div "( 1 ) Apt. C116, [STREET_ADDRESS][PERSON_NAME] Property: [GEOGRAPHIC_DATA] ⚠️ R…" at bounding box center [348, 126] width 479 height 253
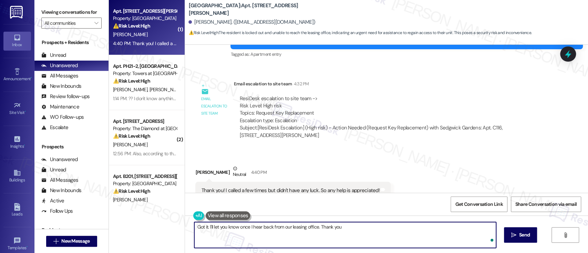
type textarea "Got it. I'll let you know once I hear back from our leasing office. Thank you!"
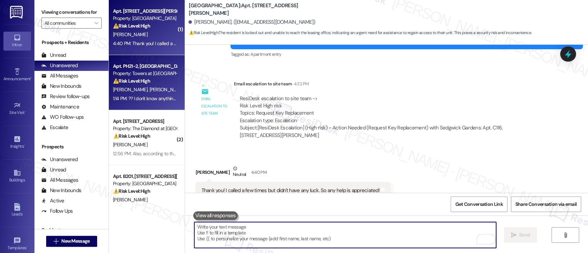
click at [120, 83] on strong "⚠️ Risk Level: High" at bounding box center [131, 81] width 37 height 6
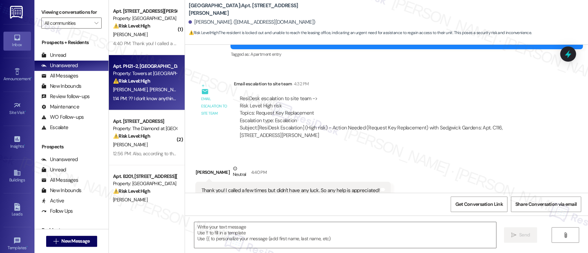
type textarea "Fetching suggested responses. Please feel free to read through the conversation…"
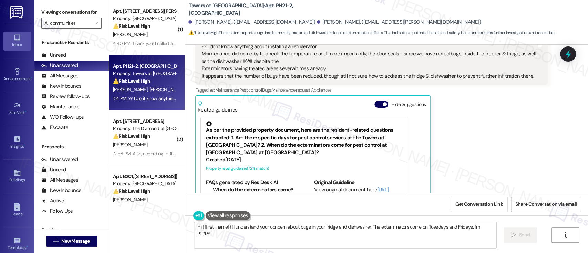
scroll to position [173, 0]
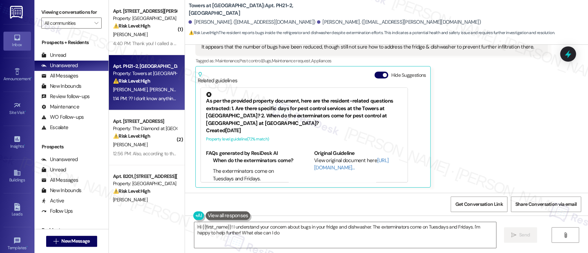
type textarea "Hi {{first_name}}! I understand your concern about bugs in your fridge and dish…"
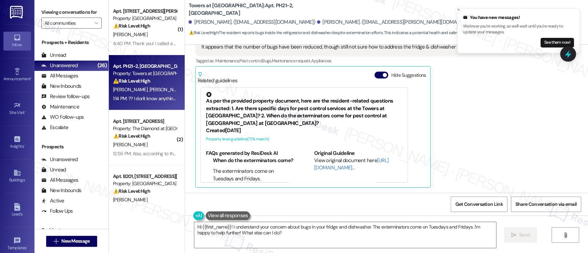
click at [370, 68] on div "Related guidelines Hide Suggestions" at bounding box center [312, 76] width 231 height 16
click at [374, 74] on button "Hide Suggestions" at bounding box center [381, 75] width 14 height 7
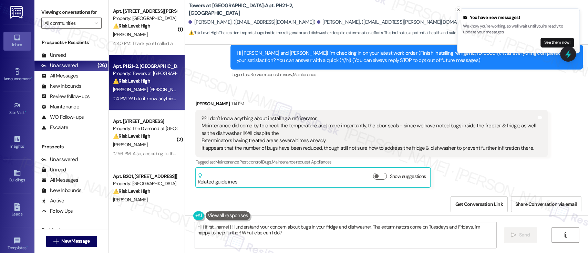
scroll to position [46, 0]
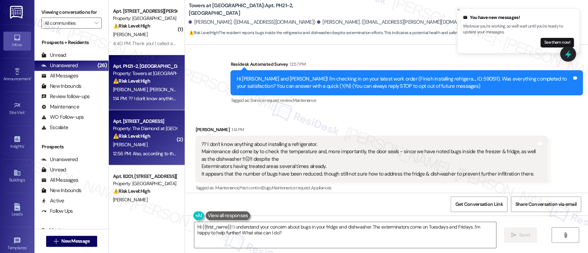
click at [149, 145] on div "N. Carter" at bounding box center [144, 145] width 65 height 9
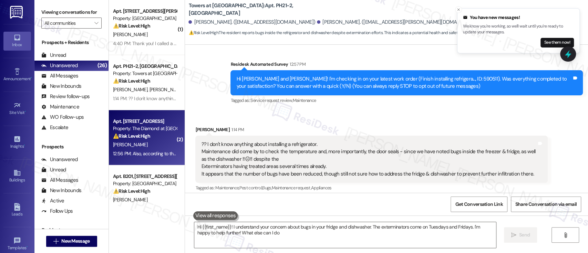
type textarea "Hi {{first_name}}! I understand your concern about bugs in your fridge and dish…"
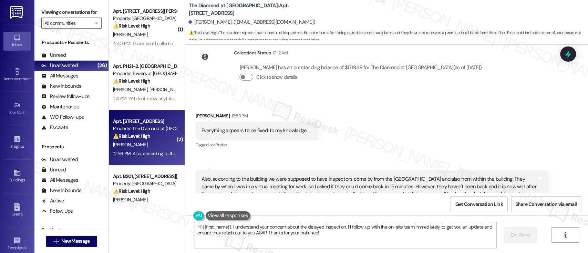
scroll to position [1730, 0]
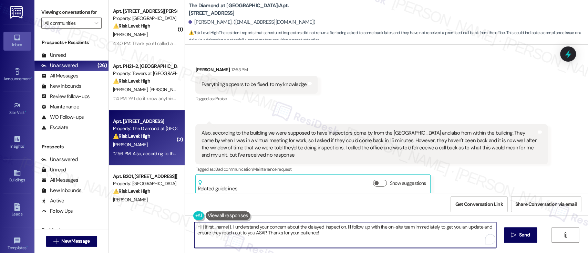
drag, startPoint x: 228, startPoint y: 227, endPoint x: 142, endPoint y: 216, distance: 86.5
click at [142, 216] on div "( 1 ) Apt. C116, 440 W. Sedgwick St Property: Sedgwick Gardens ⚠️ Risk Level: H…" at bounding box center [348, 126] width 479 height 253
type textarea "I understand your concern about the delayed inspection. I'll follow up with the…"
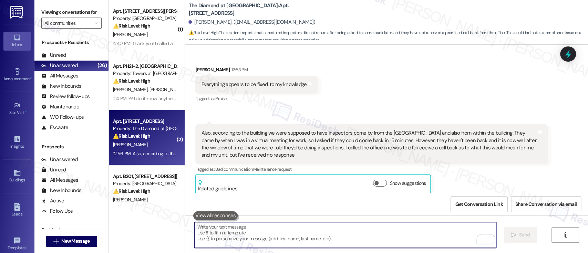
scroll to position [1730, 0]
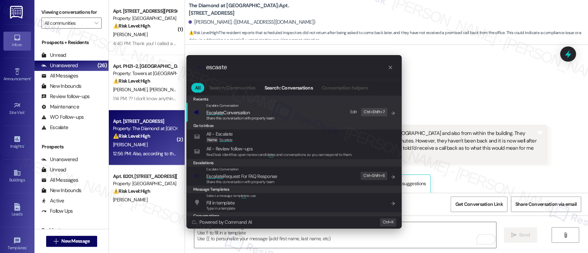
type input "escaate"
click at [255, 114] on span "Esca l ate Conversation" at bounding box center [240, 113] width 68 height 8
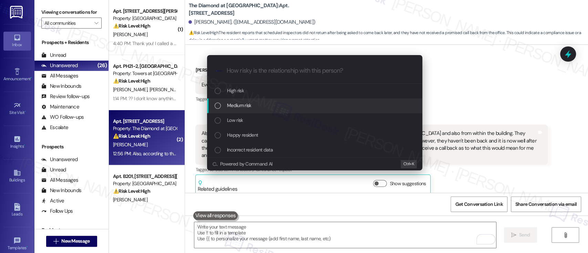
click at [243, 106] on span "Medium risk" at bounding box center [239, 106] width 24 height 8
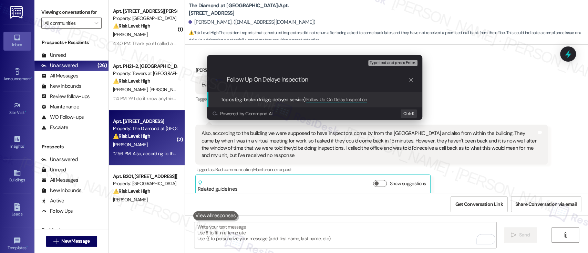
type input "Follow Up On Delayed Inspection"
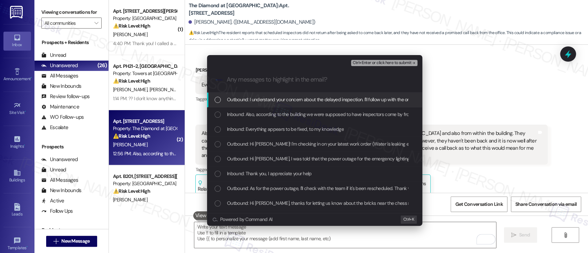
click at [253, 119] on div "Inbound: Also, according to the building we were supposed to have inspectors co…" at bounding box center [314, 114] width 215 height 15
click at [395, 61] on span "Ctrl+Enter or click here to submit" at bounding box center [381, 63] width 59 height 5
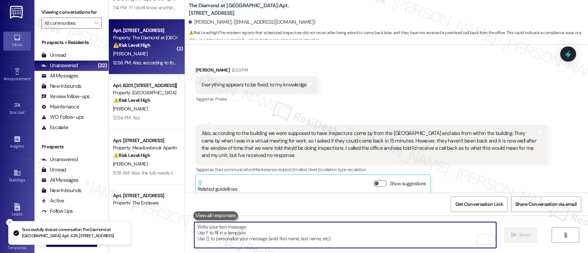
scroll to position [92, 0]
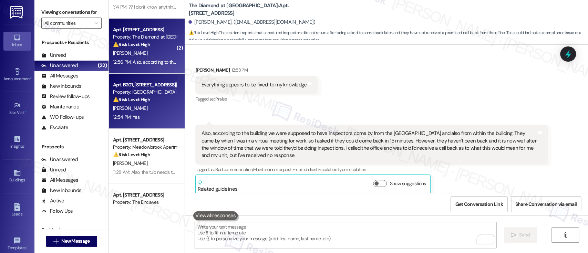
click at [143, 118] on div "12:54 PM: Yes 12:54 PM: Yes" at bounding box center [144, 117] width 65 height 9
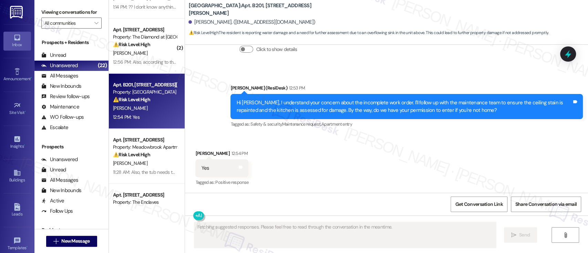
scroll to position [1221, 0]
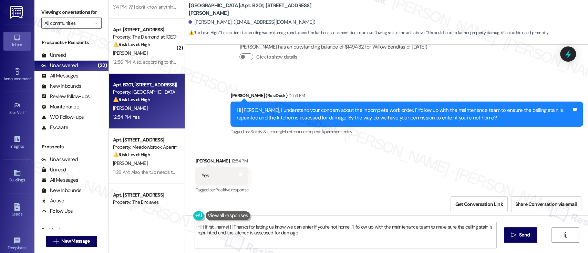
type textarea "Hi {{first_name}}! Thanks for letting us know we can enter if you're not home. …"
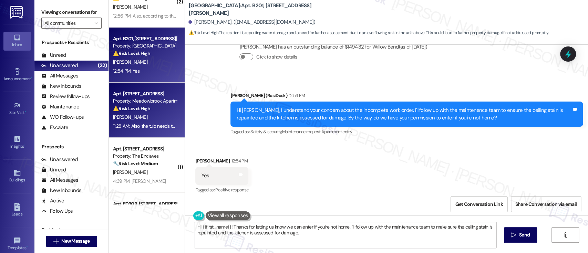
scroll to position [229, 0]
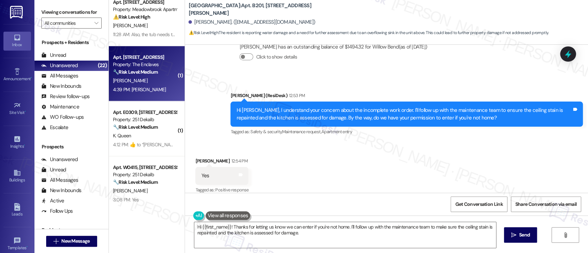
click at [144, 82] on div "V. Civitano" at bounding box center [144, 80] width 65 height 9
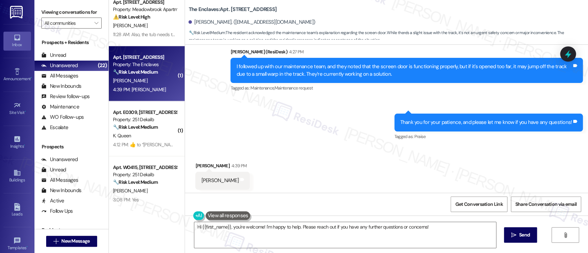
scroll to position [216, 0]
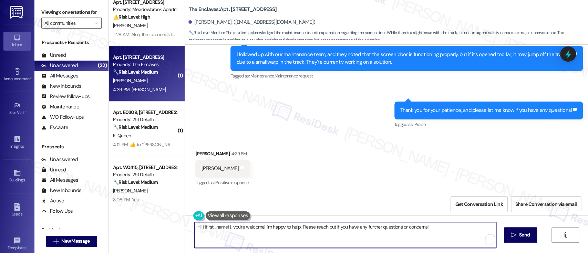
drag, startPoint x: 230, startPoint y: 230, endPoint x: 125, endPoint y: 227, distance: 104.7
click at [125, 227] on div "( 2 ) Apt. 429, 723 Wheatland St Property: The Diamond at Phoenixville ⚠️ Risk …" at bounding box center [348, 126] width 479 height 253
click at [278, 233] on textarea "You're welcome! I'm happy to help. Please reach out if you have any further que…" at bounding box center [344, 235] width 301 height 26
type textarea "You're welcome! I'm happy to help. Please reach out if you have any further que…"
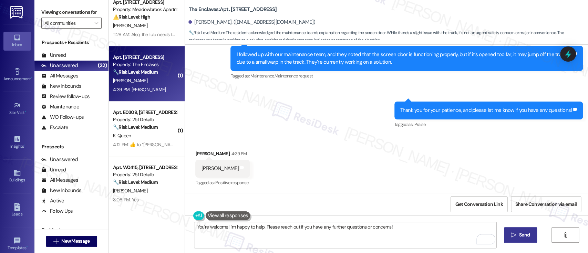
click at [512, 235] on icon "" at bounding box center [513, 235] width 5 height 6
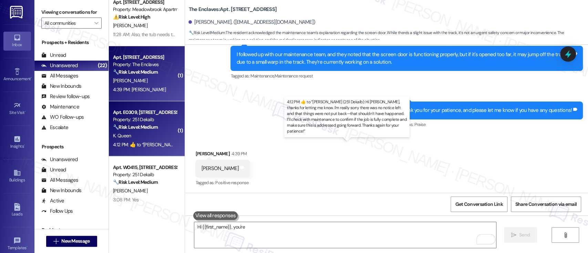
type textarea "Hi {{first_name}}, you're welcome"
click at [160, 142] on div "4:12 PM:  ​👍​ to “ Emily (251 Dekalb): Hi Kendall, thanks for letting me know. …" at bounding box center [457, 145] width 688 height 6
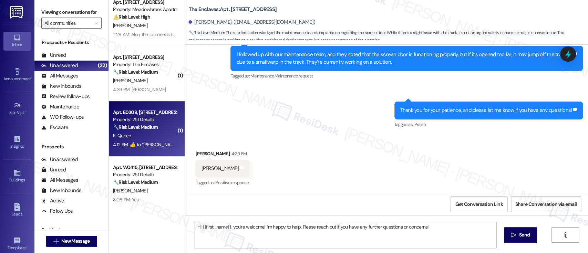
type textarea "Fetching suggested responses. Please feel free to read through the conversation…"
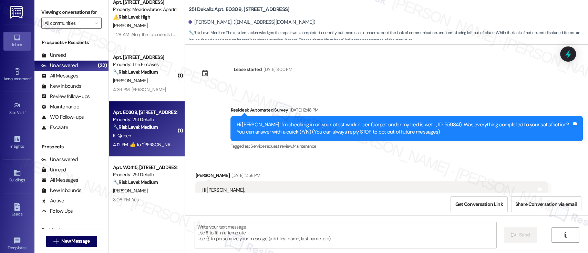
scroll to position [1556, 0]
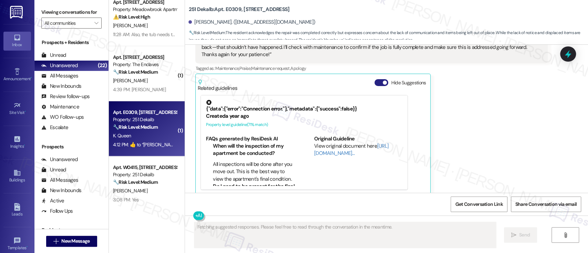
click at [374, 79] on button "Hide Suggestions" at bounding box center [381, 82] width 14 height 7
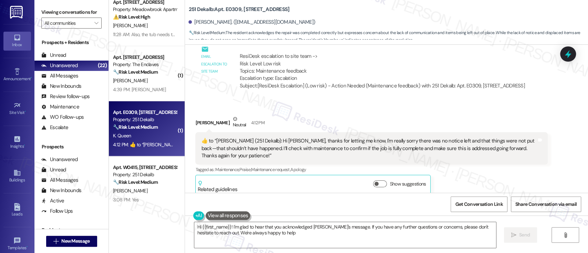
type textarea "Hi {{first_name}}! I'm glad to hear that you acknowledged Emily's message. If y…"
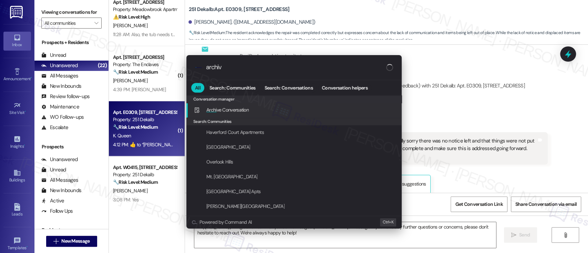
type input "archive"
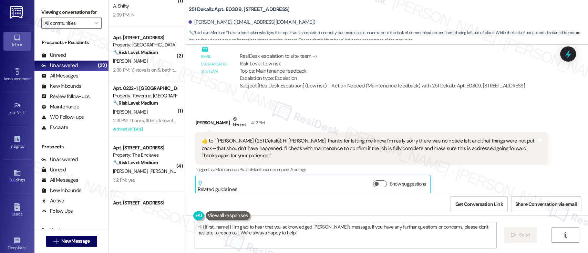
scroll to position [582, 0]
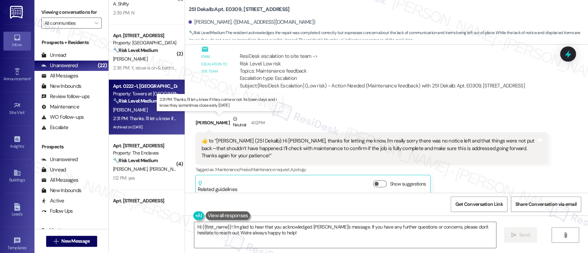
click at [148, 116] on div "2:31 PM: Thanks. I'll let u know if they come or not. Its been days and i know …" at bounding box center [221, 118] width 217 height 6
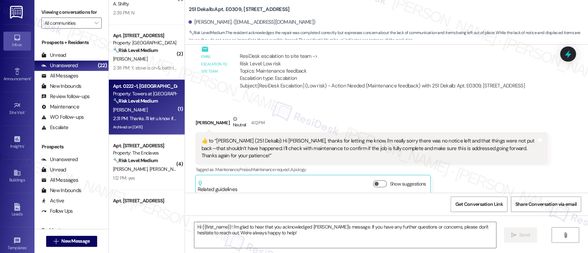
type textarea "Fetching suggested responses. Please feel free to read through the conversation…"
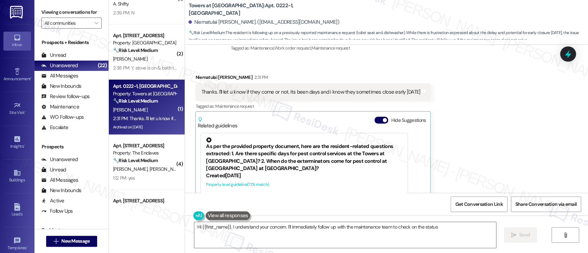
scroll to position [6908, 0]
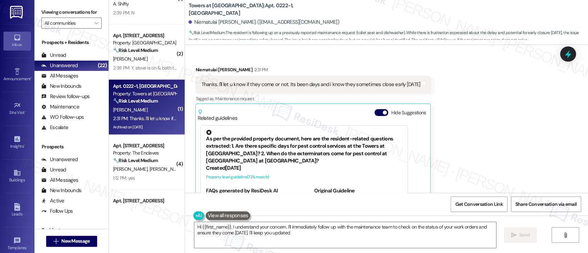
type textarea "Hi {{first_name}}, I understand your concern. I'll immediately follow up with t…"
click at [374, 109] on button "Hide Suggestions" at bounding box center [381, 112] width 14 height 7
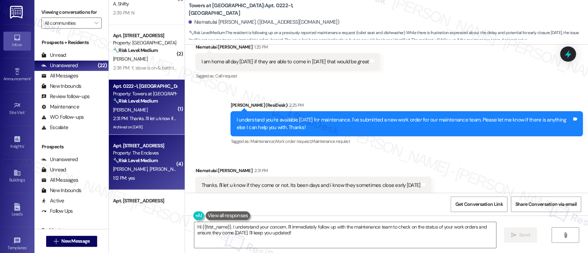
click at [158, 165] on div "A. Fusco L. Fusco" at bounding box center [144, 169] width 65 height 9
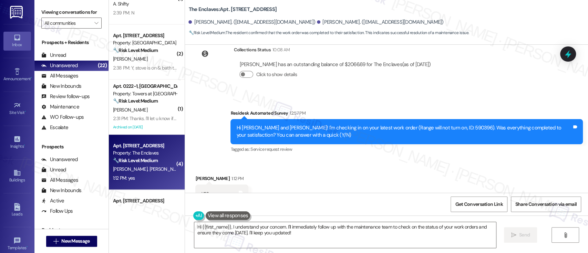
scroll to position [1053, 0]
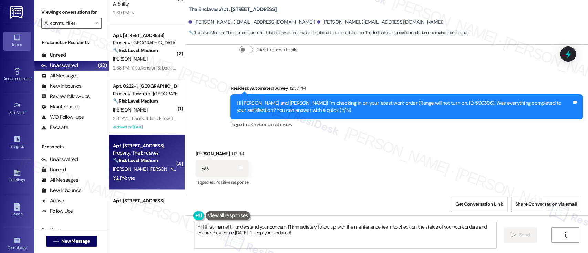
click at [378, 178] on div "Received via SMS Anthony Fusco 1:12 PM yes Tags and notes Tagged as: Positive r…" at bounding box center [386, 164] width 403 height 58
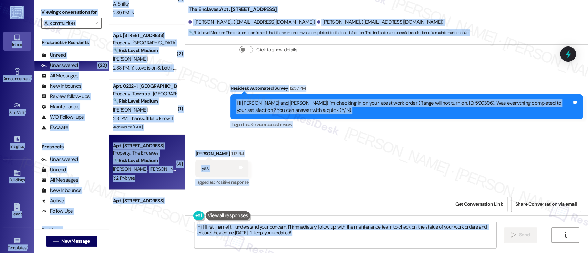
click at [354, 244] on textarea "Hi {{first_name}}, I understand your concern. I'll immediately follow up with t…" at bounding box center [344, 235] width 301 height 26
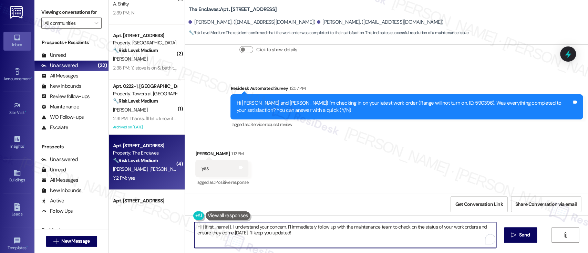
paste textarea "I'm so glad to hear that everything was taken care of to your satisfaction. Ple…"
type textarea "I'm so glad to hear that everything was taken care of to your satisfaction. Ple…"
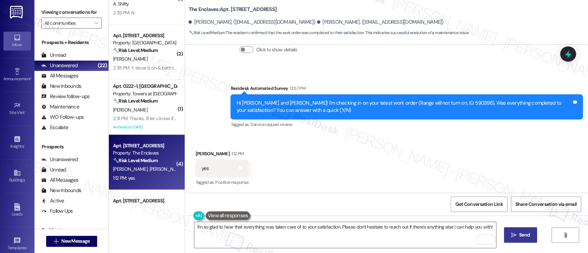
click at [522, 236] on span "Send" at bounding box center [524, 234] width 11 height 7
click at [313, 232] on textarea "{{first_name}}, I'm happy to hear that your range repair was completed to your …" at bounding box center [344, 235] width 301 height 26
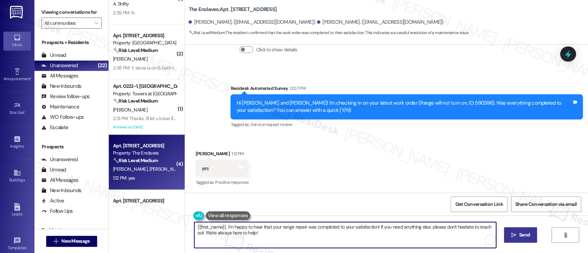
paste textarea "If you don’t mind, would you be willing to share your feedback as a Google revi…"
type textarea "If you don’t mind, would you be willing to share your feedback as a Google revi…"
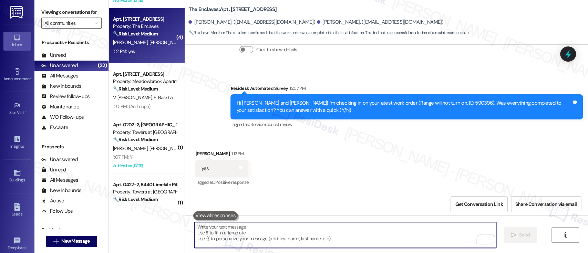
scroll to position [722, 0]
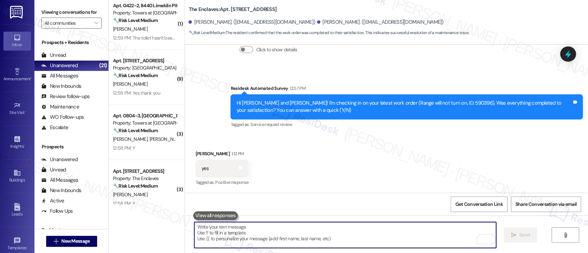
click at [426, 154] on div "Received via SMS Anthony Fusco 1:12 PM yes Tags and notes Tagged as: Positive r…" at bounding box center [386, 164] width 403 height 58
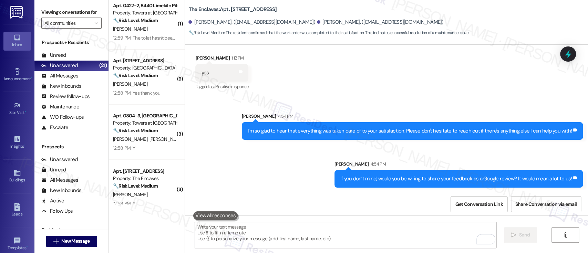
scroll to position [1149, 0]
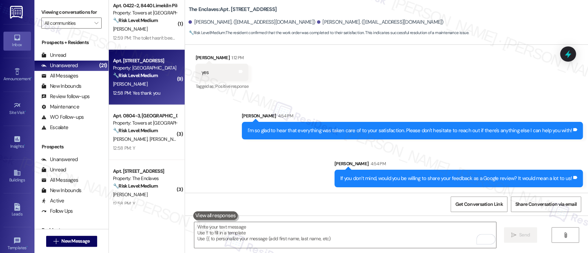
click at [155, 78] on strong "🔧 Risk Level: Medium" at bounding box center [135, 75] width 45 height 6
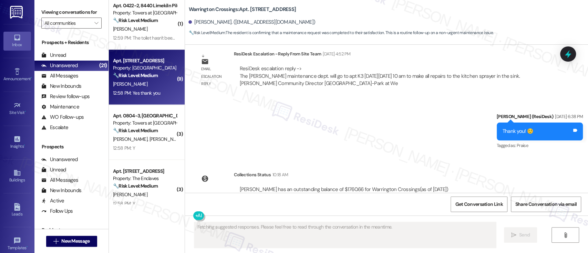
scroll to position [4537, 0]
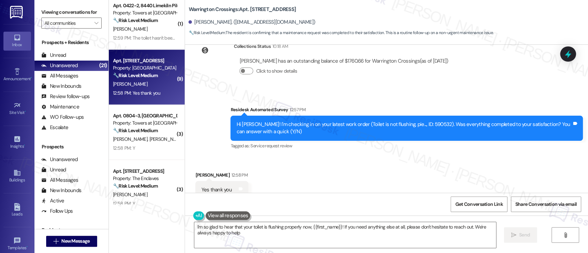
type textarea "I'm so glad to hear that your toilet is flushing properly now, {{first_name}}! …"
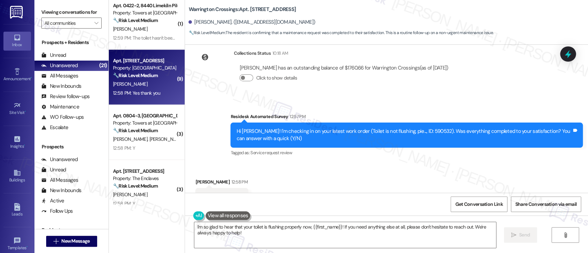
scroll to position [4537, 0]
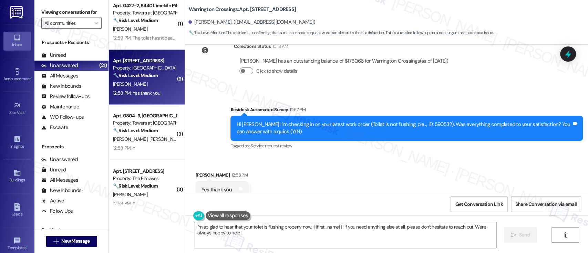
click at [321, 227] on textarea "I'm so glad to hear that your toilet is flushing properly now, {{first_name}}! …" at bounding box center [344, 235] width 301 height 26
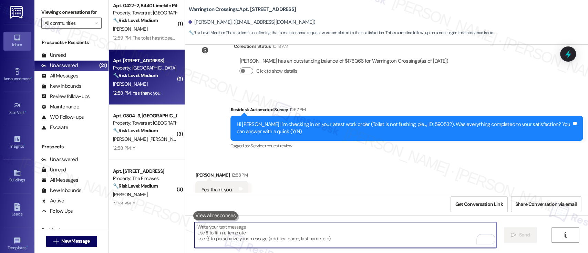
scroll to position [4537, 0]
click at [252, 233] on textarea "To enrich screen reader interactions, please activate Accessibility in Grammarl…" at bounding box center [344, 235] width 301 height 26
paste textarea "If you don’t mind, would you be willing to share your feedback as a Google revi…"
type textarea "If you don’t mind, would you be willing to share your feedback as a Google revi…"
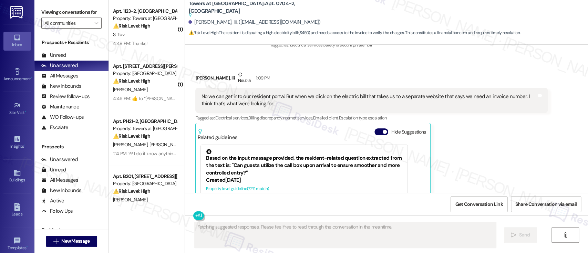
scroll to position [603, 0]
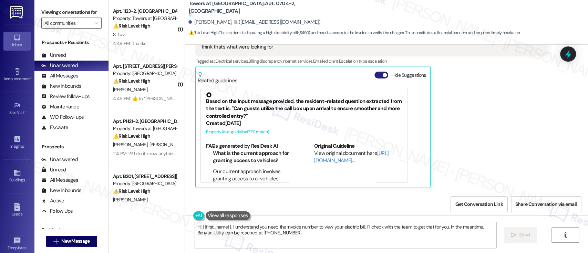
click at [374, 76] on button "Hide Suggestions" at bounding box center [381, 75] width 14 height 7
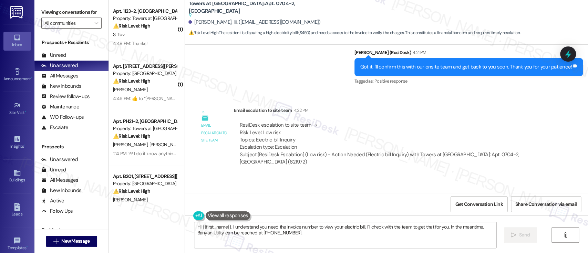
scroll to position [694, 0]
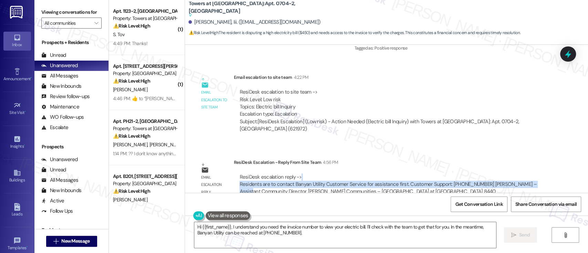
drag, startPoint x: 584, startPoint y: 175, endPoint x: 584, endPoint y: 183, distance: 8.6
click at [584, 183] on div "Received via SMS [PERSON_NAME], Iii Some Concerns [DATE] 2:09 PM Is there any p…" at bounding box center [386, 119] width 403 height 148
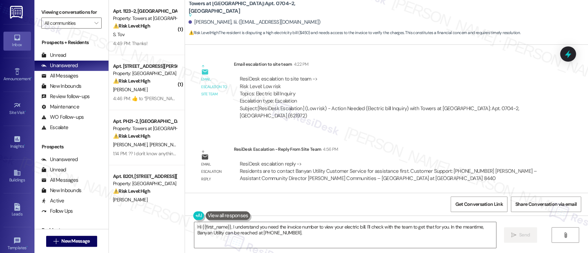
click at [407, 141] on div "Email escalation reply ResiDesk Escalation - Reply From Site Team 4:56 PM ResiD…" at bounding box center [371, 167] width 363 height 52
click at [196, 227] on textarea "Hi {{first_name}}, I understand you need the invoice number to view your electr…" at bounding box center [344, 235] width 301 height 26
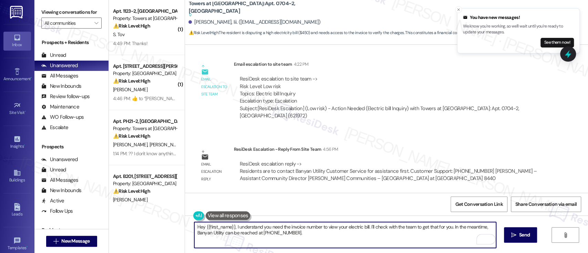
click at [484, 227] on textarea "Hey {{first_name}}, I understand you need the invoice number to view your elect…" at bounding box center [344, 235] width 301 height 26
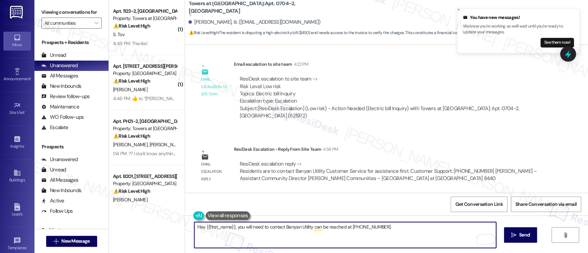
click at [307, 227] on textarea "Hey {{first_name}}, you will need to contact Banyan Utility can be reached at 8…" at bounding box center [344, 235] width 301 height 26
type textarea "Hey {{first_name}}, you will need to contact Banyan Utility Customer Service. T…"
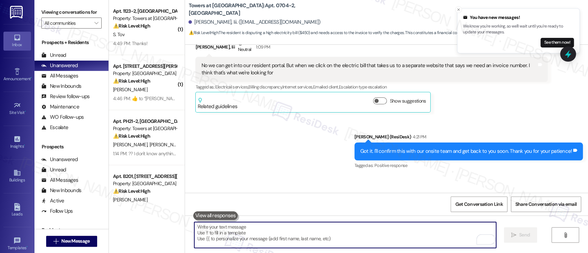
scroll to position [501, 0]
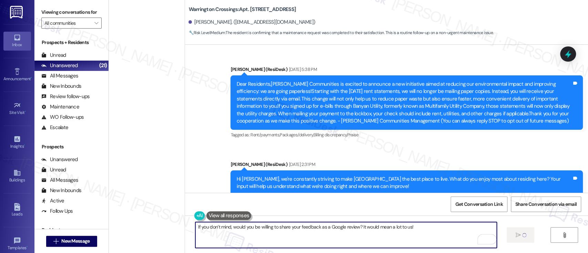
scroll to position [4537, 0]
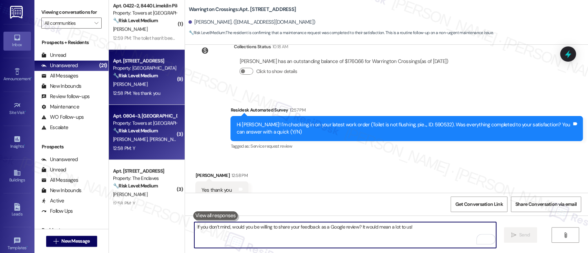
click at [138, 120] on div "Property: Towers at [GEOGRAPHIC_DATA]" at bounding box center [145, 123] width 64 height 7
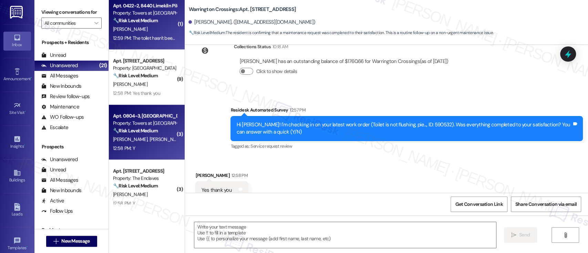
type textarea "Fetching suggested responses. Please feel free to read through the conversation…"
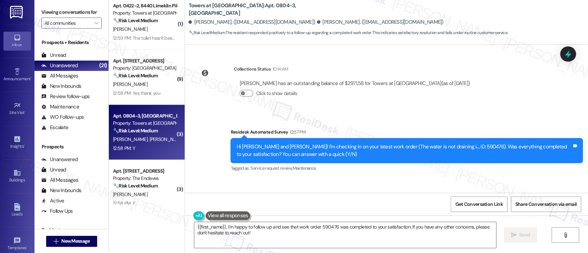
scroll to position [1204, 0]
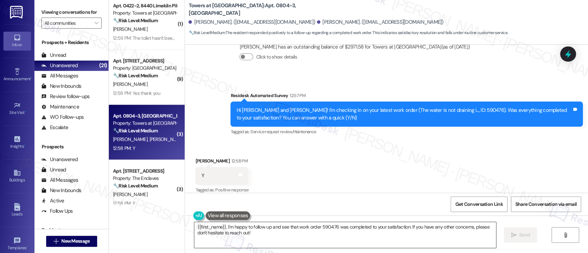
click at [221, 227] on textarea "{{first_name}}, I'm happy to follow up and see that work order 590476 was compl…" at bounding box center [344, 235] width 301 height 26
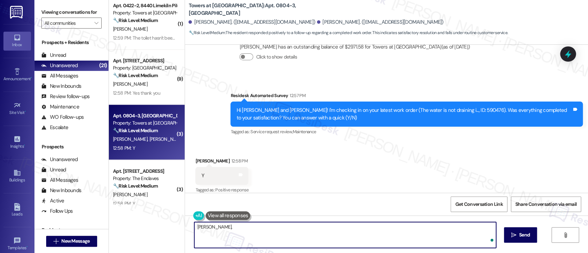
paste textarea "I'm so glad to hear that everything was taken care of to your satisfaction. Ple…"
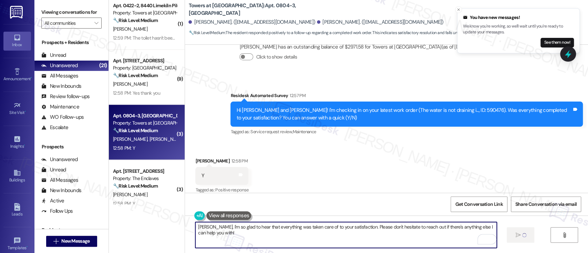
type textarea "Maria, I'm so glad to hear that everything was taken care of to your satisfacti…"
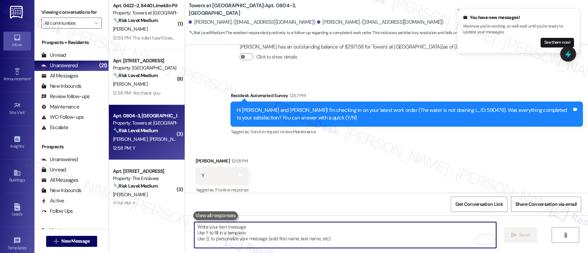
scroll to position [1204, 0]
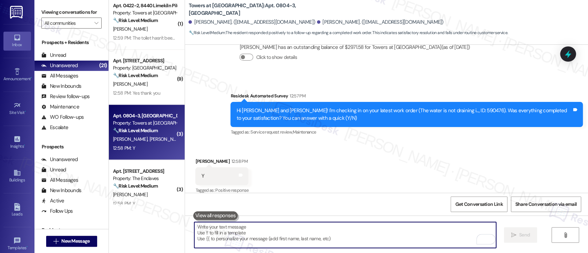
paste textarea "If you don’t mind, would you be willing to share your feedback as a Google revi…"
type textarea "If you don’t mind, would you be willing to share your feedback as a Google revi…"
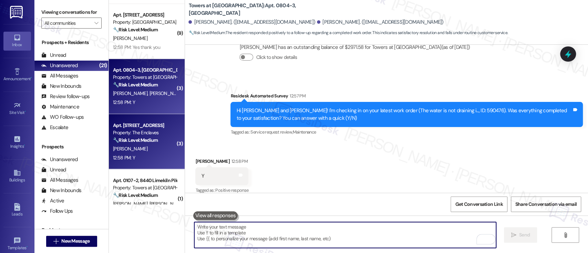
click at [144, 142] on strong "🔧 Risk Level: Medium" at bounding box center [135, 140] width 45 height 6
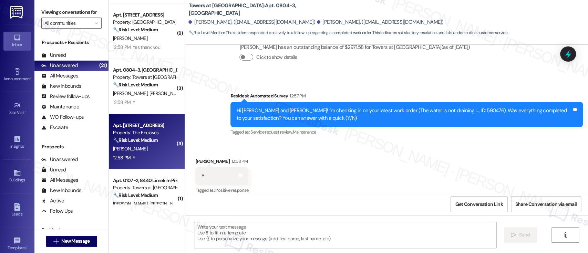
type textarea "Fetching suggested responses. Please feel free to read through the conversation…"
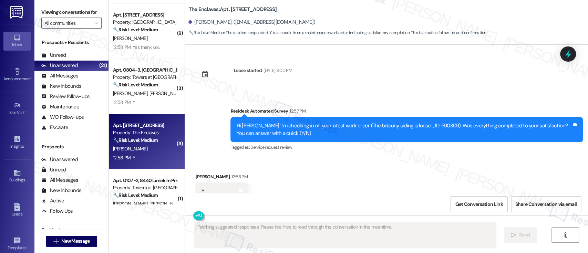
scroll to position [2347, 0]
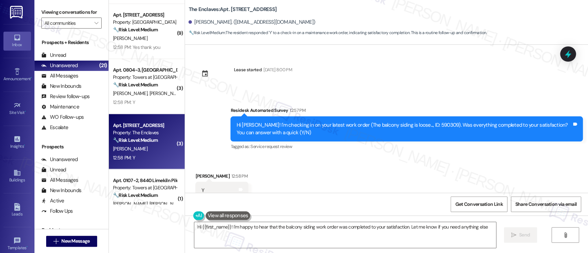
type textarea "Hi {{first_name}}! I'm happy to hear that the balcony siding work order was com…"
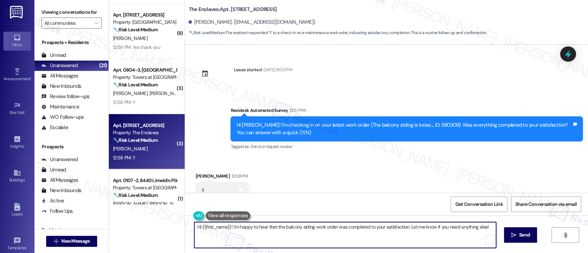
click at [418, 232] on textarea "Hi {{first_name}}! I'm happy to hear that the balcony siding work order was com…" at bounding box center [344, 235] width 301 height 26
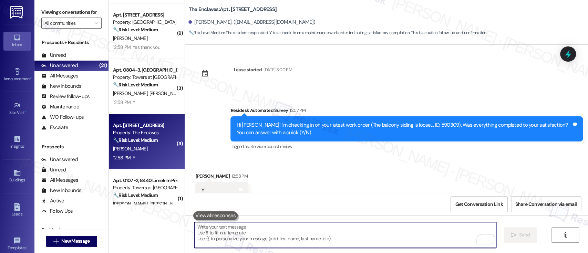
paste textarea "If you don’t mind, would you be willing to share your feedback as a Google revi…"
type textarea "If you don’t mind, would you be willing to share your feedback as a Google revi…"
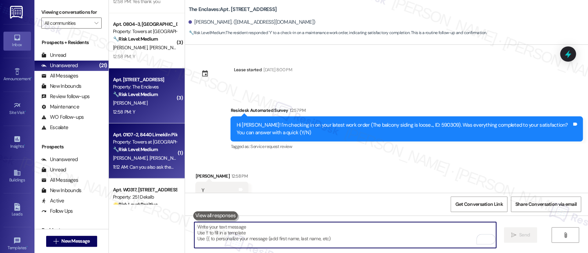
click at [149, 157] on span "[PERSON_NAME]" at bounding box center [166, 158] width 34 height 6
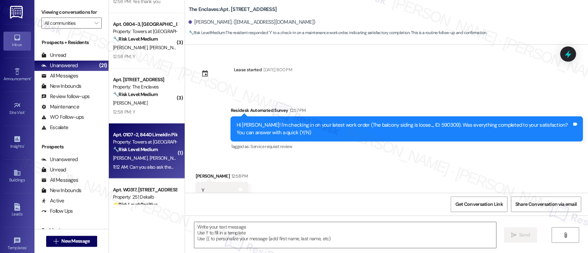
type textarea "Fetching suggested responses. Please feel free to read through the conversation…"
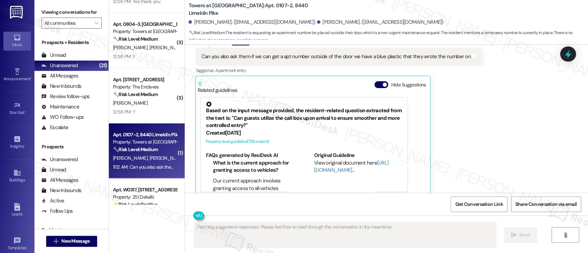
scroll to position [1871, 0]
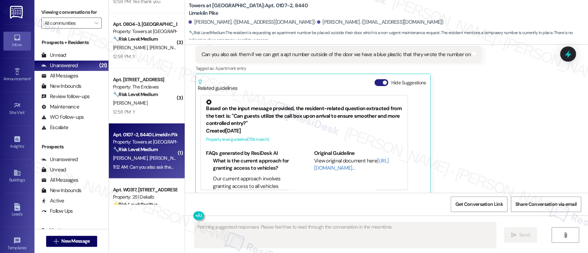
click at [383, 81] on span "button" at bounding box center [385, 83] width 4 height 4
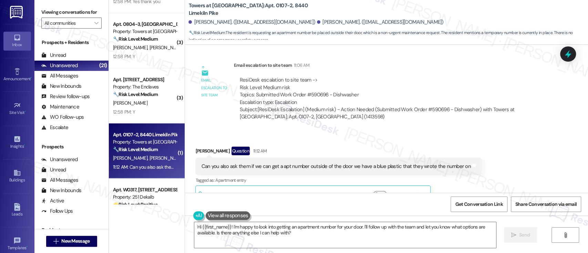
scroll to position [1770, 0]
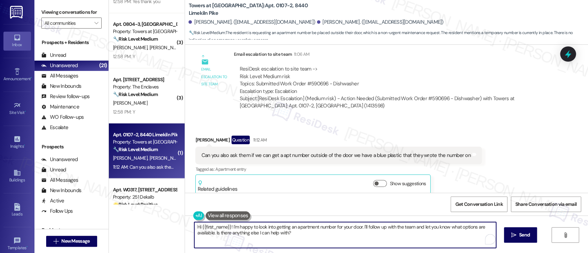
drag, startPoint x: 229, startPoint y: 227, endPoint x: 111, endPoint y: 215, distance: 118.5
click at [111, 215] on div "( 1 ) Apt. 0202-3, 8440 Limekiln Pike Property: Towers at Wyncote 🔧 Risk Level:…" at bounding box center [348, 126] width 479 height 253
drag, startPoint x: 324, startPoint y: 227, endPoint x: 329, endPoint y: 236, distance: 9.4
click at [329, 236] on textarea "I'm happy to look into getting an apartment number for your door. I'll follow u…" at bounding box center [344, 235] width 301 height 26
type textarea "I'm happy to look into getting an apartment number for your door. Can you pleas…"
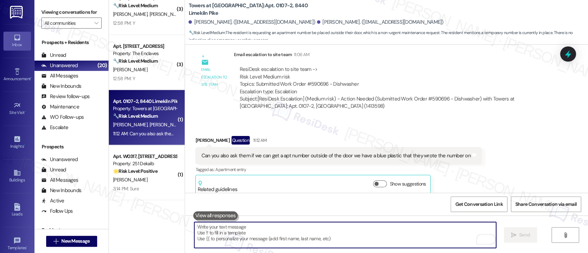
scroll to position [860, 0]
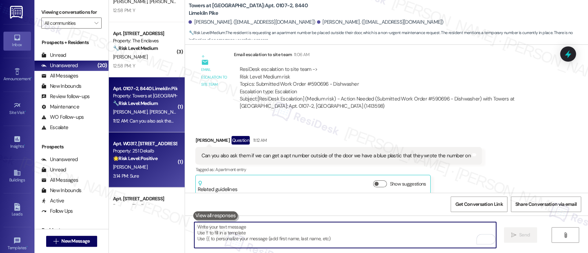
click at [125, 167] on span "[PERSON_NAME]" at bounding box center [130, 167] width 34 height 6
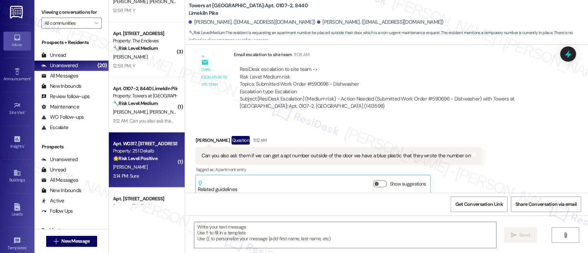
type textarea "Fetching suggested responses. Please feel free to read through the conversation…"
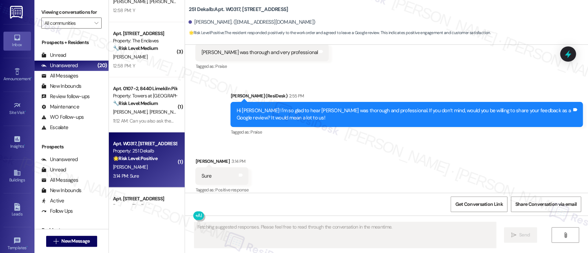
scroll to position [715, 0]
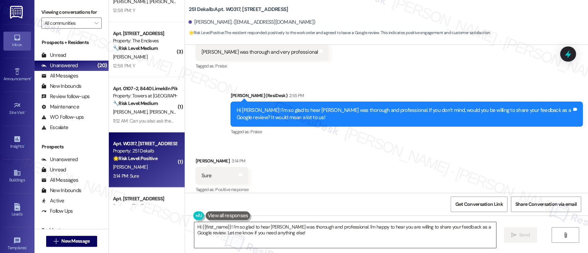
click at [291, 229] on textarea "Hi {{first_name}}! I'm so glad to hear Julian was thorough and professional. I'…" at bounding box center [344, 235] width 301 height 26
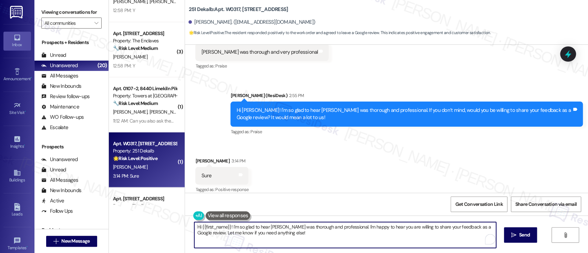
paste textarea "Awesome! Here's the link: {{google_review_link}}. Please let me know when you'r…"
type textarea "Awesome! Here's the link: {{google_review_link}}. Please let me know when you'r…"
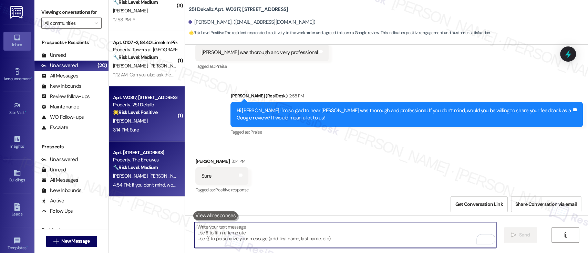
scroll to position [951, 0]
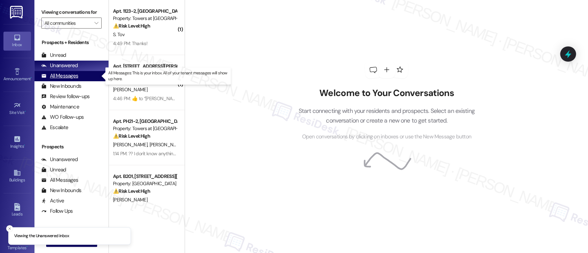
click at [78, 73] on div "All Messages (undefined)" at bounding box center [71, 76] width 74 height 10
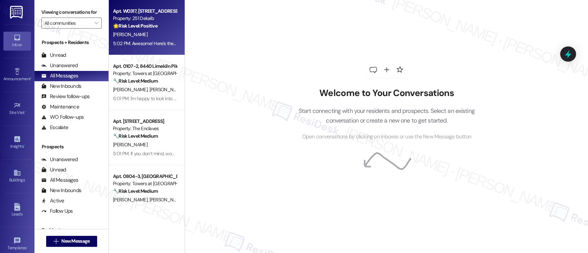
click at [143, 19] on div "Property: 251 Dekalb" at bounding box center [145, 18] width 64 height 7
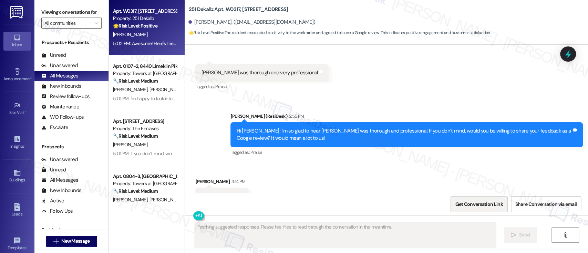
scroll to position [715, 0]
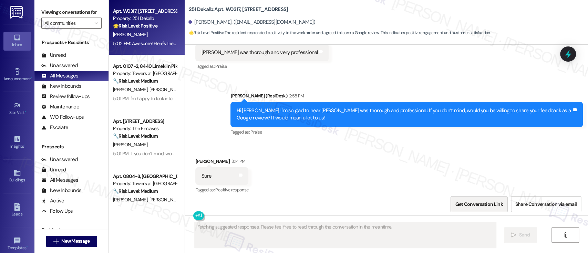
click at [476, 206] on span "Get Conversation Link" at bounding box center [479, 204] width 48 height 7
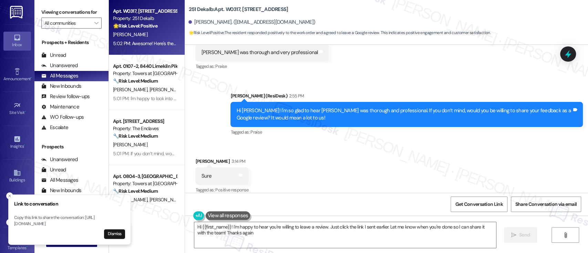
type textarea "Hi {{first_name}}! I'm happy to hear you're willing to leave a review. Just cli…"
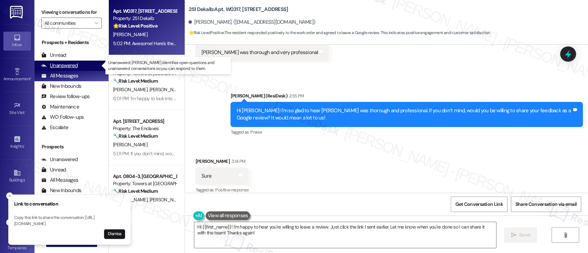
click at [78, 65] on div "Unanswered (0)" at bounding box center [71, 66] width 74 height 10
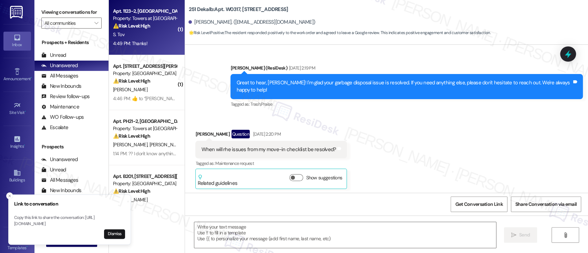
type textarea "Fetching suggested responses. Please feel free to read through the conversation…"
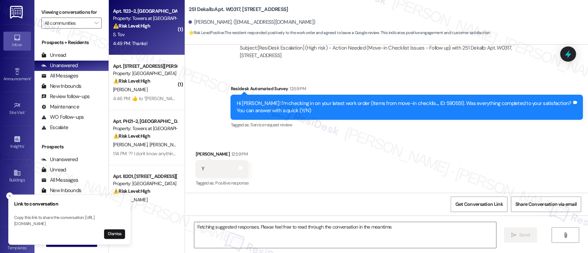
click at [143, 34] on div "S. Tov" at bounding box center [144, 34] width 65 height 9
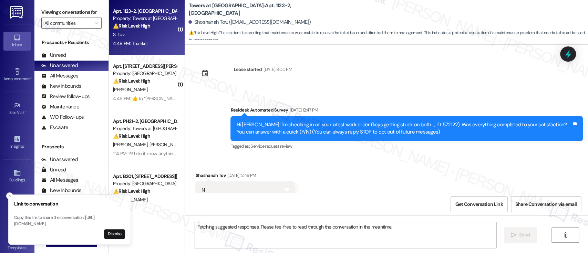
scroll to position [8349, 0]
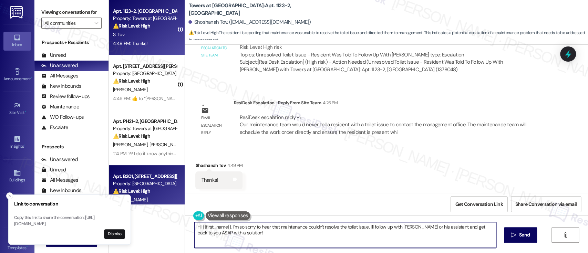
drag, startPoint x: 279, startPoint y: 234, endPoint x: 154, endPoint y: 183, distance: 134.8
click at [125, 186] on div "Link to conversation Copy this link to share the conversation: [URL][DOMAIN_NAM…" at bounding box center [294, 126] width 588 height 253
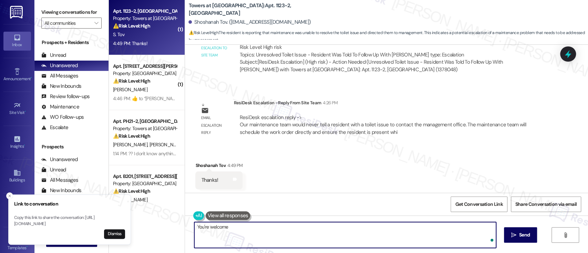
type textarea "You're welcome!"
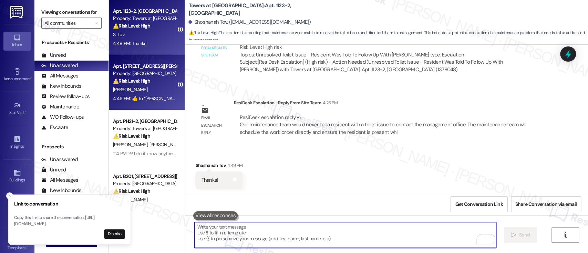
scroll to position [8349, 0]
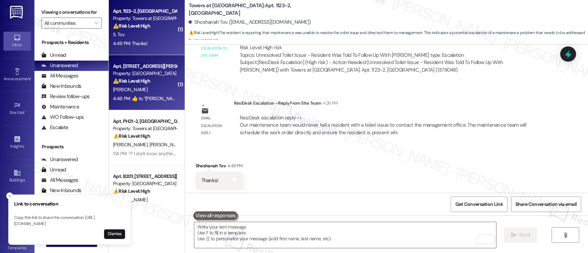
click at [149, 92] on div "[PERSON_NAME]" at bounding box center [144, 89] width 65 height 9
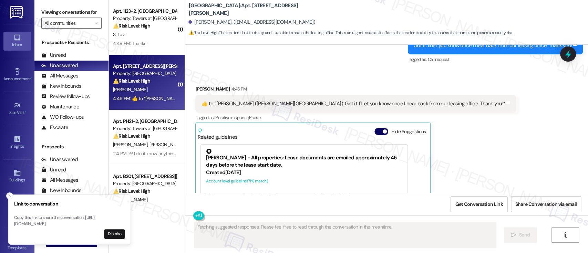
scroll to position [1638, 0]
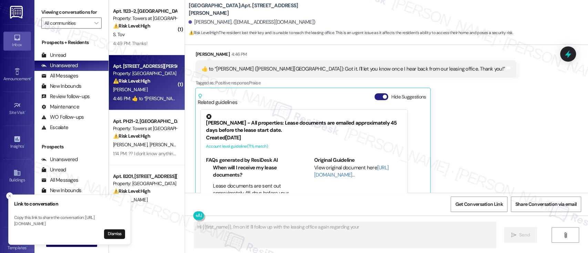
click at [375, 93] on button "Hide Suggestions" at bounding box center [381, 96] width 14 height 7
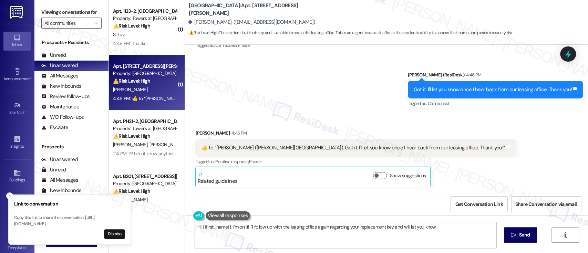
scroll to position [1536, 0]
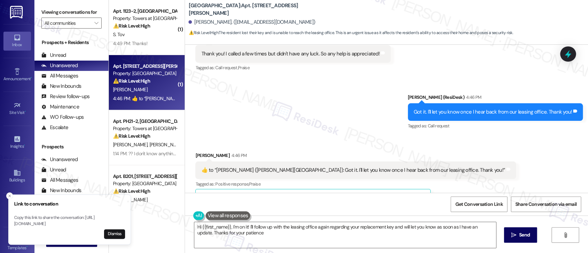
type textarea "Hi {{first_name}}, I'm on it! I'll follow up with the leasing office again rega…"
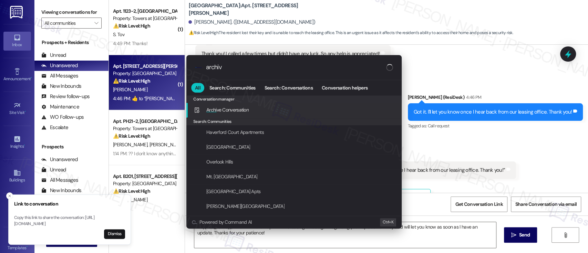
type input "archive"
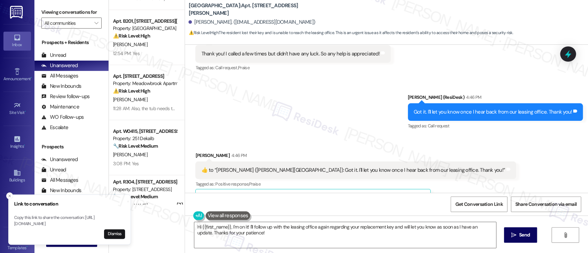
scroll to position [159, 0]
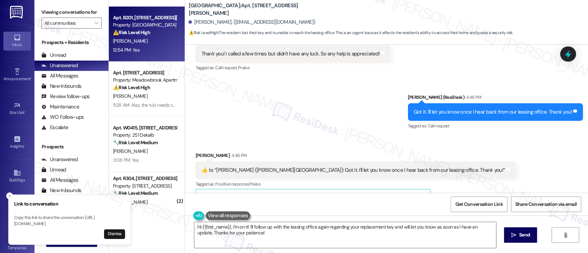
click at [149, 40] on div "[PERSON_NAME]" at bounding box center [144, 41] width 65 height 9
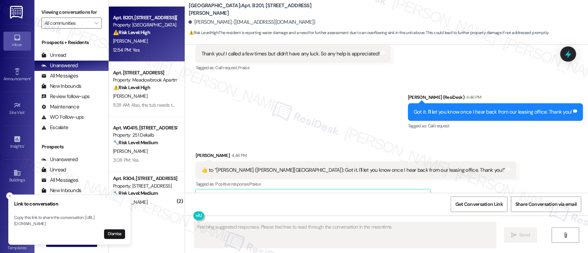
scroll to position [1221, 0]
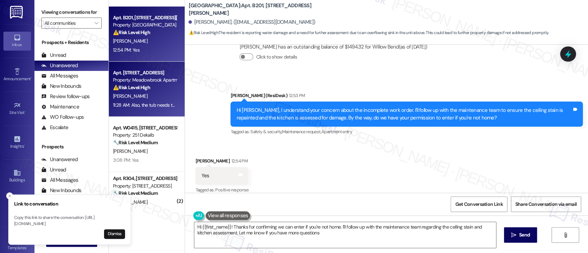
type textarea "Hi {{first_name}}! Thanks for confirming we can enter if you're not home. I'll …"
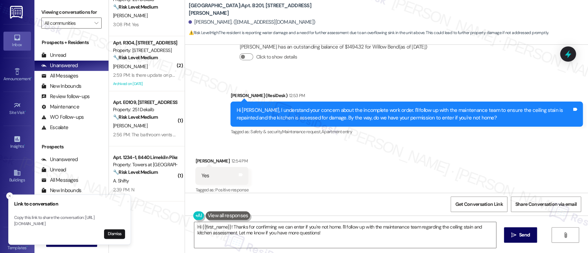
scroll to position [297, 0]
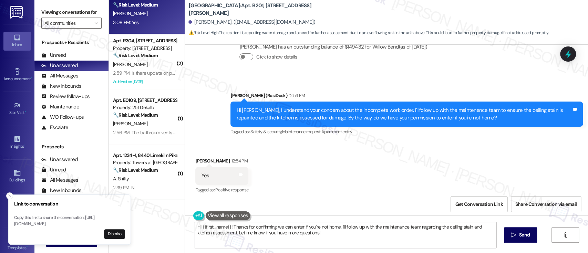
click at [137, 17] on div "[PERSON_NAME]" at bounding box center [144, 13] width 65 height 9
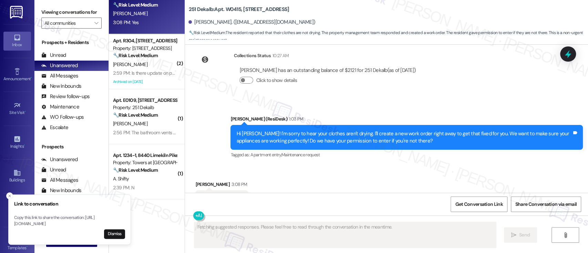
scroll to position [1195, 0]
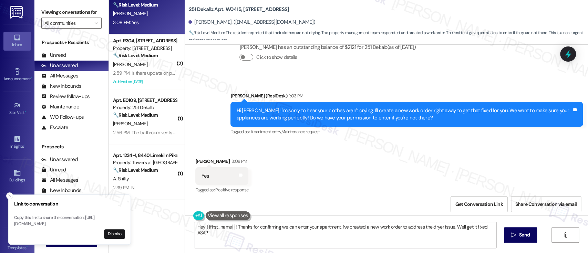
type textarea "Hey {{first_name}}! Thanks for confirming we can enter your apartment. I've cre…"
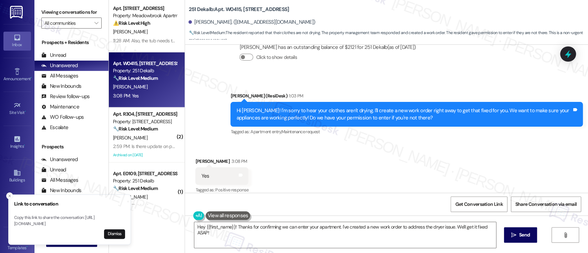
scroll to position [205, 0]
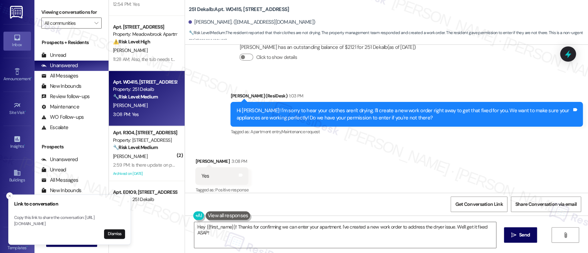
click at [381, 164] on div "Received via SMS [PERSON_NAME] 3:08 PM Yes Tags and notes Tagged as: Positive r…" at bounding box center [386, 171] width 403 height 58
